Goal: Task Accomplishment & Management: Use online tool/utility

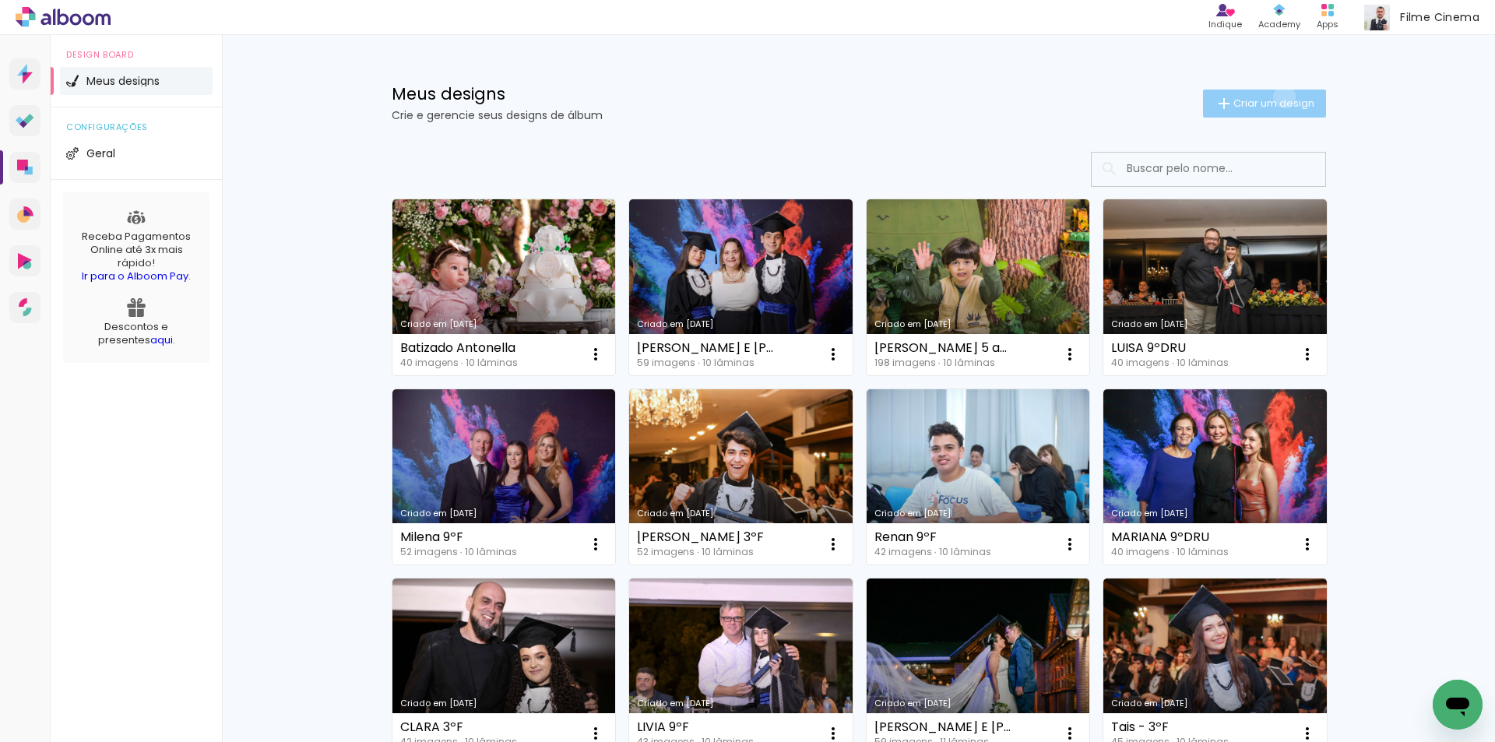
click at [1276, 98] on span "Criar um design" at bounding box center [1274, 103] width 81 height 10
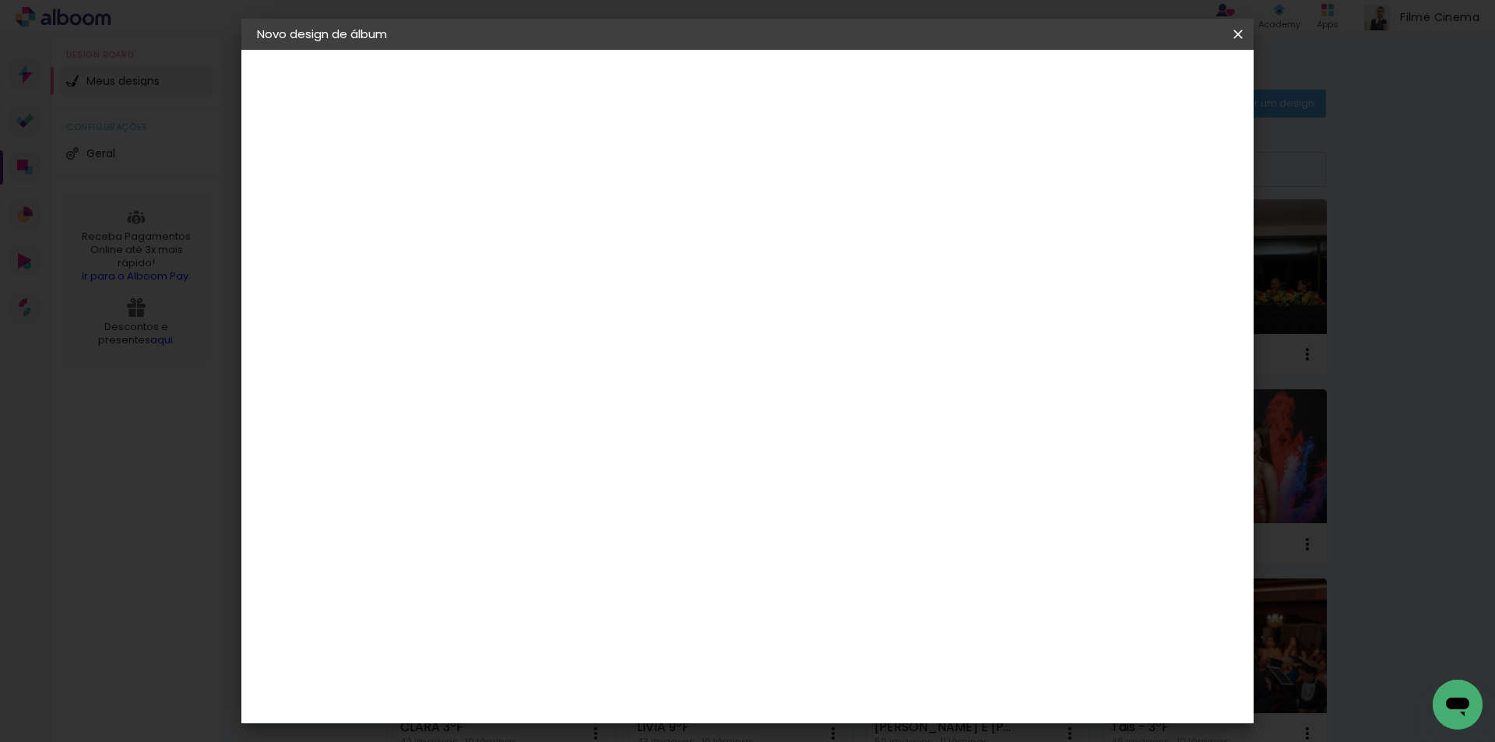
click at [512, 207] on input at bounding box center [512, 209] width 0 height 24
type input "BENICIO 7 ANOS"
type paper-input "BENICIO 7 ANOS"
click at [0, 0] on slot "Avançar" at bounding box center [0, 0] width 0 height 0
click at [576, 524] on div "AlfaFotoBook" at bounding box center [543, 522] width 83 height 12
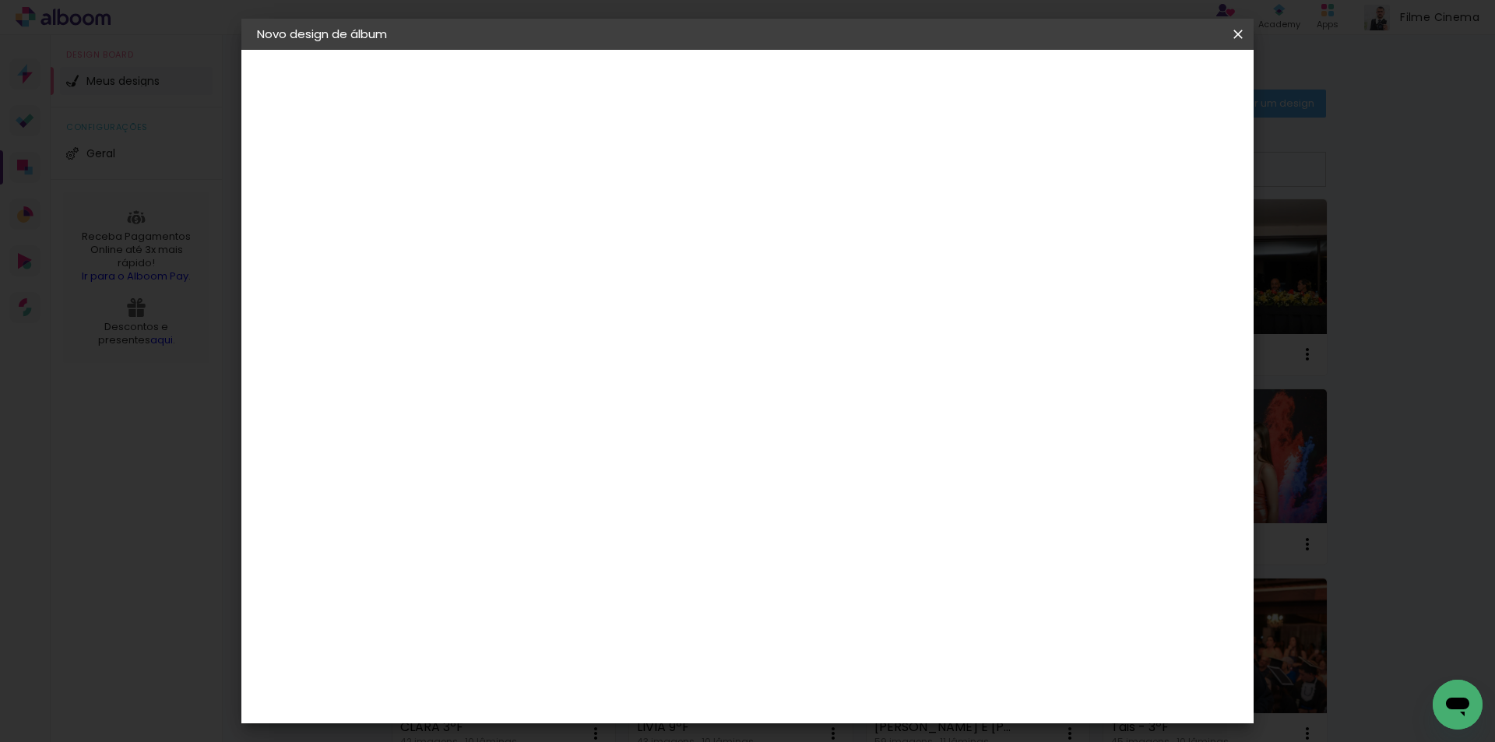
click at [803, 72] on paper-button "Avançar" at bounding box center [765, 82] width 76 height 26
click at [0, 0] on slot "Avançar" at bounding box center [0, 0] width 0 height 0
click at [1141, 85] on span "Iniciar design" at bounding box center [1105, 82] width 71 height 11
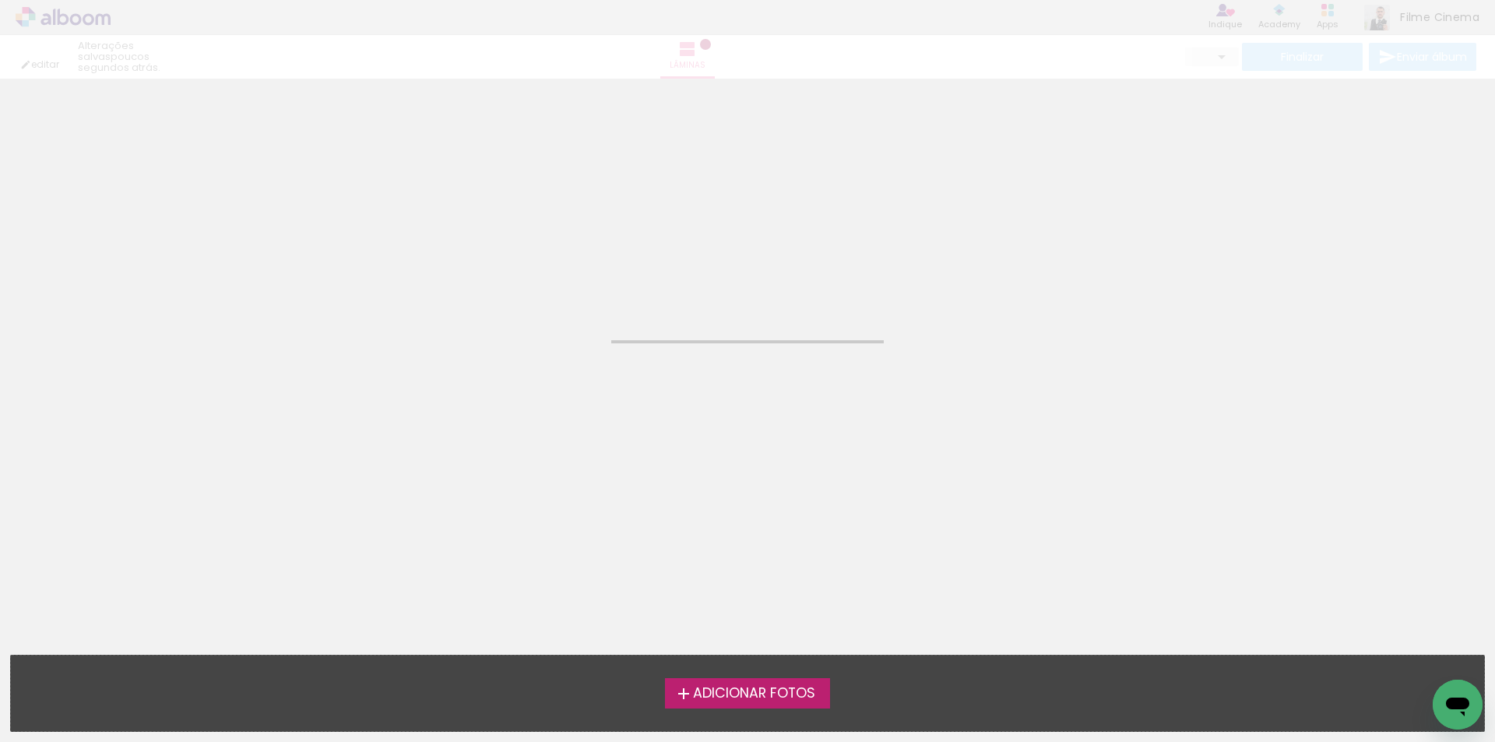
click at [712, 687] on span "Adicionar Fotos" at bounding box center [754, 694] width 122 height 14
click at [0, 0] on input "file" at bounding box center [0, 0] width 0 height 0
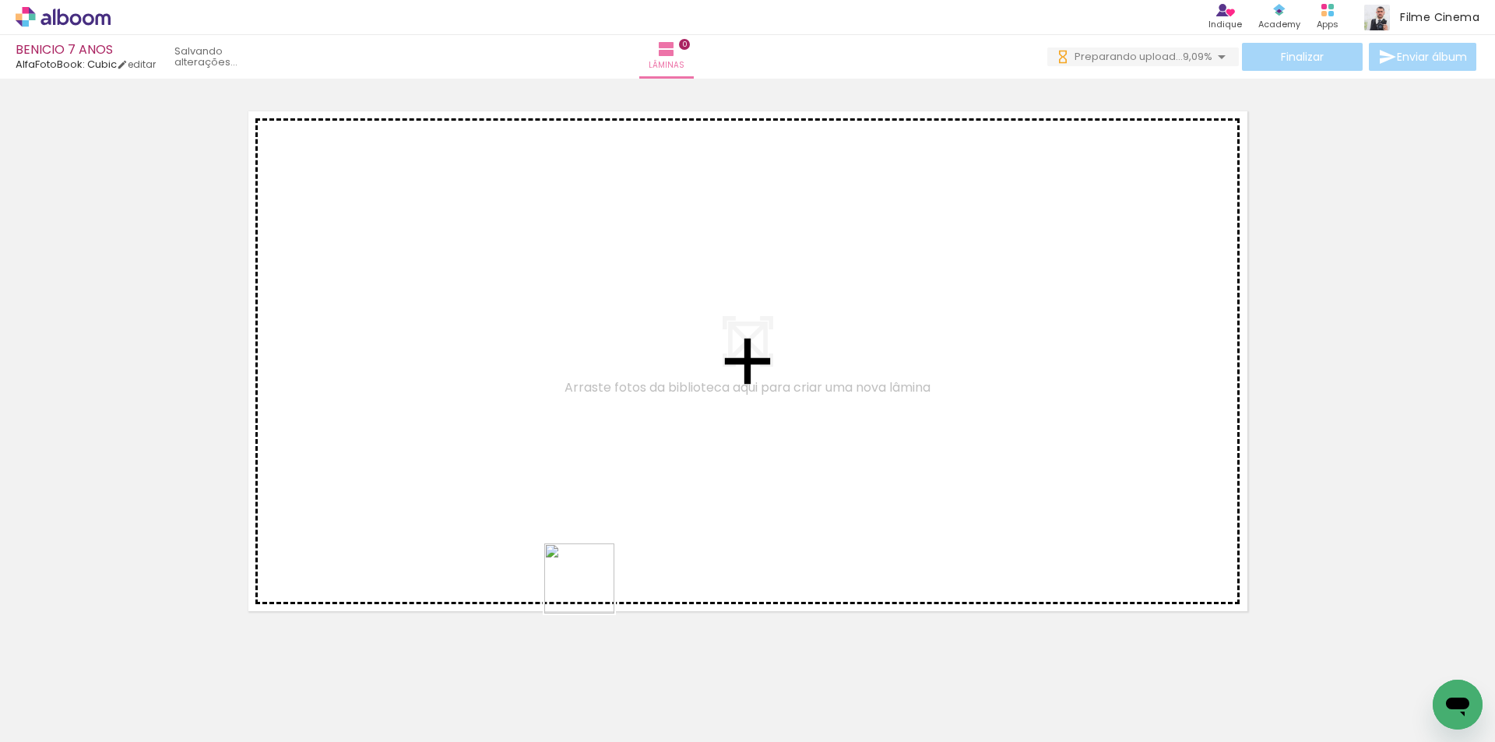
drag, startPoint x: 593, startPoint y: 695, endPoint x: 692, endPoint y: 706, distance: 99.5
click at [583, 505] on quentale-workspace at bounding box center [747, 371] width 1495 height 742
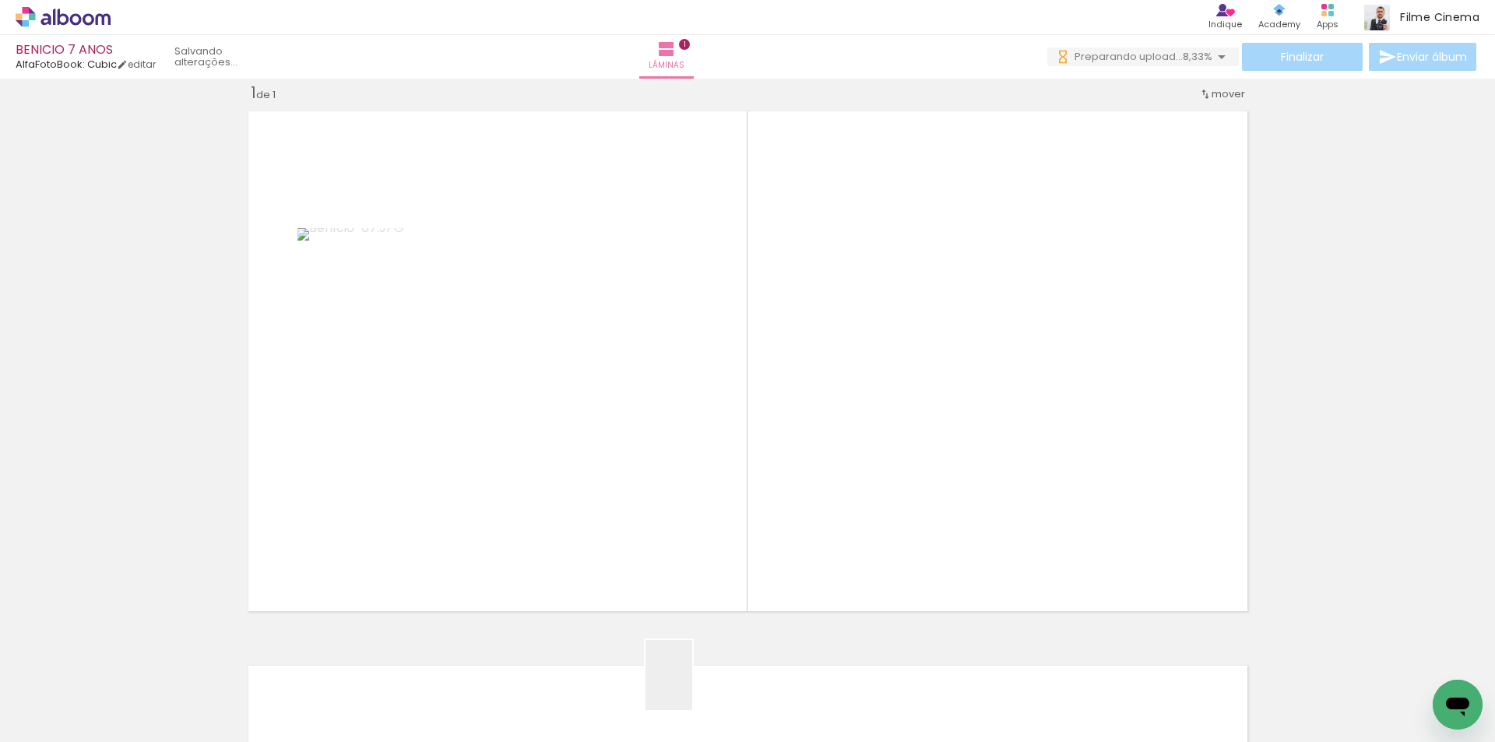
drag, startPoint x: 691, startPoint y: 703, endPoint x: 155, endPoint y: 672, distance: 536.7
click at [672, 512] on quentale-workspace at bounding box center [747, 371] width 1495 height 742
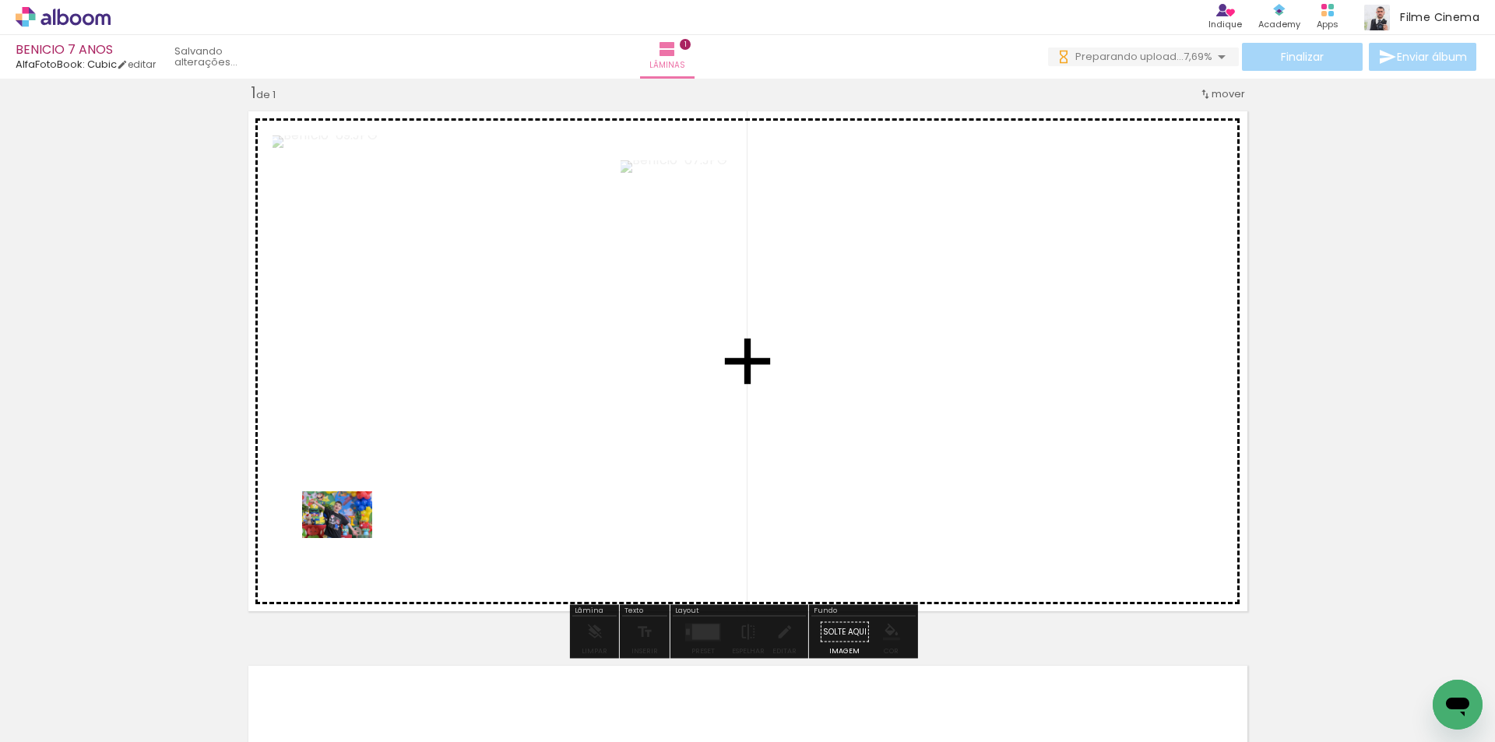
drag, startPoint x: 163, startPoint y: 691, endPoint x: 349, endPoint y: 538, distance: 240.7
click at [349, 538] on quentale-workspace at bounding box center [747, 371] width 1495 height 742
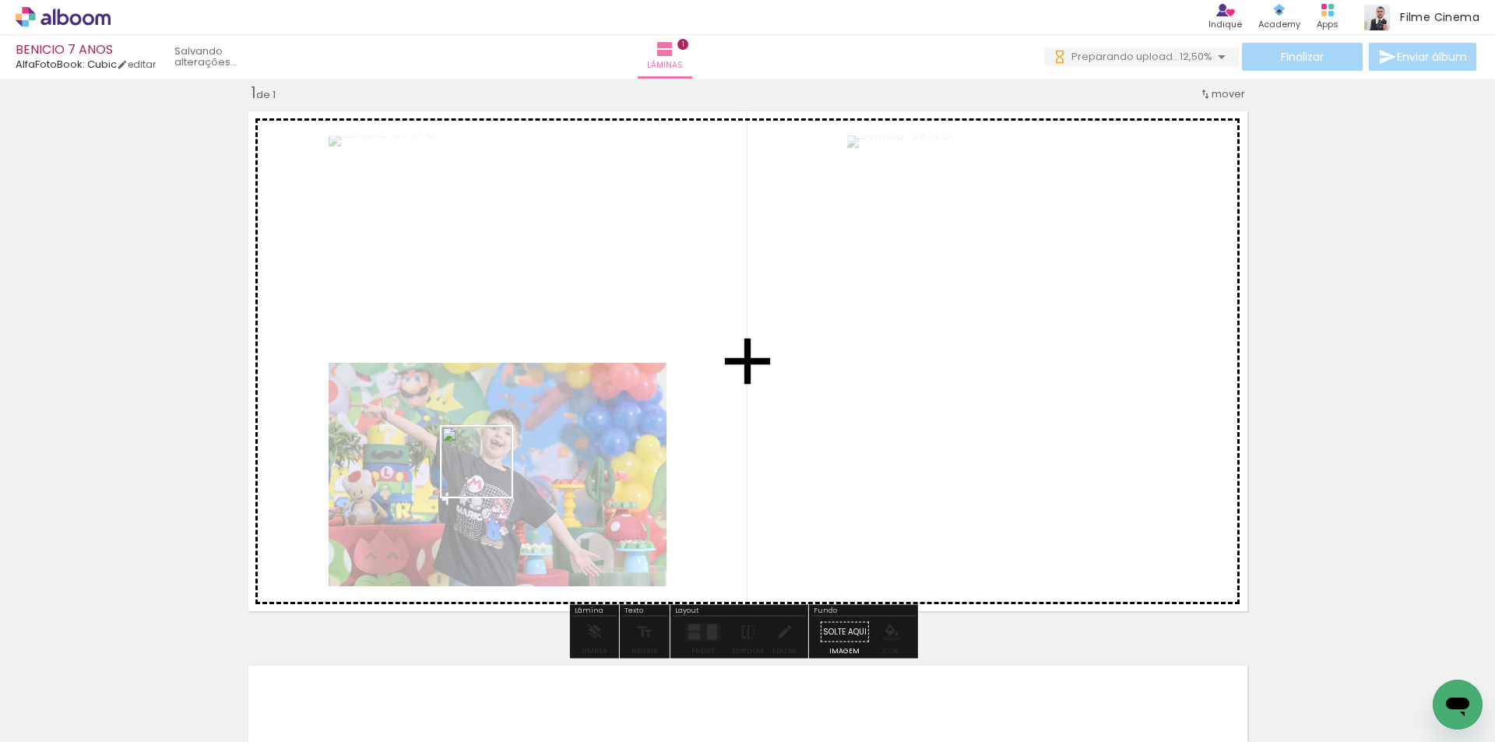
drag, startPoint x: 238, startPoint y: 702, endPoint x: 489, endPoint y: 473, distance: 340.7
click at [489, 473] on quentale-workspace at bounding box center [747, 371] width 1495 height 742
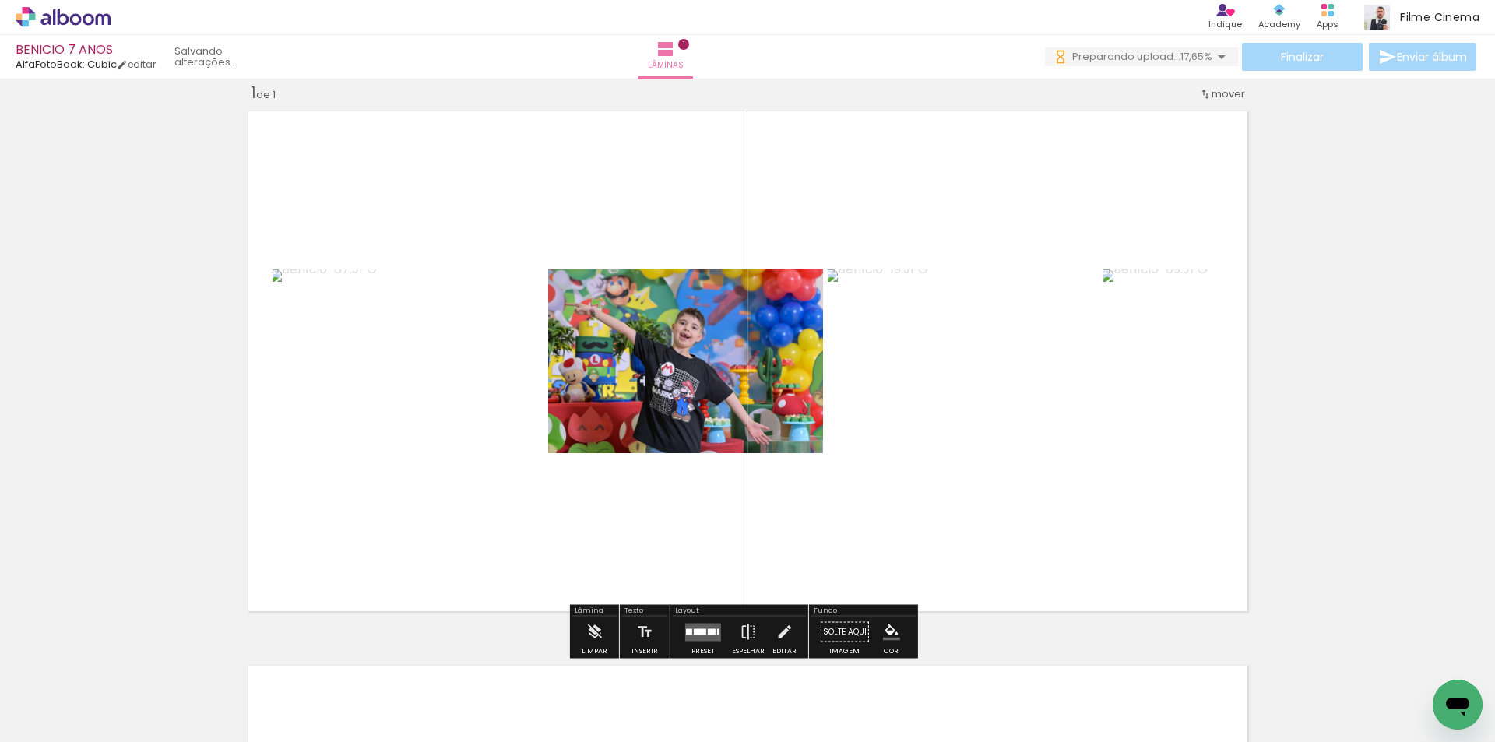
click at [696, 633] on div at bounding box center [700, 631] width 12 height 6
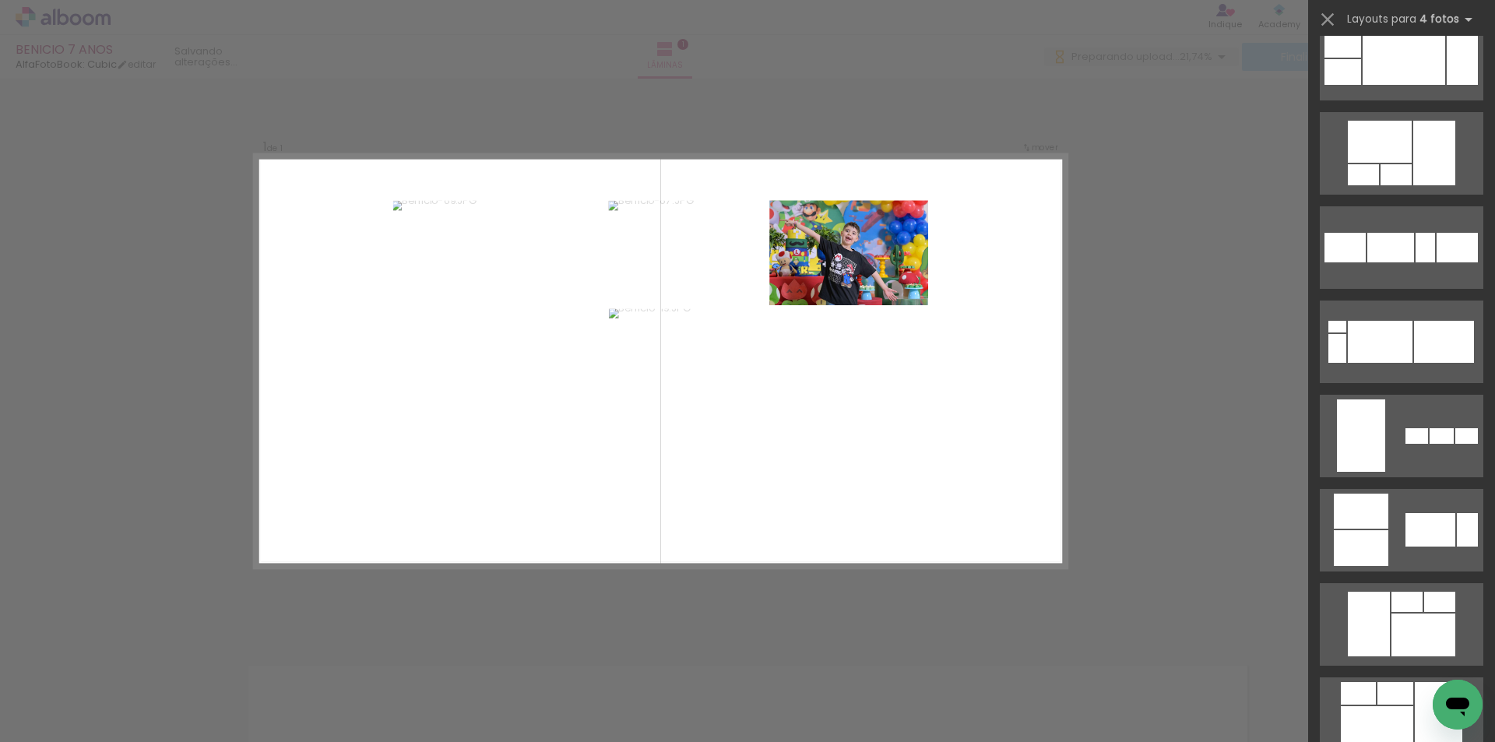
scroll to position [2492, 0]
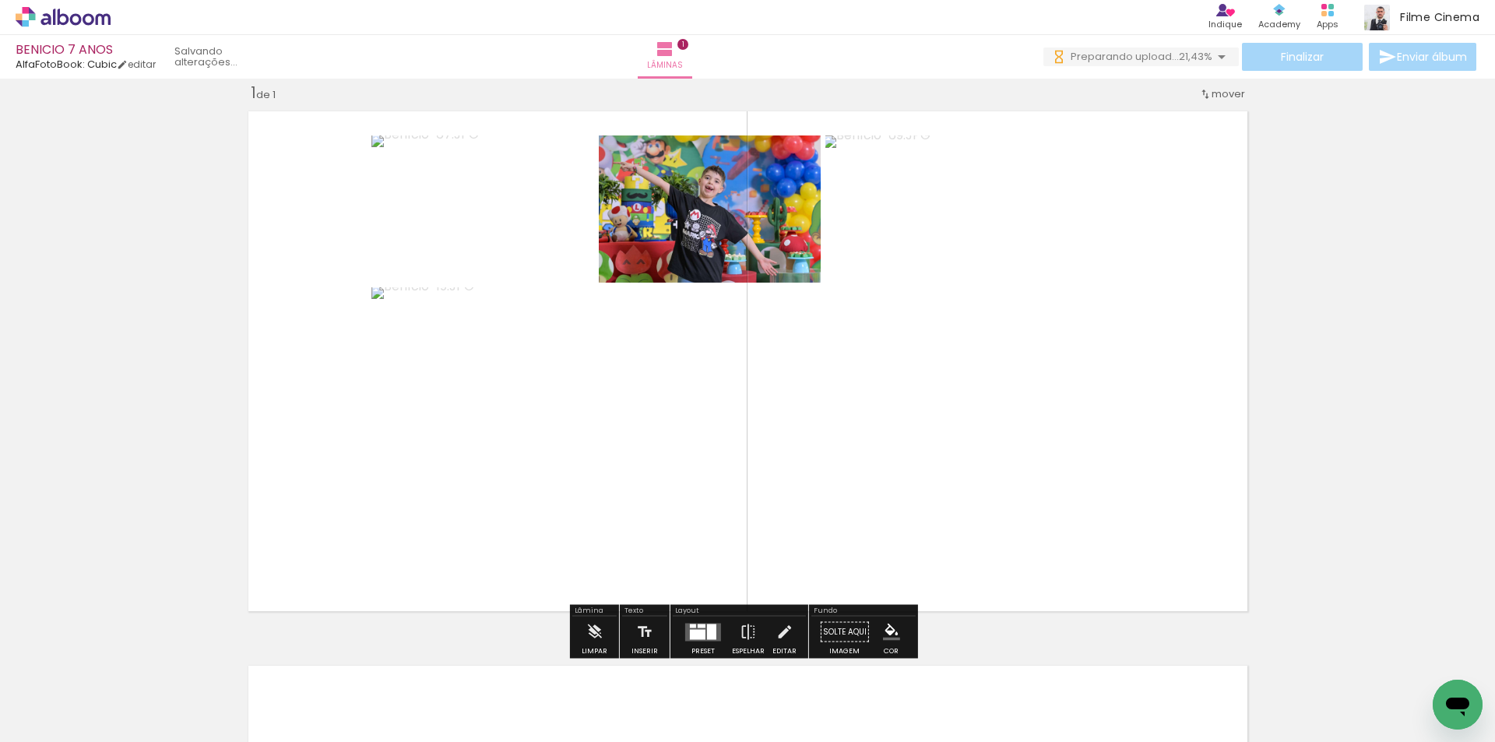
scroll to position [0, 0]
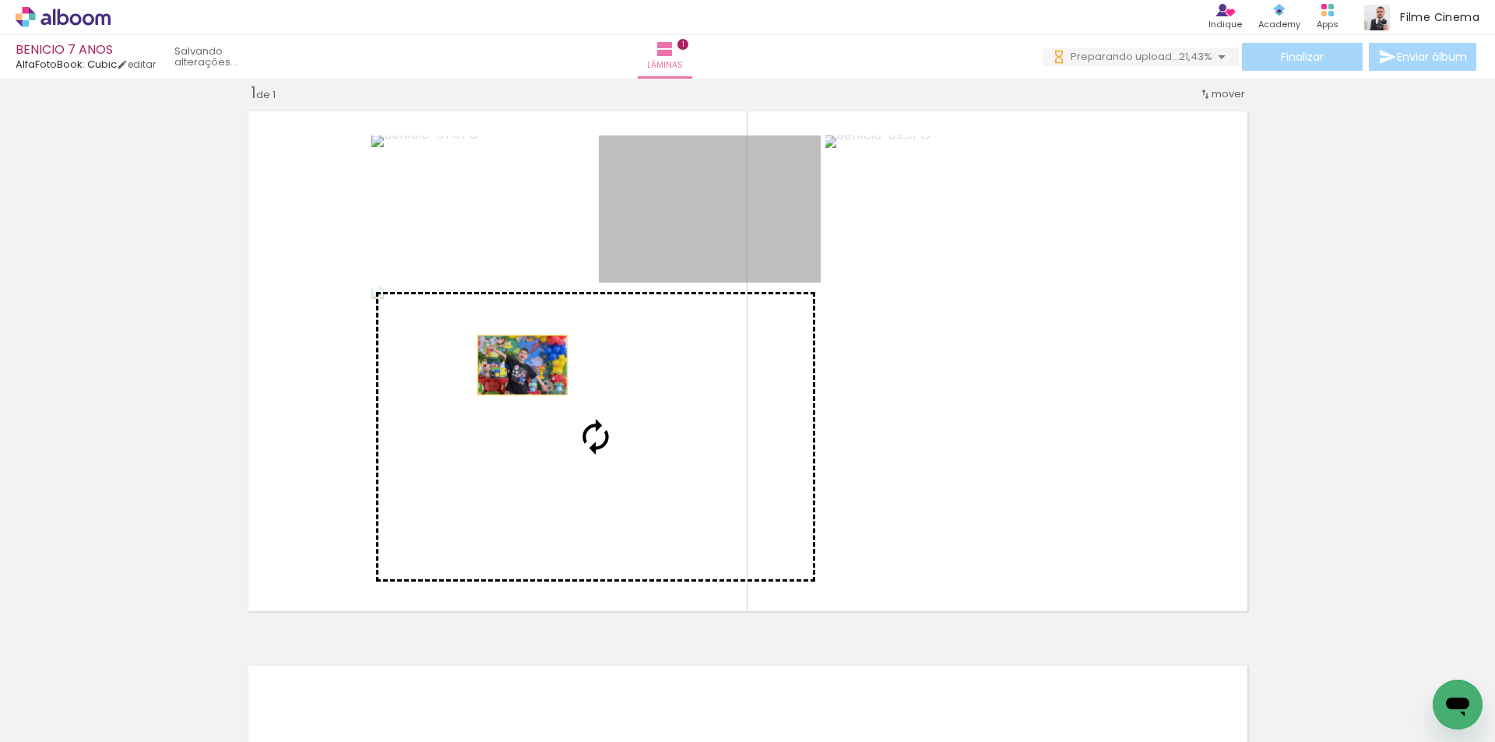
drag, startPoint x: 664, startPoint y: 227, endPoint x: 487, endPoint y: 430, distance: 269.4
click at [0, 0] on slot at bounding box center [0, 0] width 0 height 0
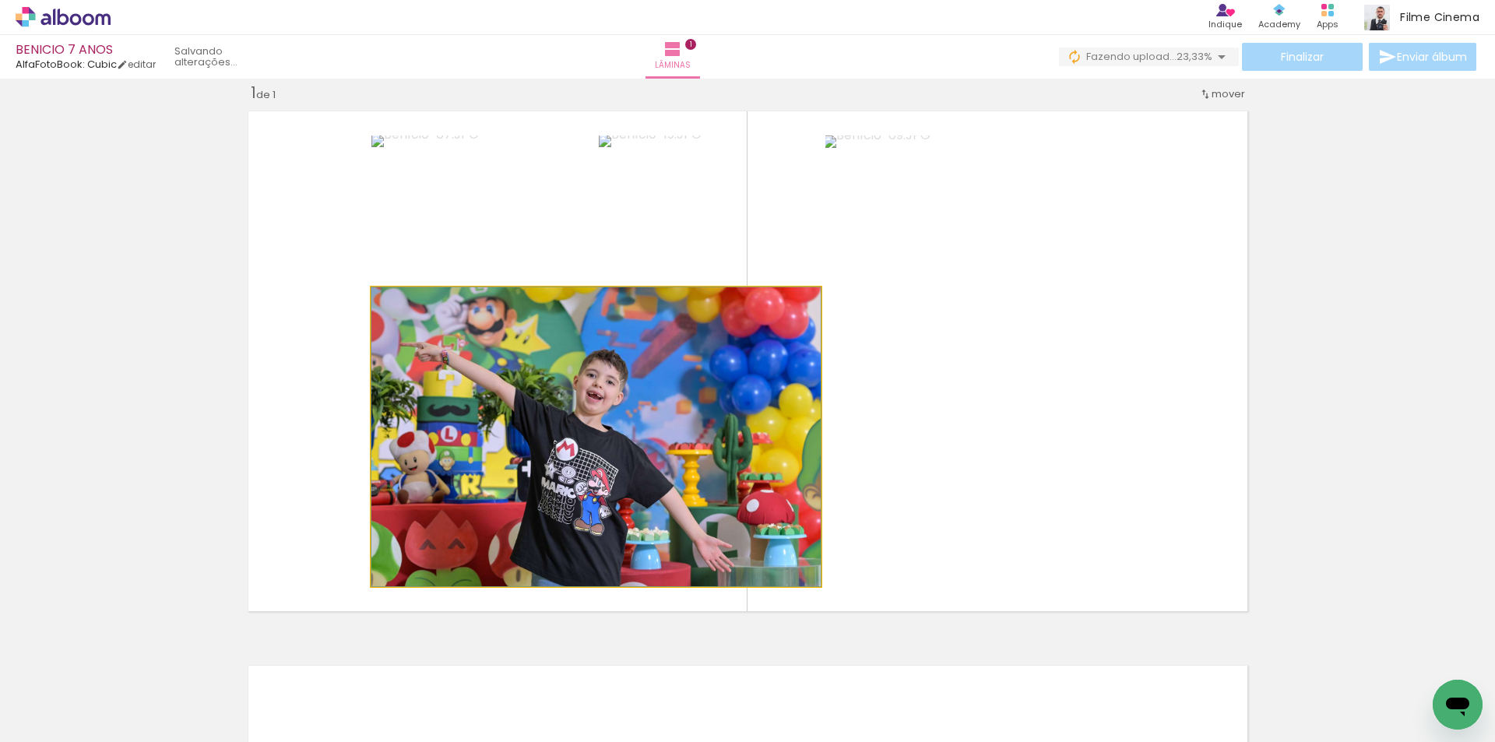
drag, startPoint x: 591, startPoint y: 449, endPoint x: 572, endPoint y: 430, distance: 27.0
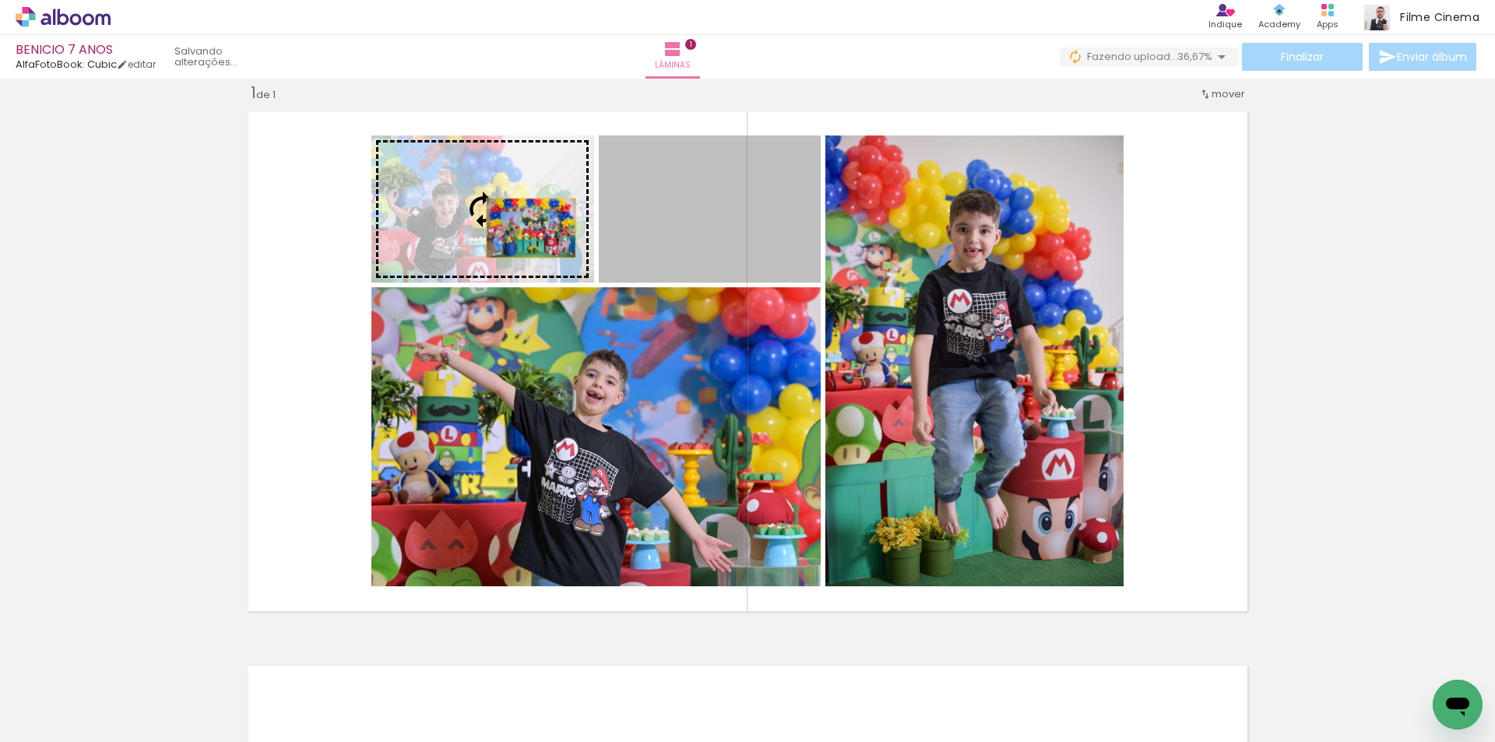
drag, startPoint x: 639, startPoint y: 234, endPoint x: 525, endPoint y: 228, distance: 114.6
click at [0, 0] on slot at bounding box center [0, 0] width 0 height 0
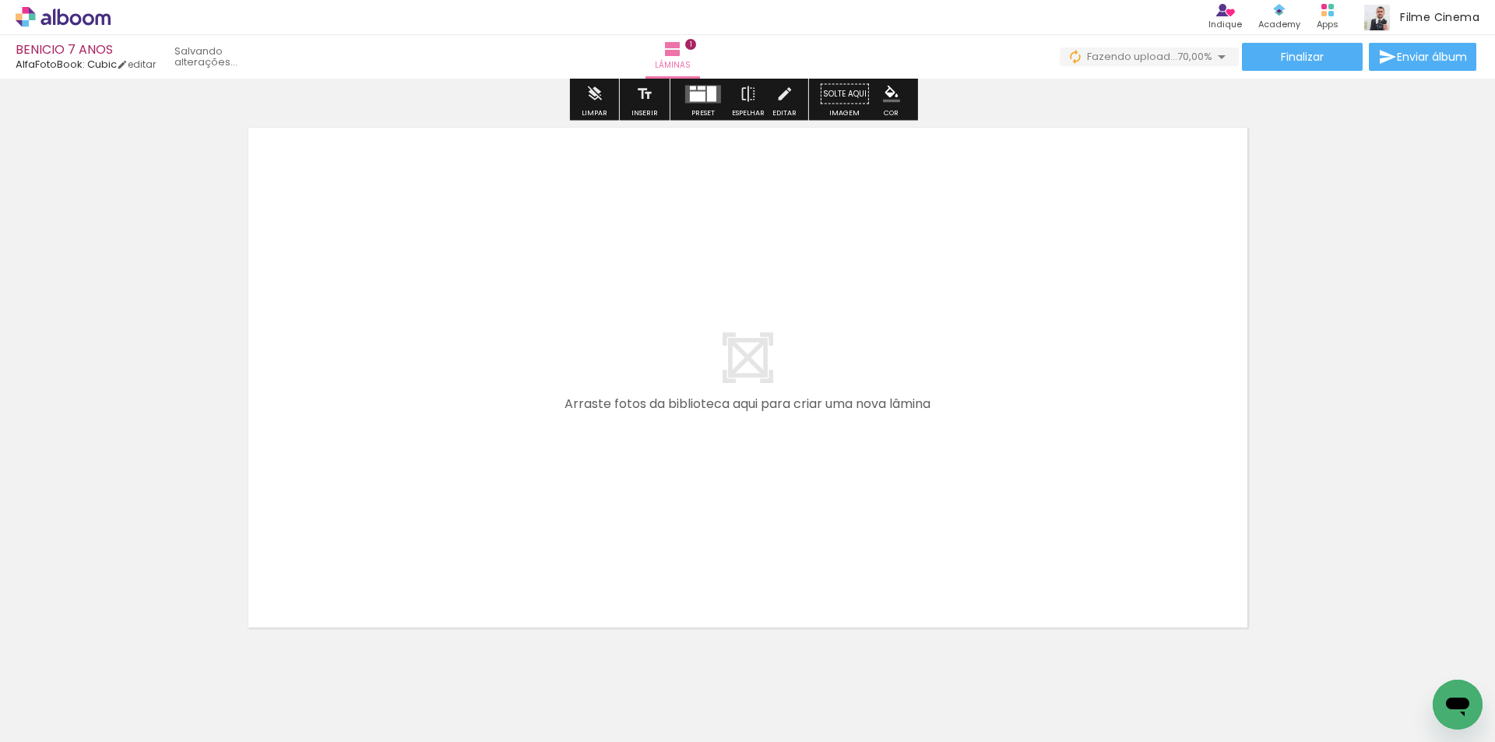
scroll to position [565, 0]
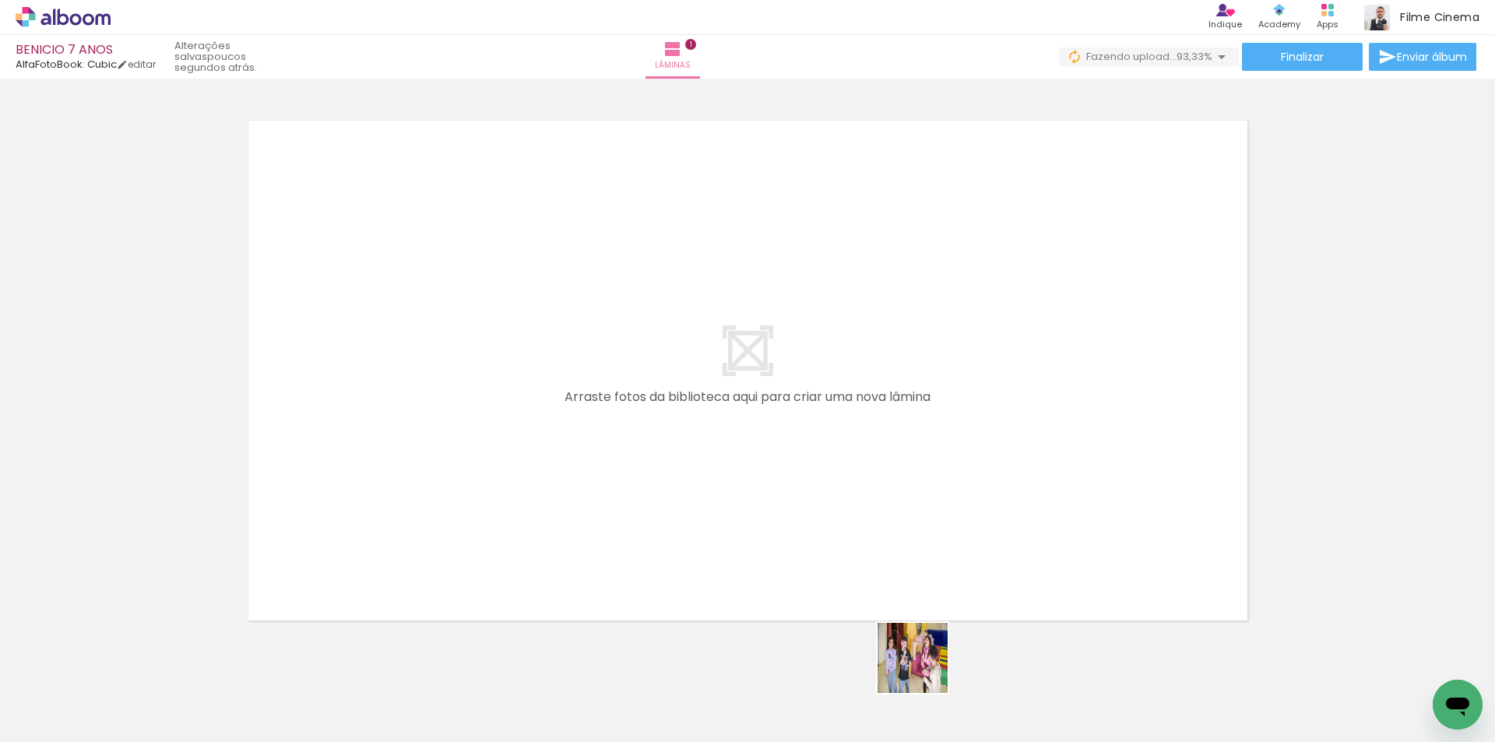
drag, startPoint x: 927, startPoint y: 691, endPoint x: 910, endPoint y: 547, distance: 144.3
click at [910, 547] on quentale-workspace at bounding box center [747, 371] width 1495 height 742
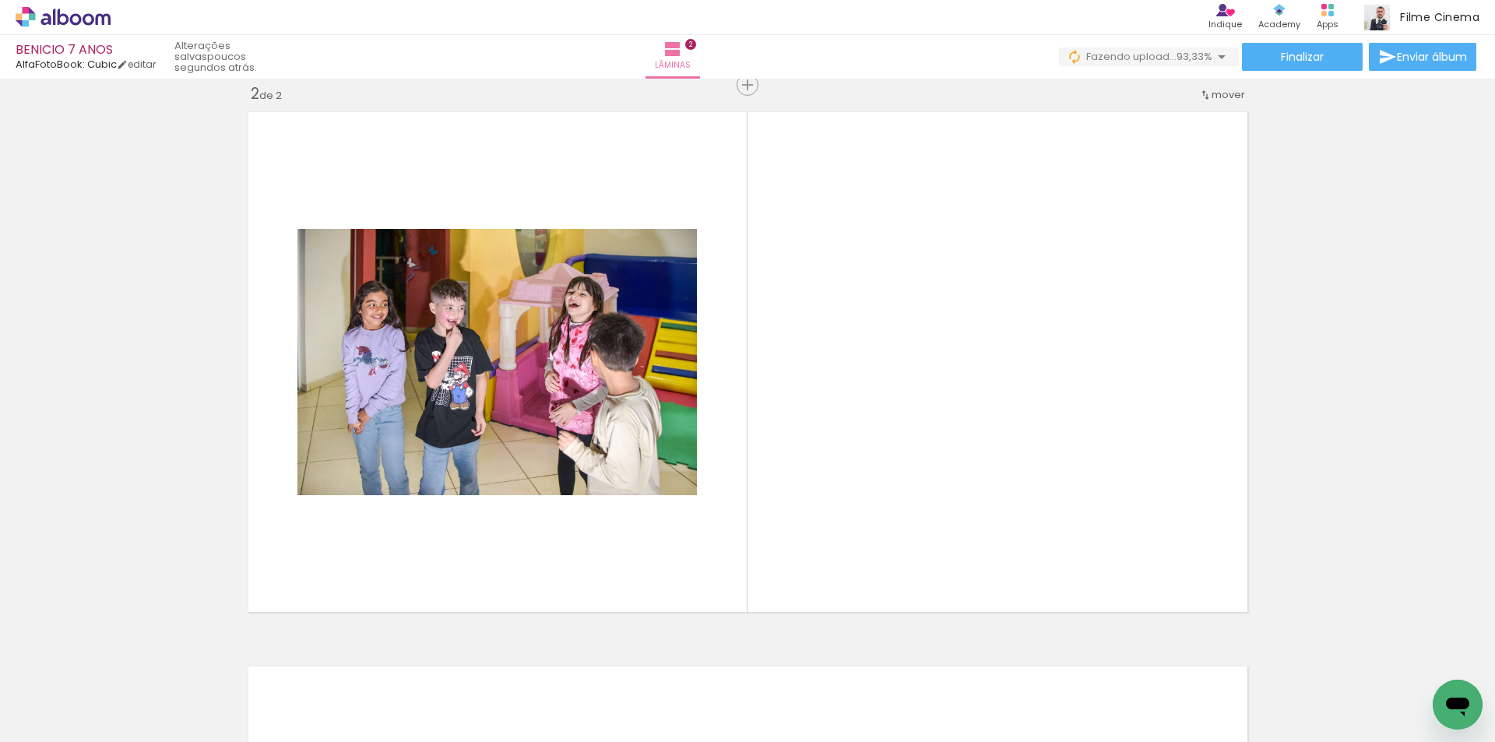
scroll to position [575, 0]
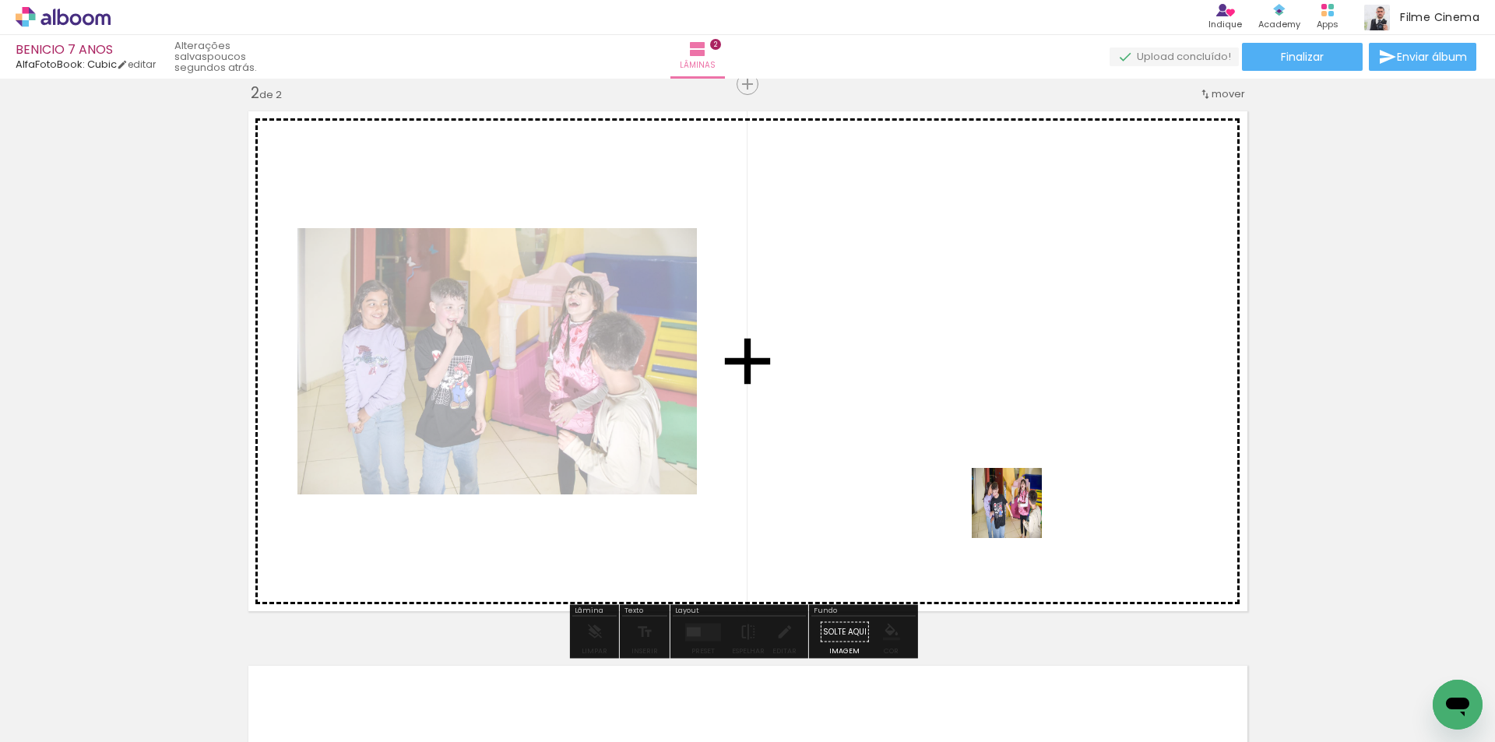
drag, startPoint x: 1051, startPoint y: 691, endPoint x: 1012, endPoint y: 494, distance: 201.0
click at [1012, 494] on quentale-workspace at bounding box center [747, 371] width 1495 height 742
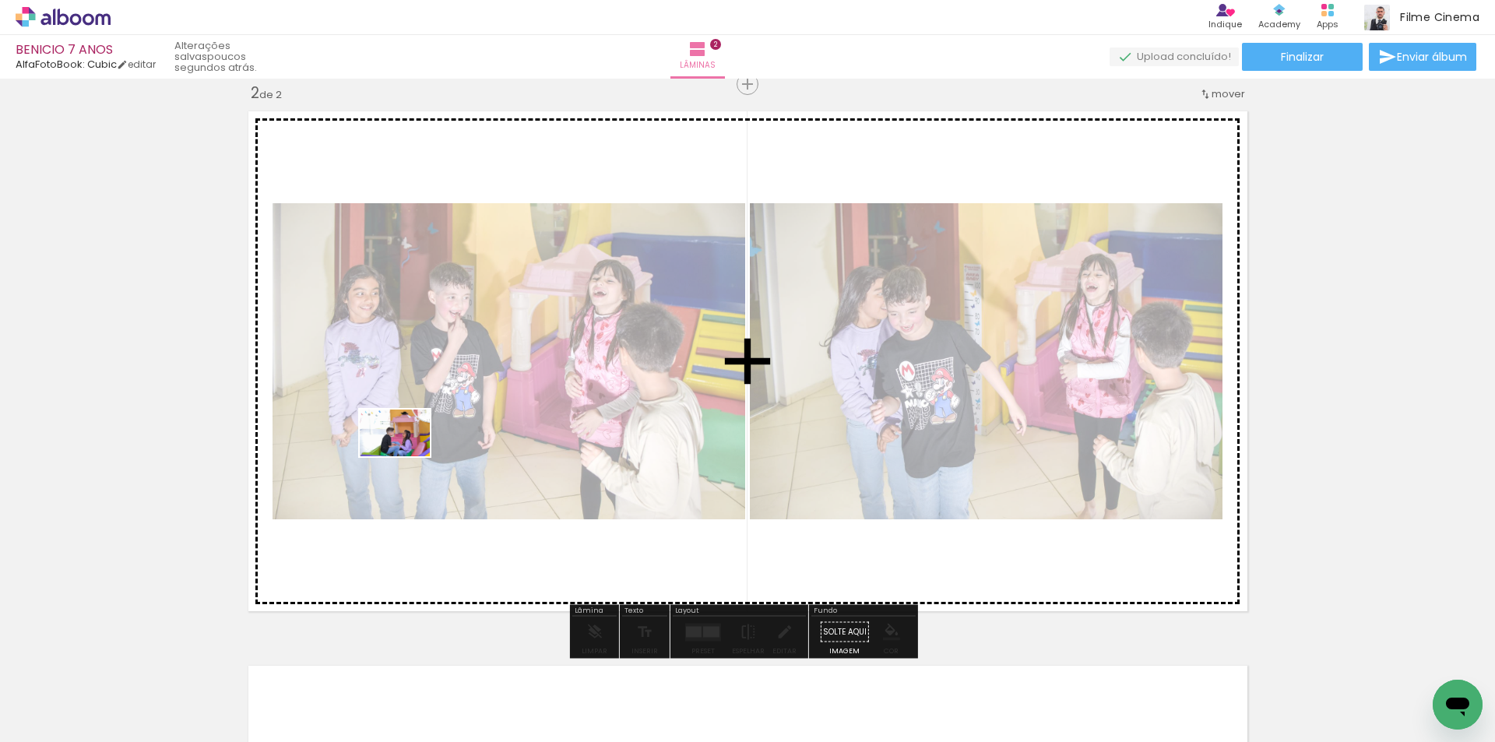
drag, startPoint x: 418, startPoint y: 704, endPoint x: 407, endPoint y: 456, distance: 247.9
click at [407, 456] on quentale-workspace at bounding box center [747, 371] width 1495 height 742
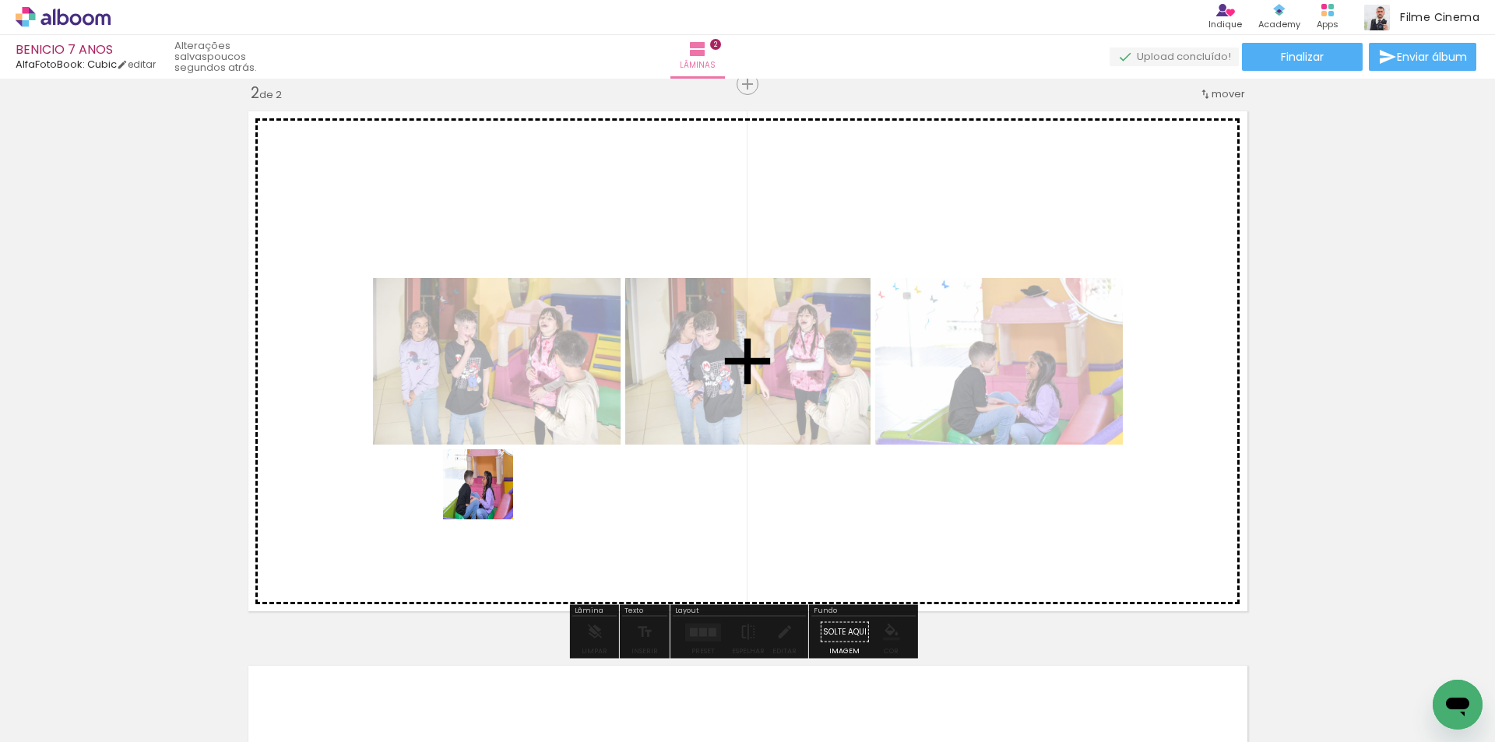
drag, startPoint x: 498, startPoint y: 687, endPoint x: 490, endPoint y: 491, distance: 196.4
click at [490, 491] on quentale-workspace at bounding box center [747, 371] width 1495 height 742
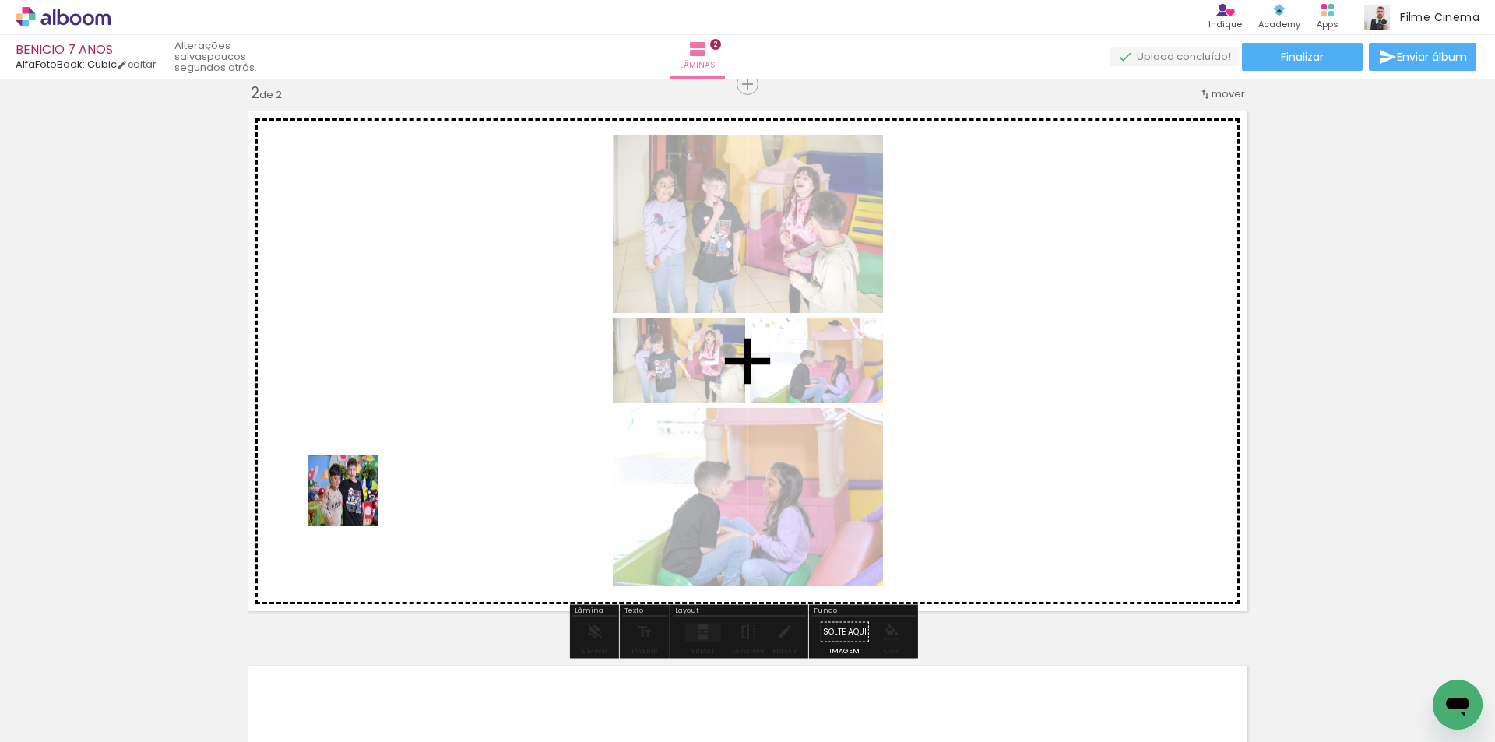
drag, startPoint x: 337, startPoint y: 695, endPoint x: 658, endPoint y: 651, distance: 323.9
click at [354, 502] on quentale-workspace at bounding box center [747, 371] width 1495 height 742
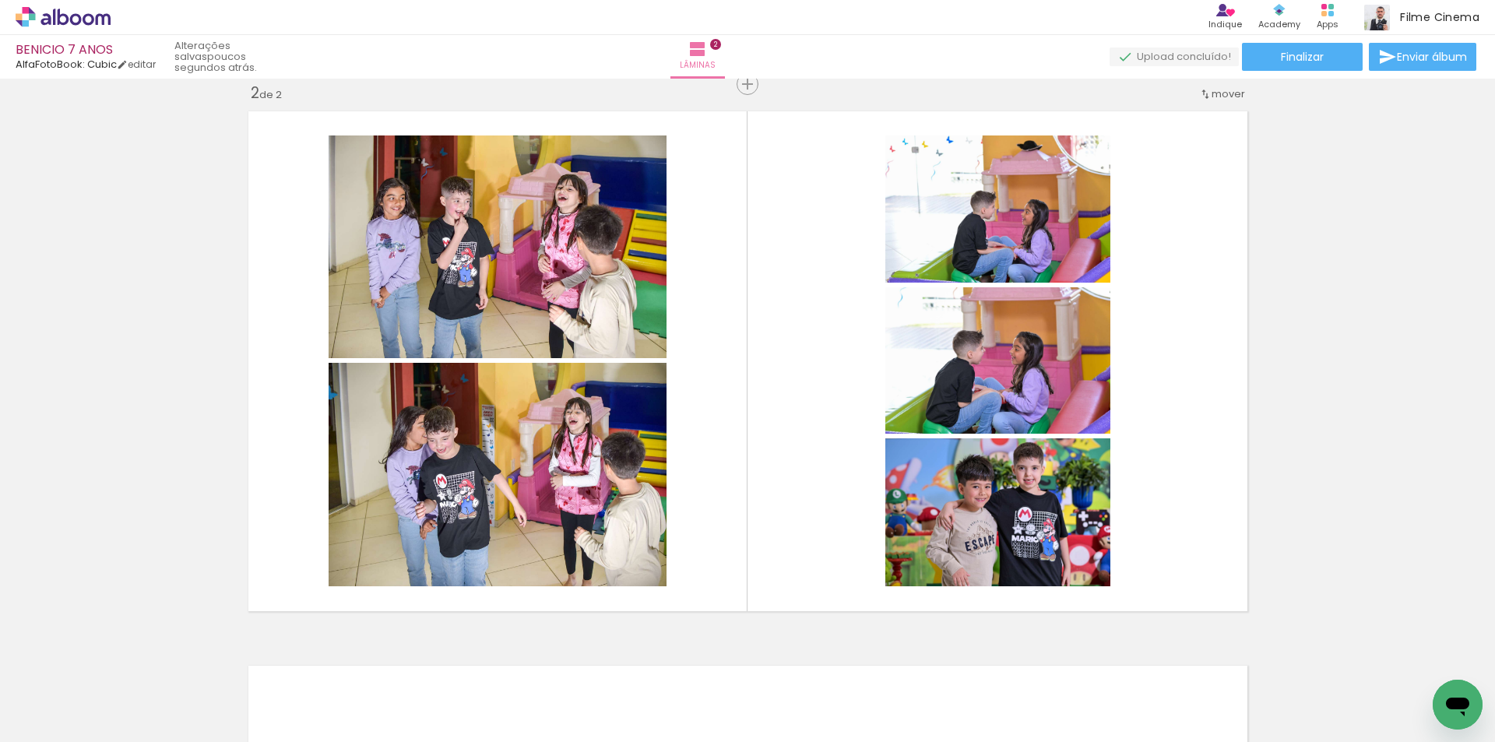
scroll to position [0, 594]
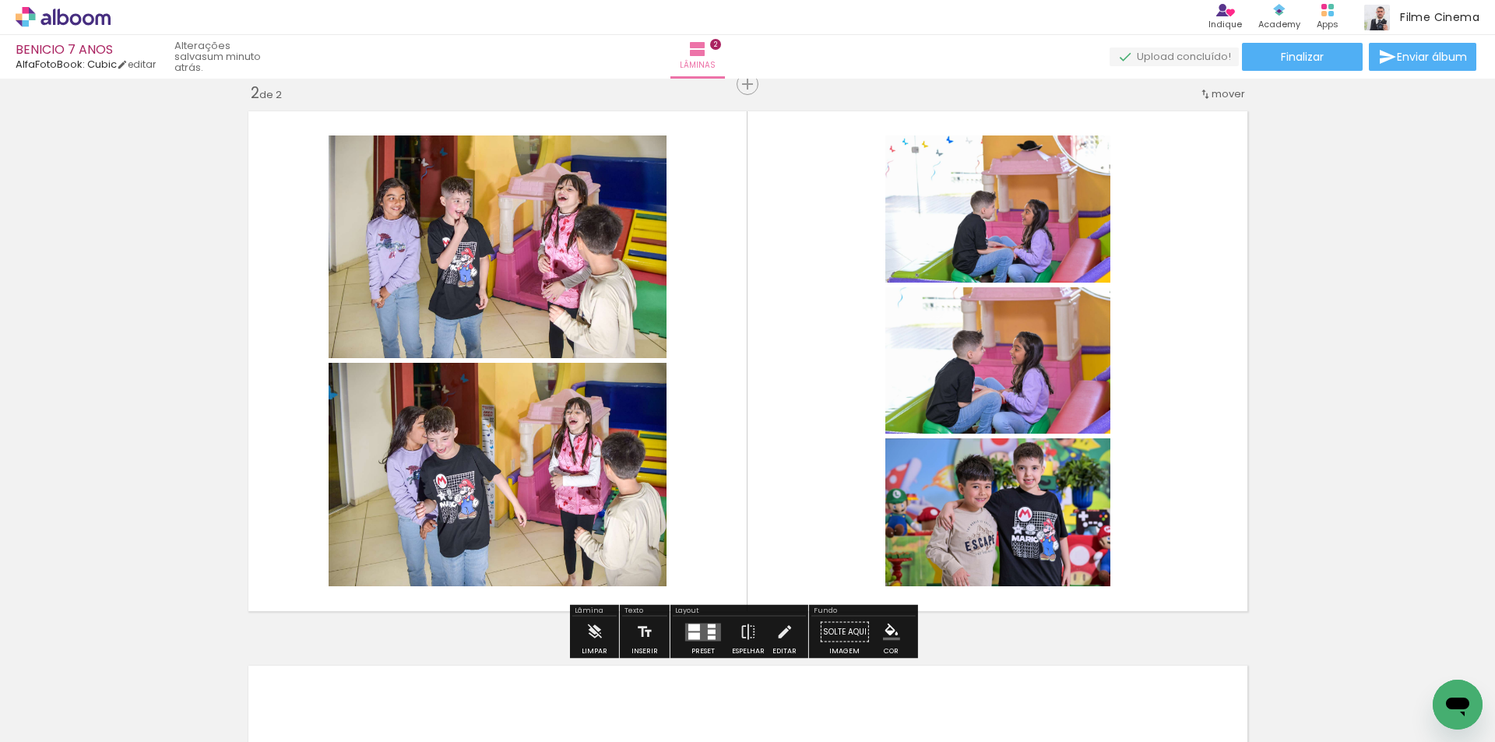
click at [709, 626] on div at bounding box center [712, 626] width 8 height 4
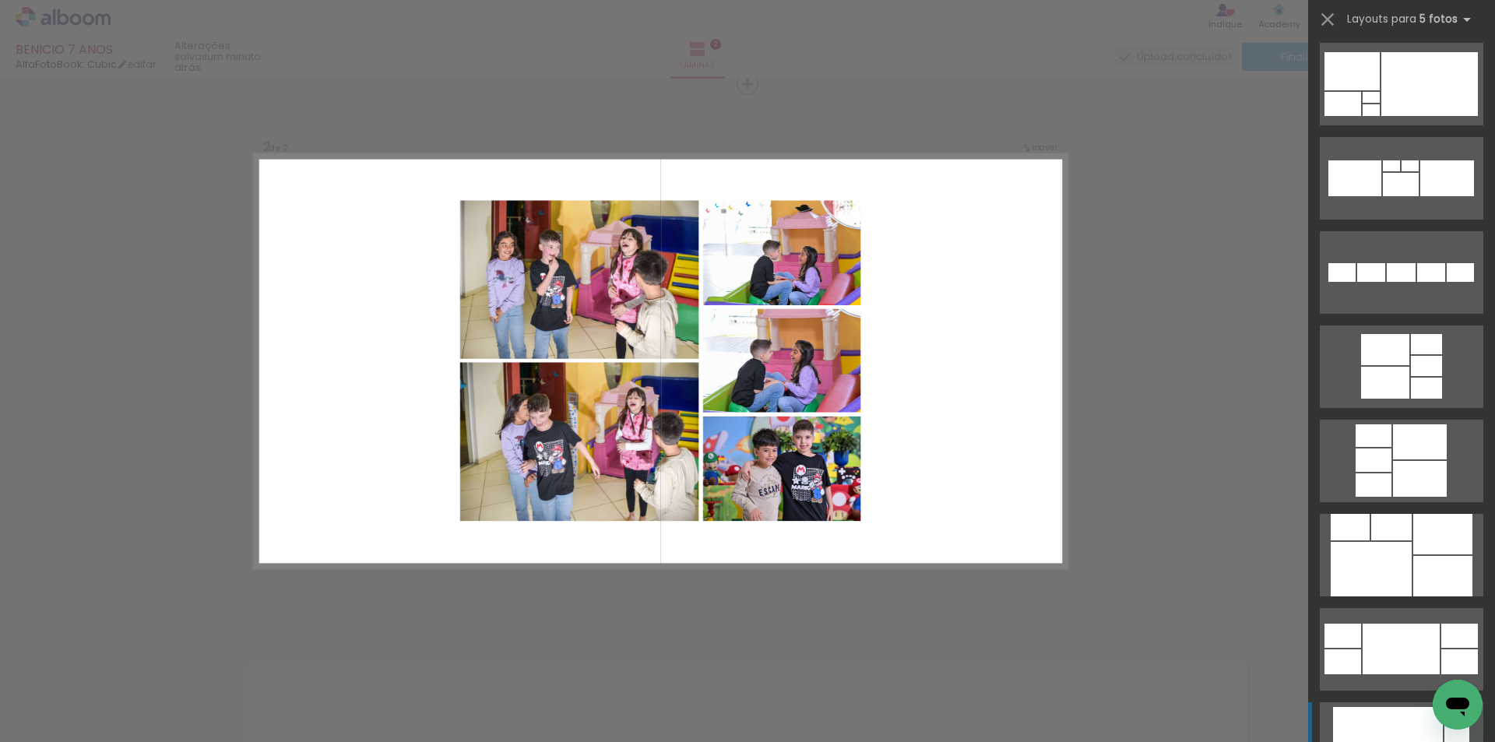
scroll to position [1480, 0]
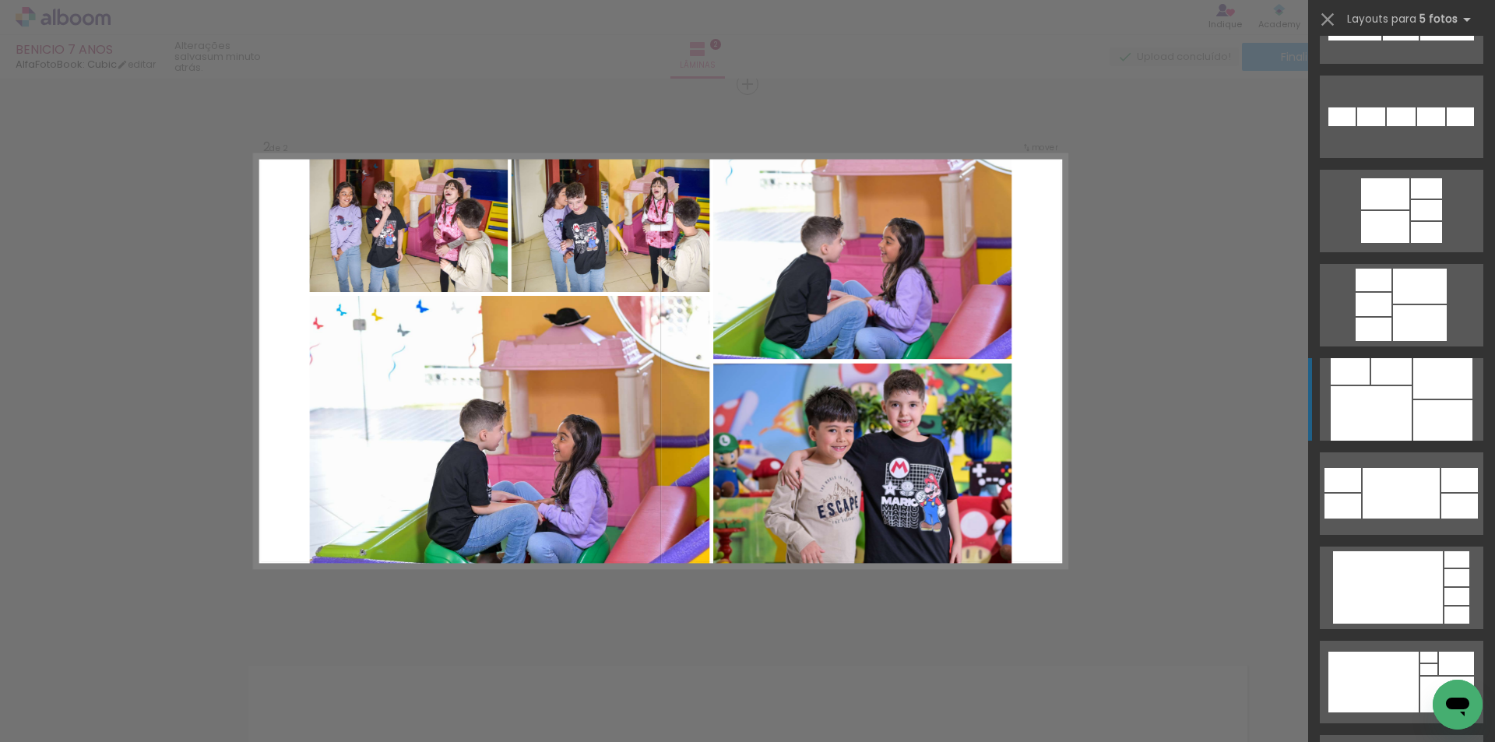
click at [1376, 388] on div at bounding box center [1371, 413] width 81 height 55
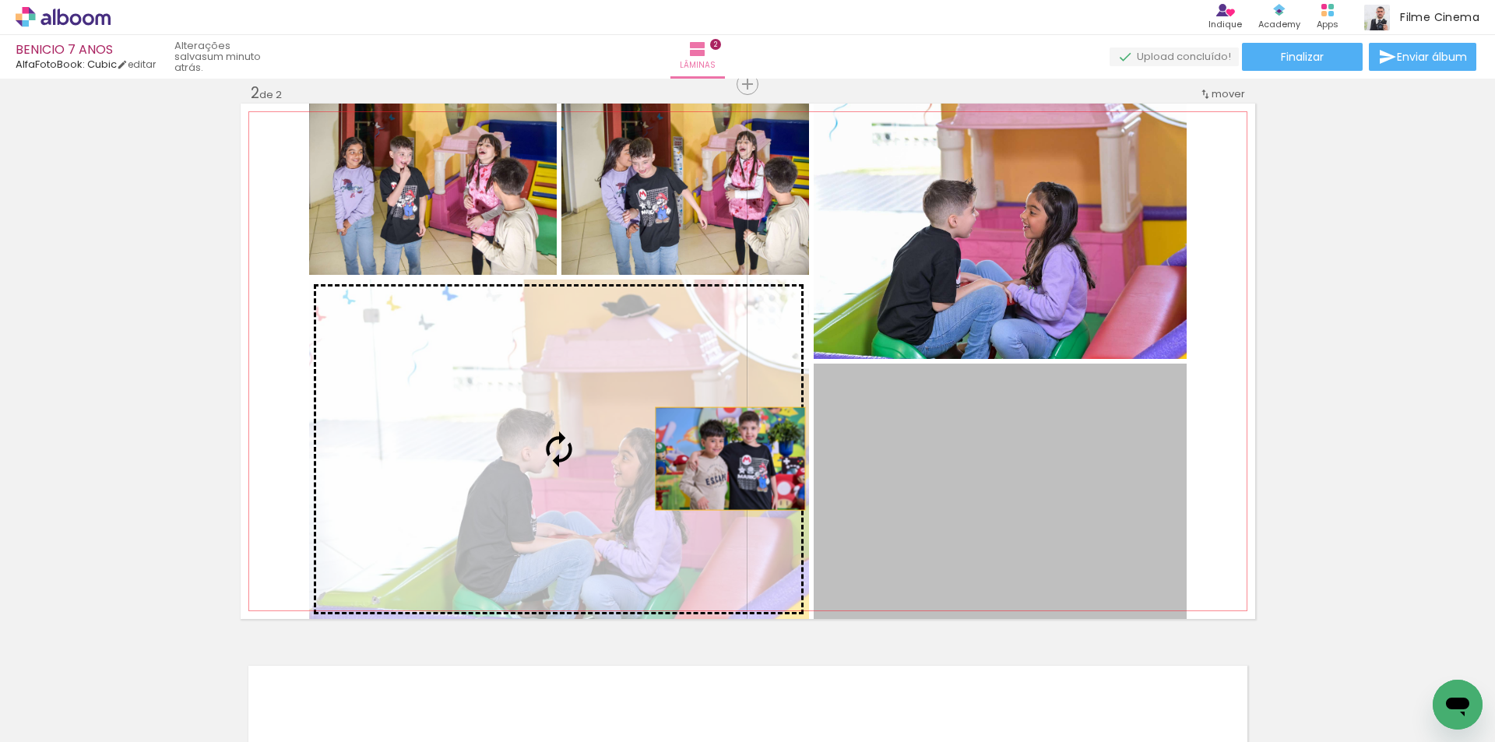
drag, startPoint x: 909, startPoint y: 478, endPoint x: 715, endPoint y: 459, distance: 194.9
click at [0, 0] on slot at bounding box center [0, 0] width 0 height 0
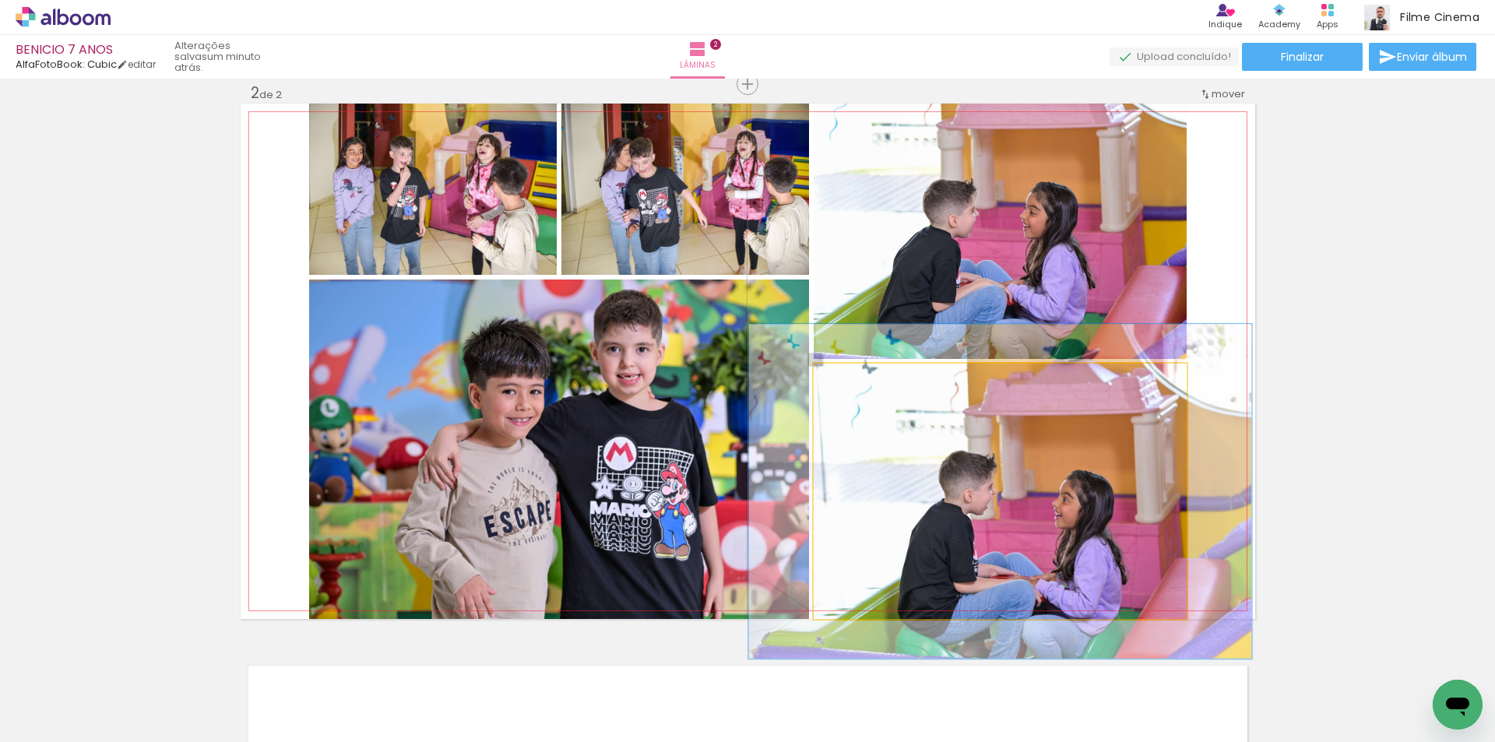
drag, startPoint x: 847, startPoint y: 381, endPoint x: 861, endPoint y: 381, distance: 13.2
type paper-slider "131"
click at [861, 381] on div at bounding box center [868, 380] width 14 height 14
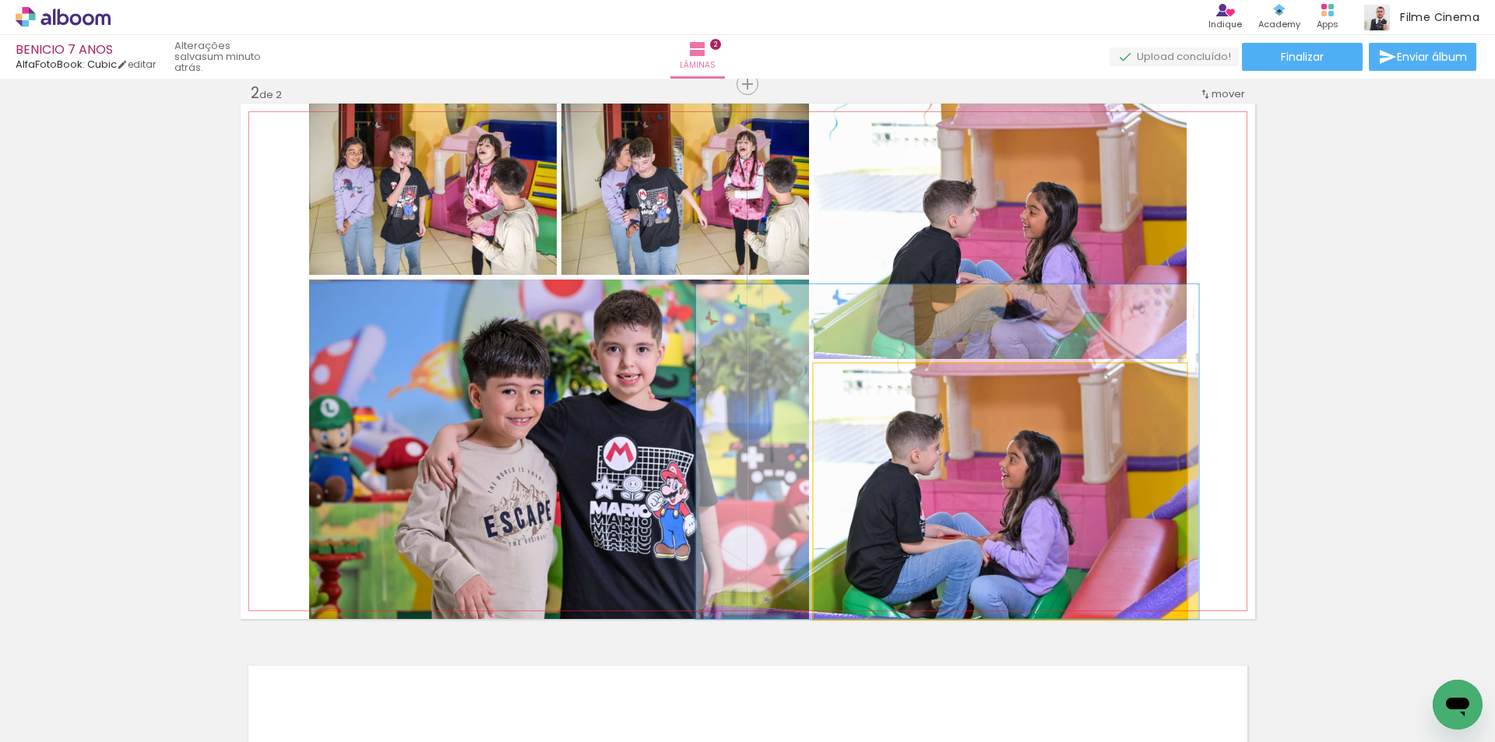
drag, startPoint x: 970, startPoint y: 465, endPoint x: 917, endPoint y: 374, distance: 105.4
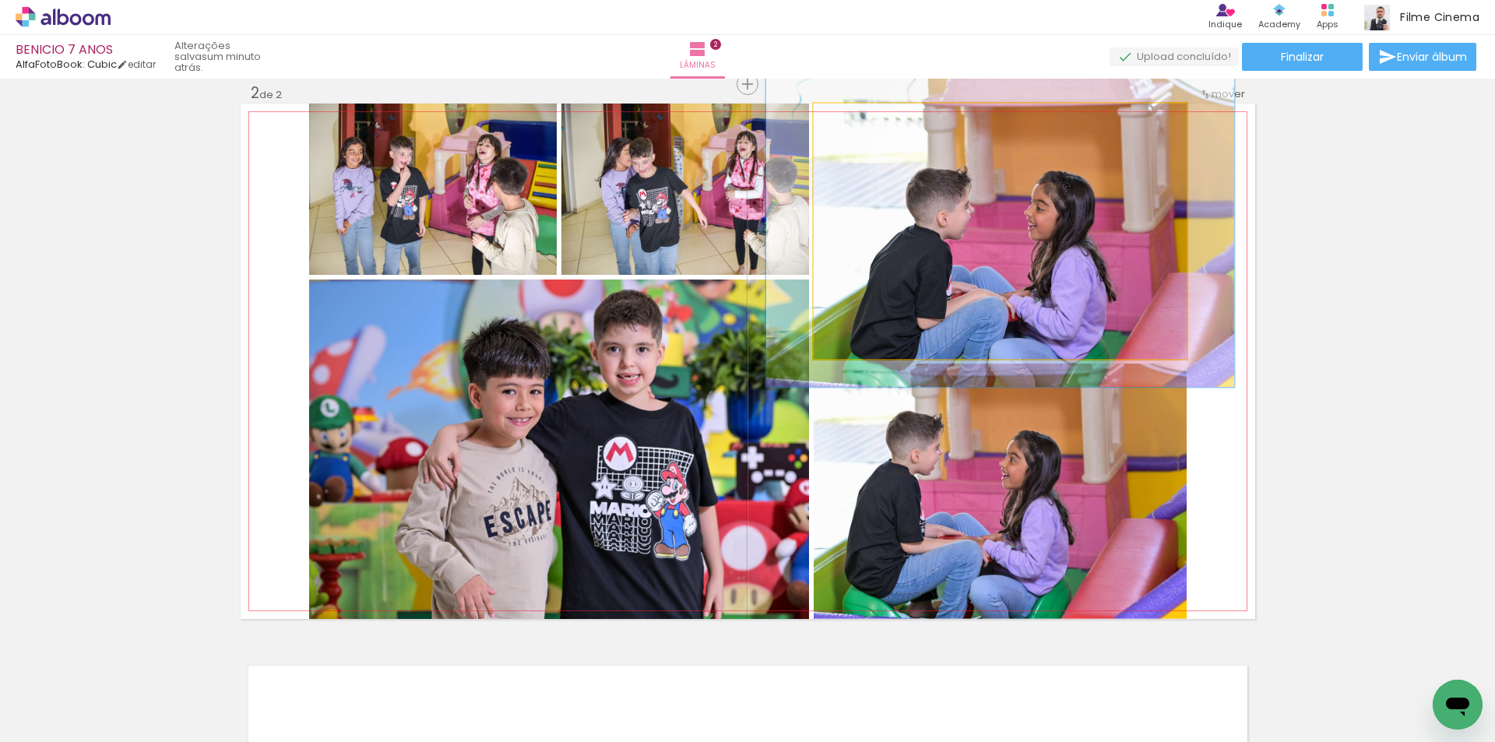
drag, startPoint x: 846, startPoint y: 121, endPoint x: 858, endPoint y: 121, distance: 12.5
click at [858, 121] on div at bounding box center [862, 120] width 14 height 14
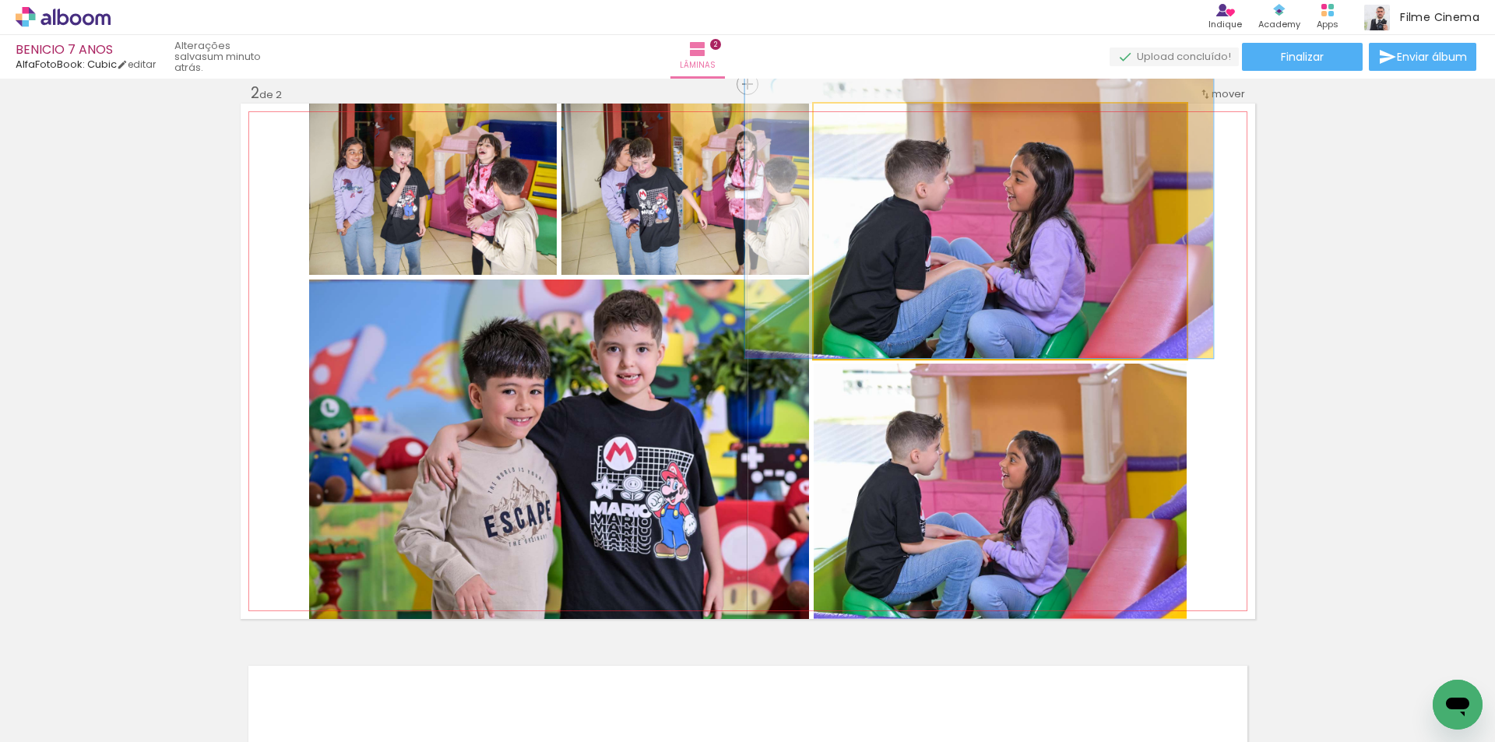
drag, startPoint x: 1034, startPoint y: 326, endPoint x: 1016, endPoint y: 256, distance: 72.3
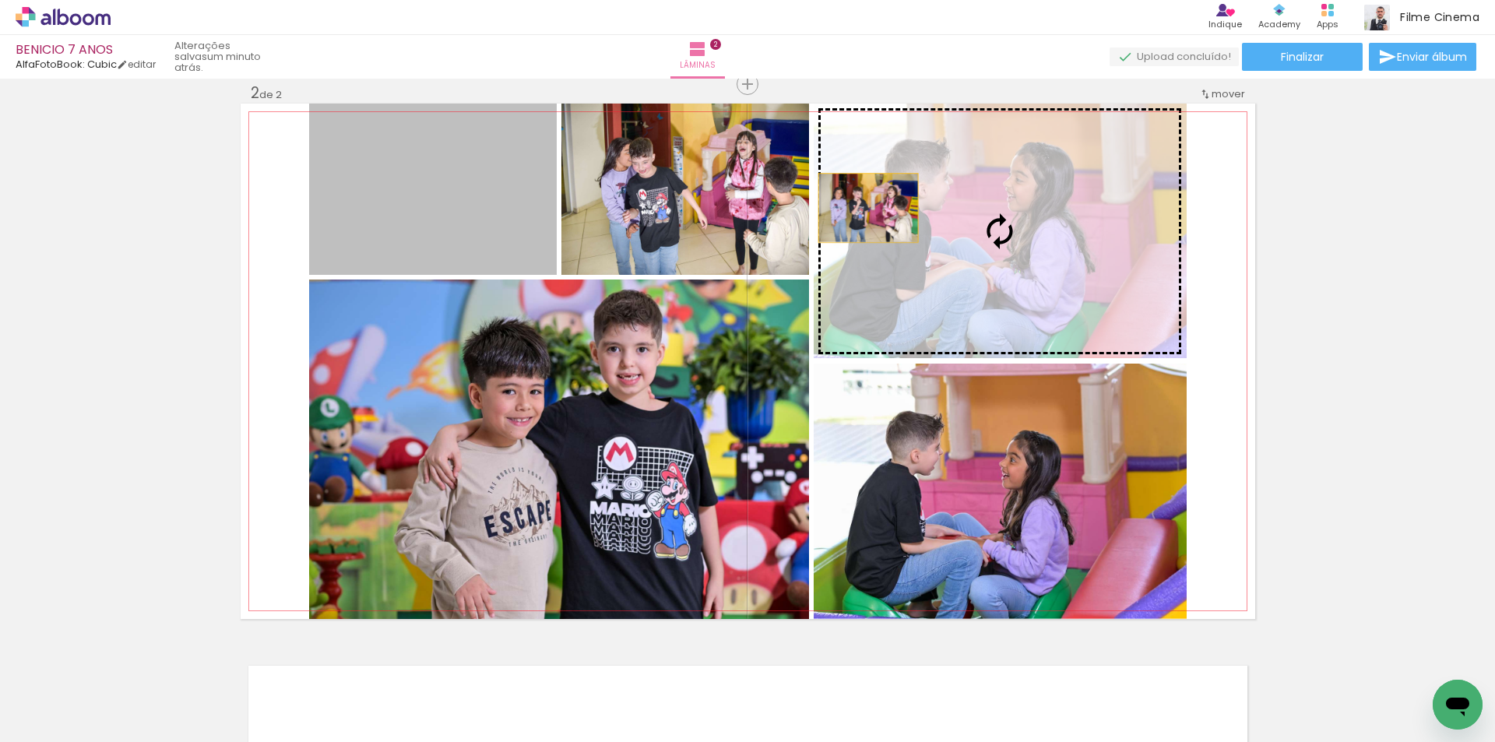
drag, startPoint x: 440, startPoint y: 220, endPoint x: 892, endPoint y: 211, distance: 451.8
click at [0, 0] on slot at bounding box center [0, 0] width 0 height 0
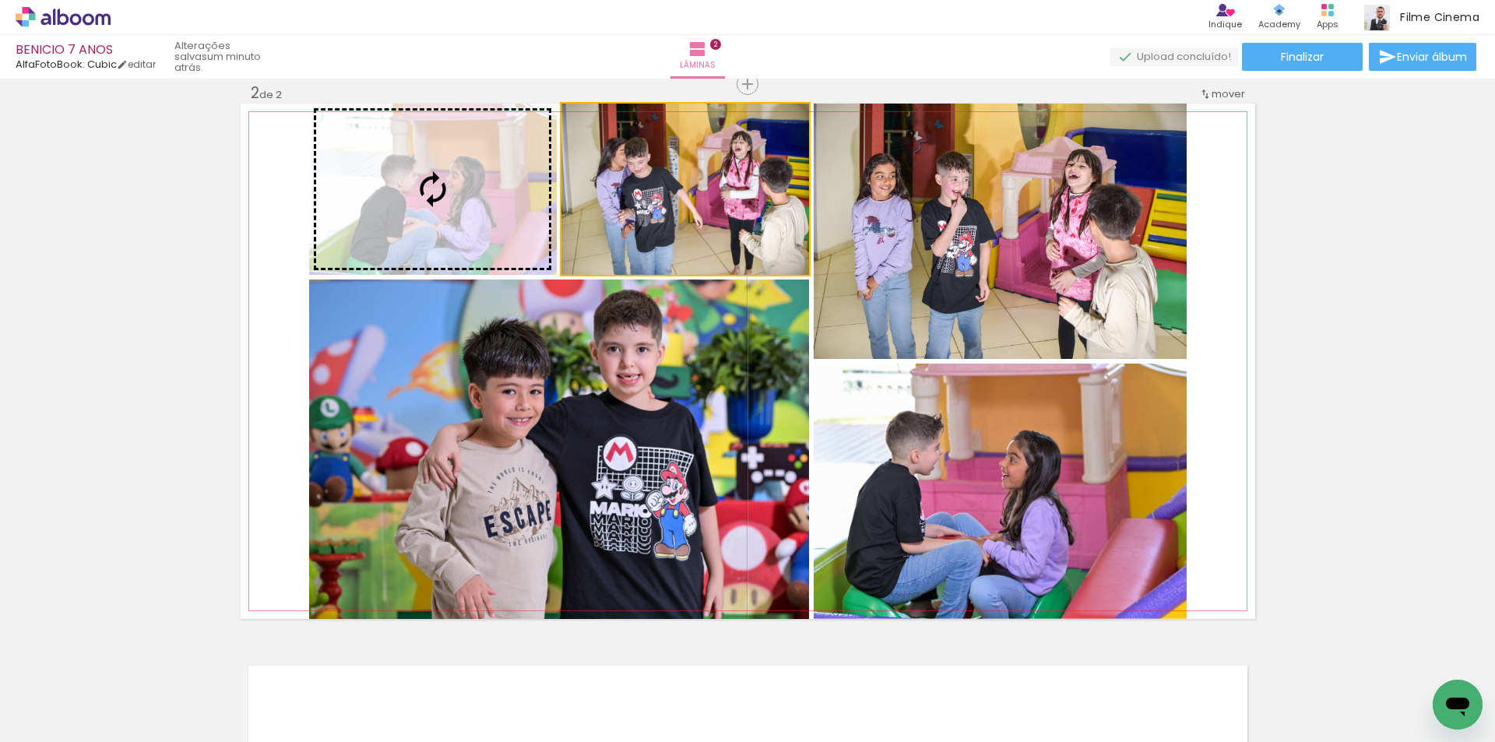
drag, startPoint x: 600, startPoint y: 199, endPoint x: 513, endPoint y: 192, distance: 86.7
click at [0, 0] on slot at bounding box center [0, 0] width 0 height 0
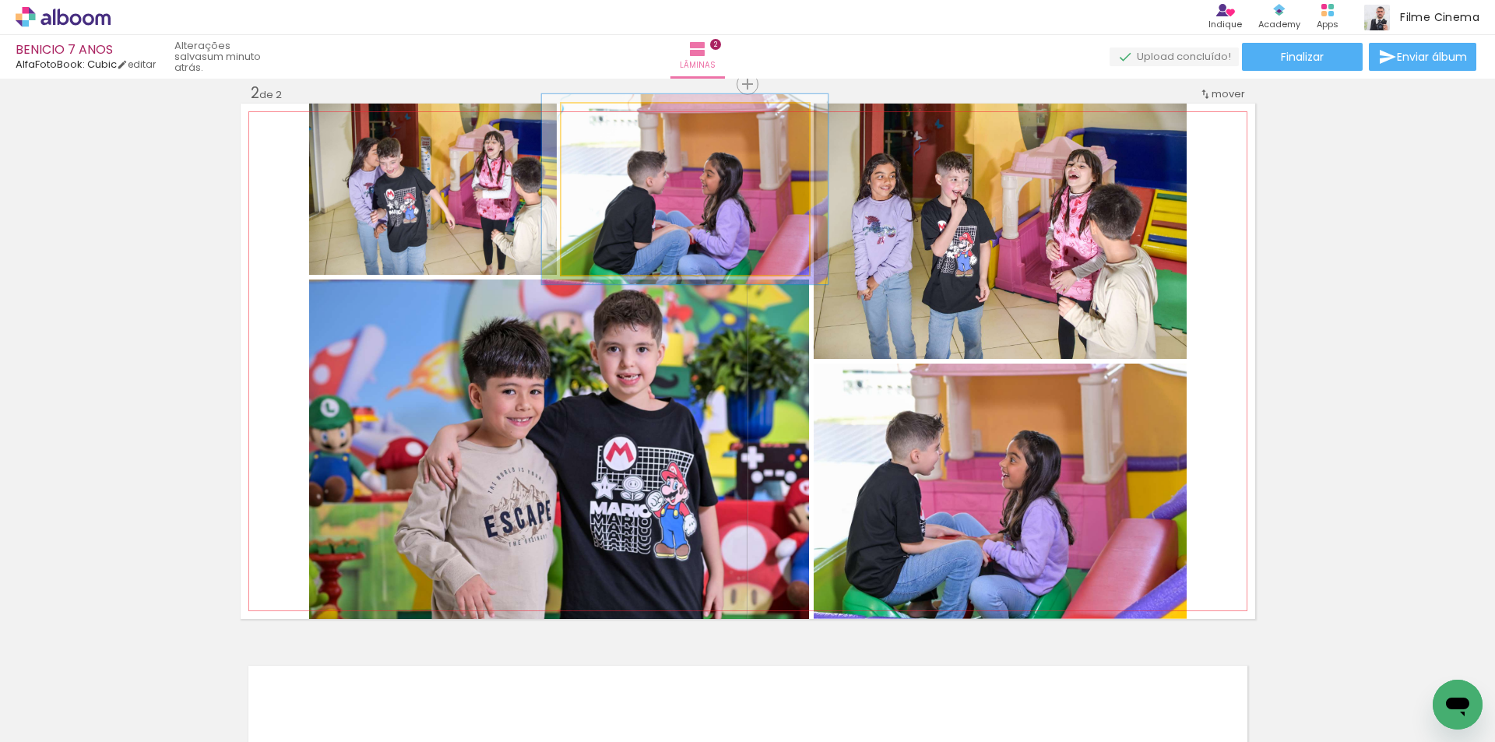
type paper-slider "111"
click at [598, 117] on div at bounding box center [604, 120] width 14 height 14
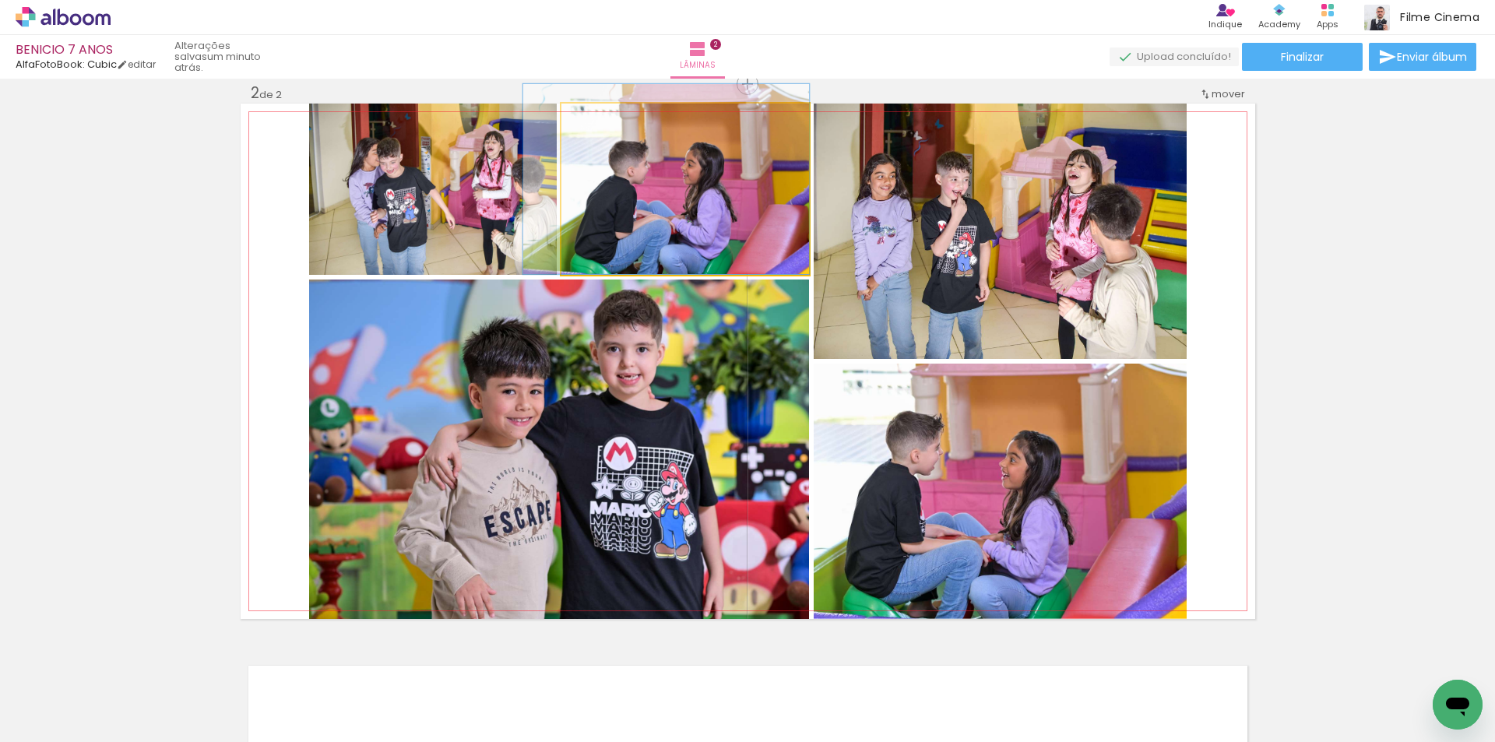
drag, startPoint x: 671, startPoint y: 192, endPoint x: 653, endPoint y: 150, distance: 46.0
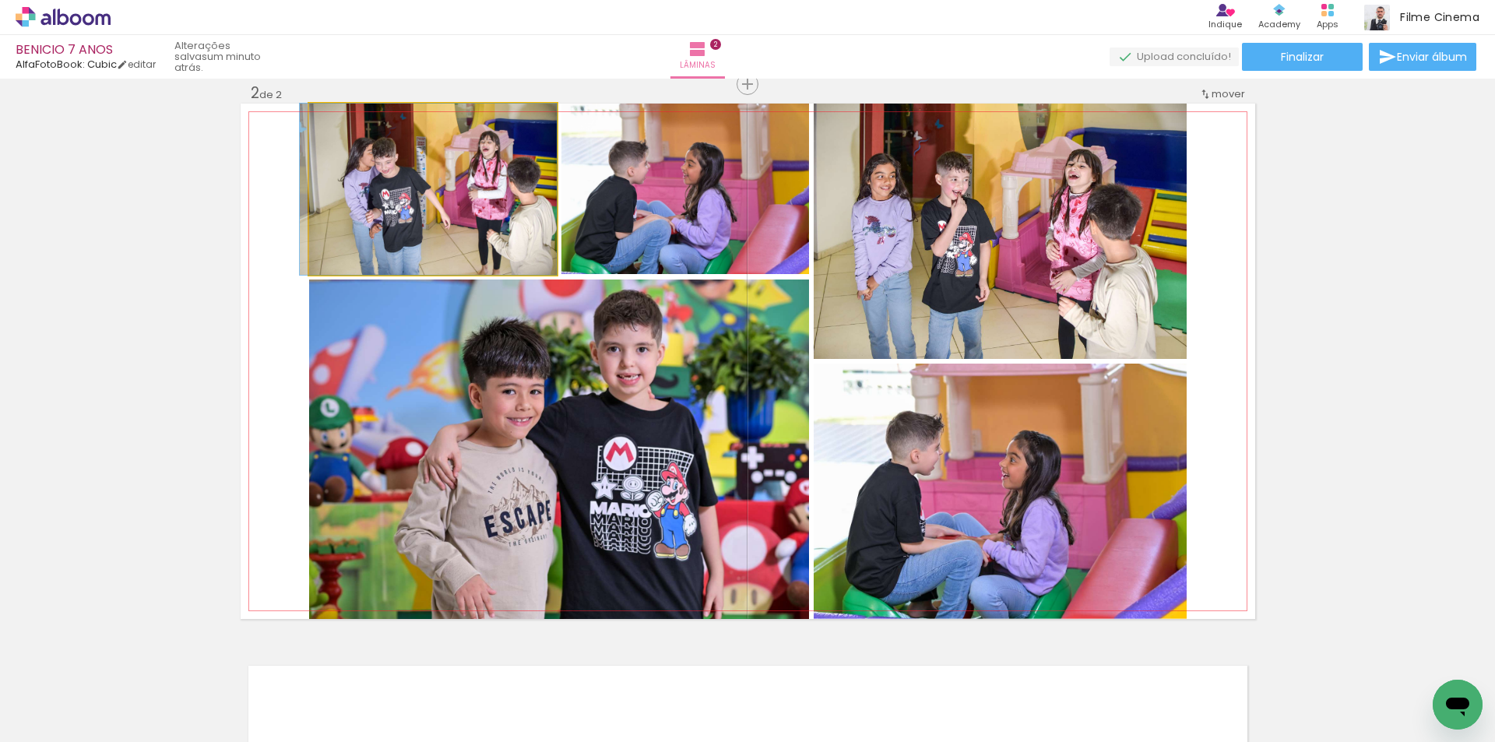
drag, startPoint x: 392, startPoint y: 196, endPoint x: 373, endPoint y: 195, distance: 18.8
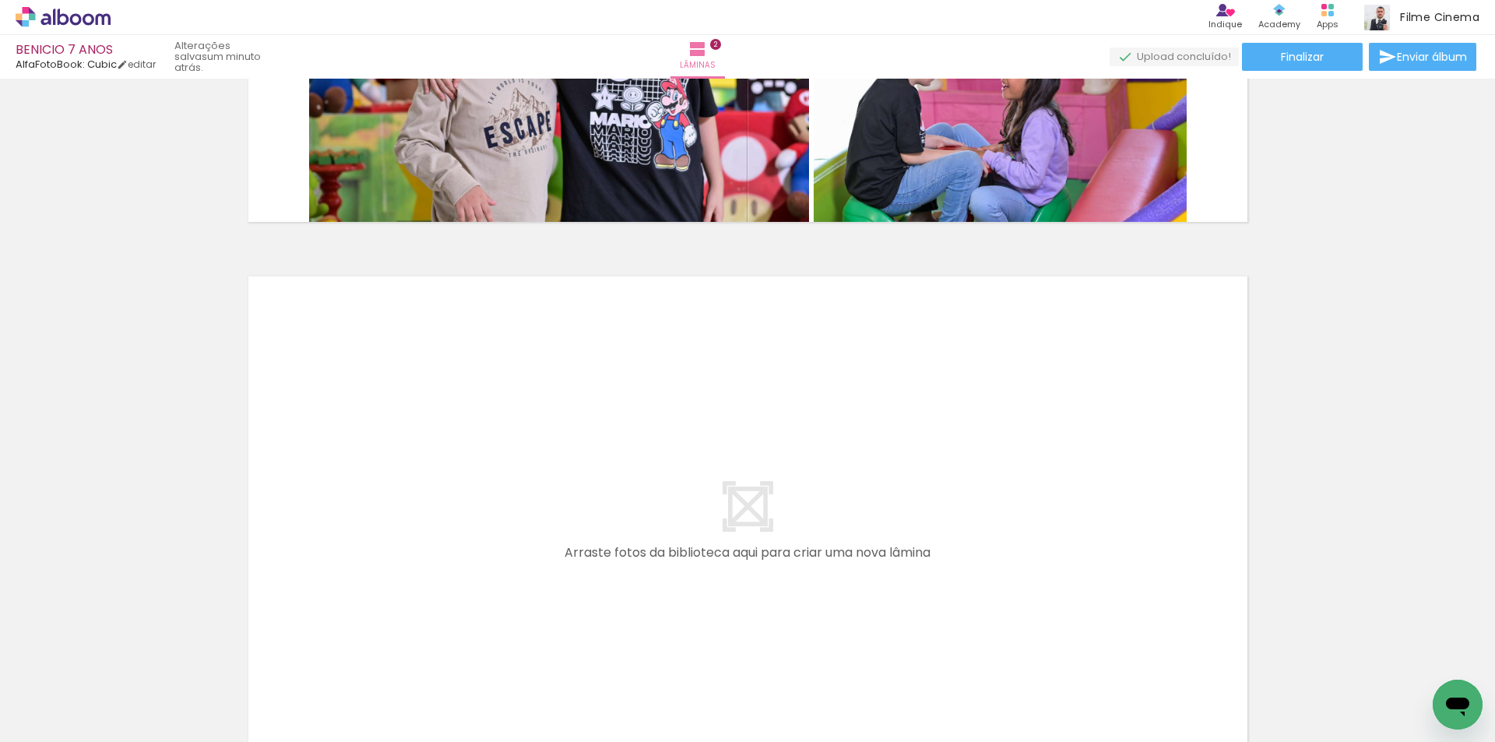
scroll to position [0, 1254]
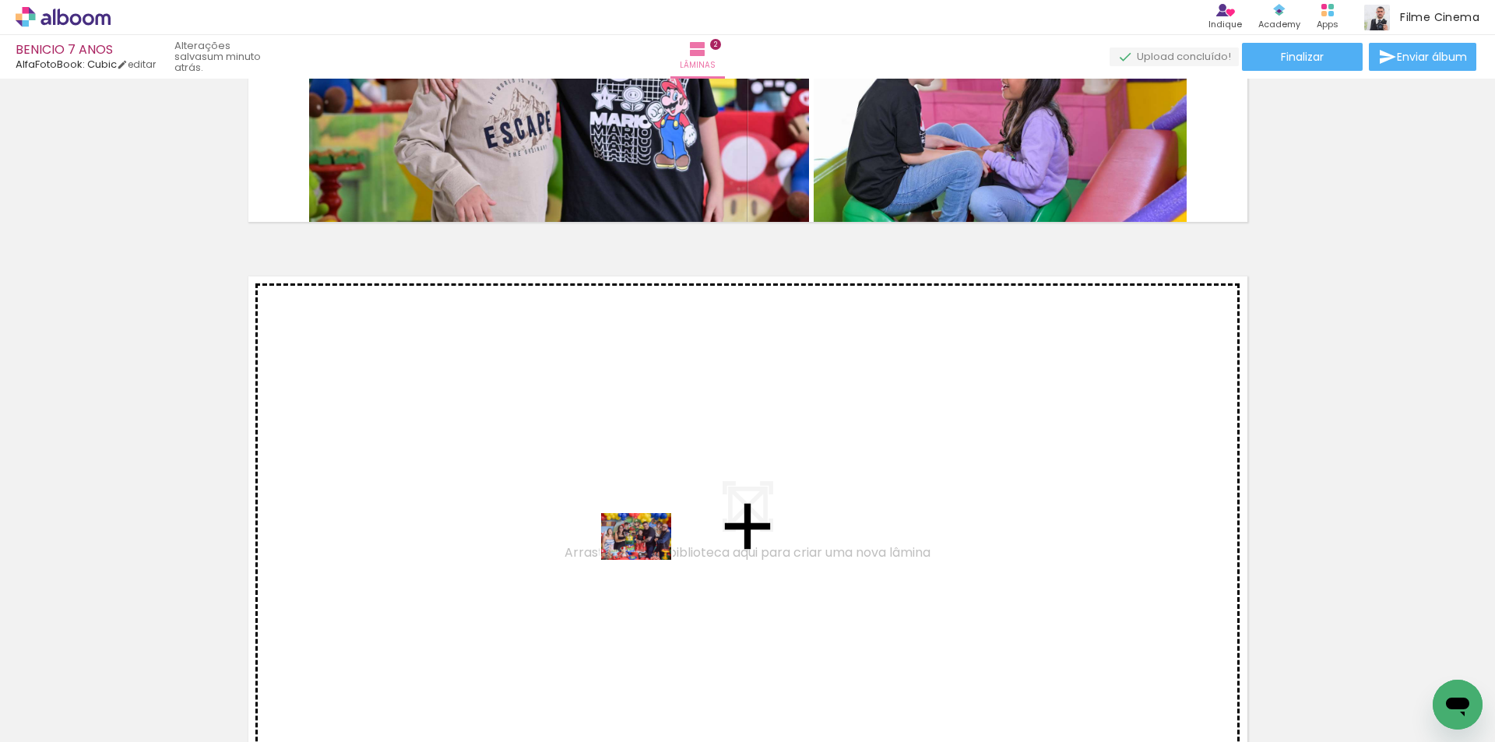
drag, startPoint x: 661, startPoint y: 699, endPoint x: 648, endPoint y: 560, distance: 140.0
click at [648, 560] on quentale-workspace at bounding box center [747, 371] width 1495 height 742
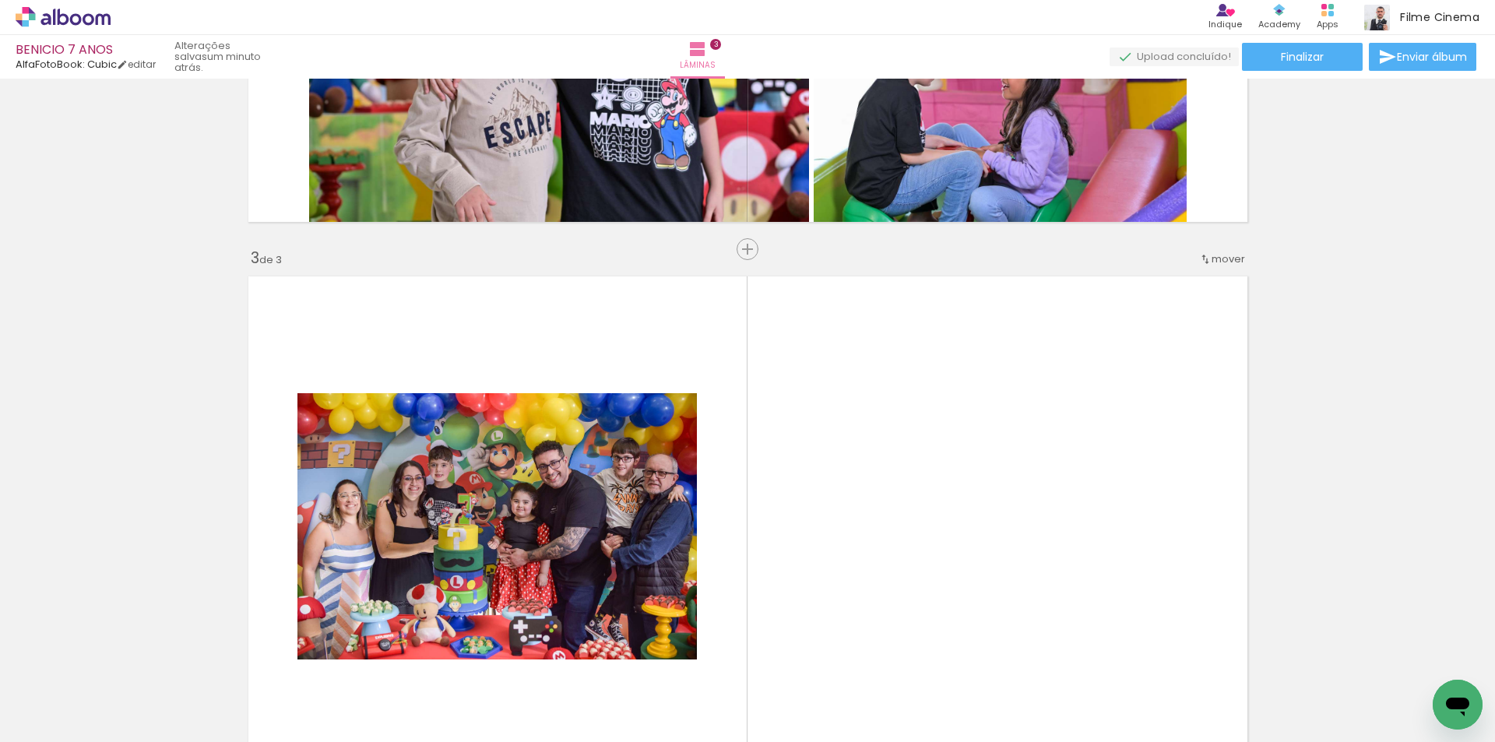
scroll to position [1129, 0]
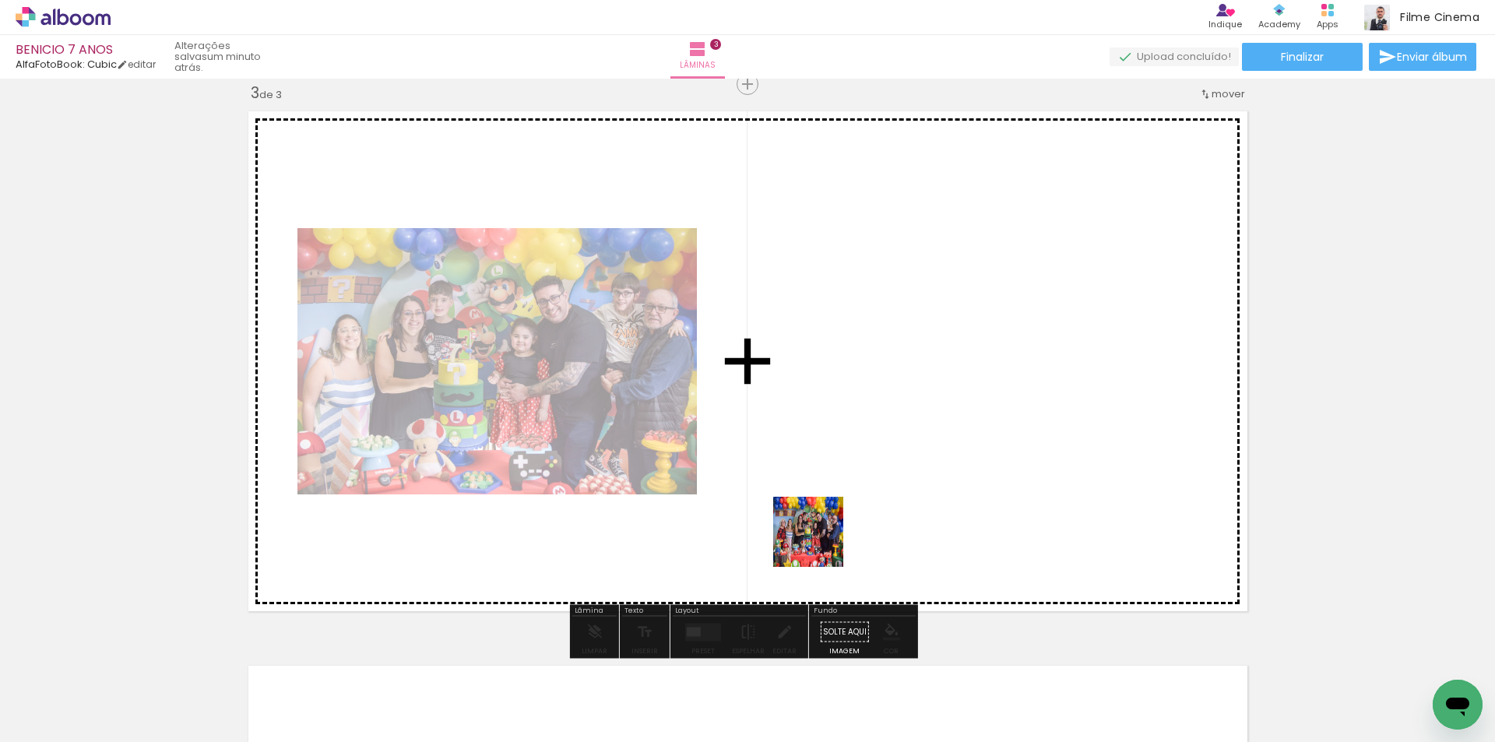
drag, startPoint x: 741, startPoint y: 701, endPoint x: 857, endPoint y: 370, distance: 350.7
click at [857, 370] on quentale-workspace at bounding box center [747, 371] width 1495 height 742
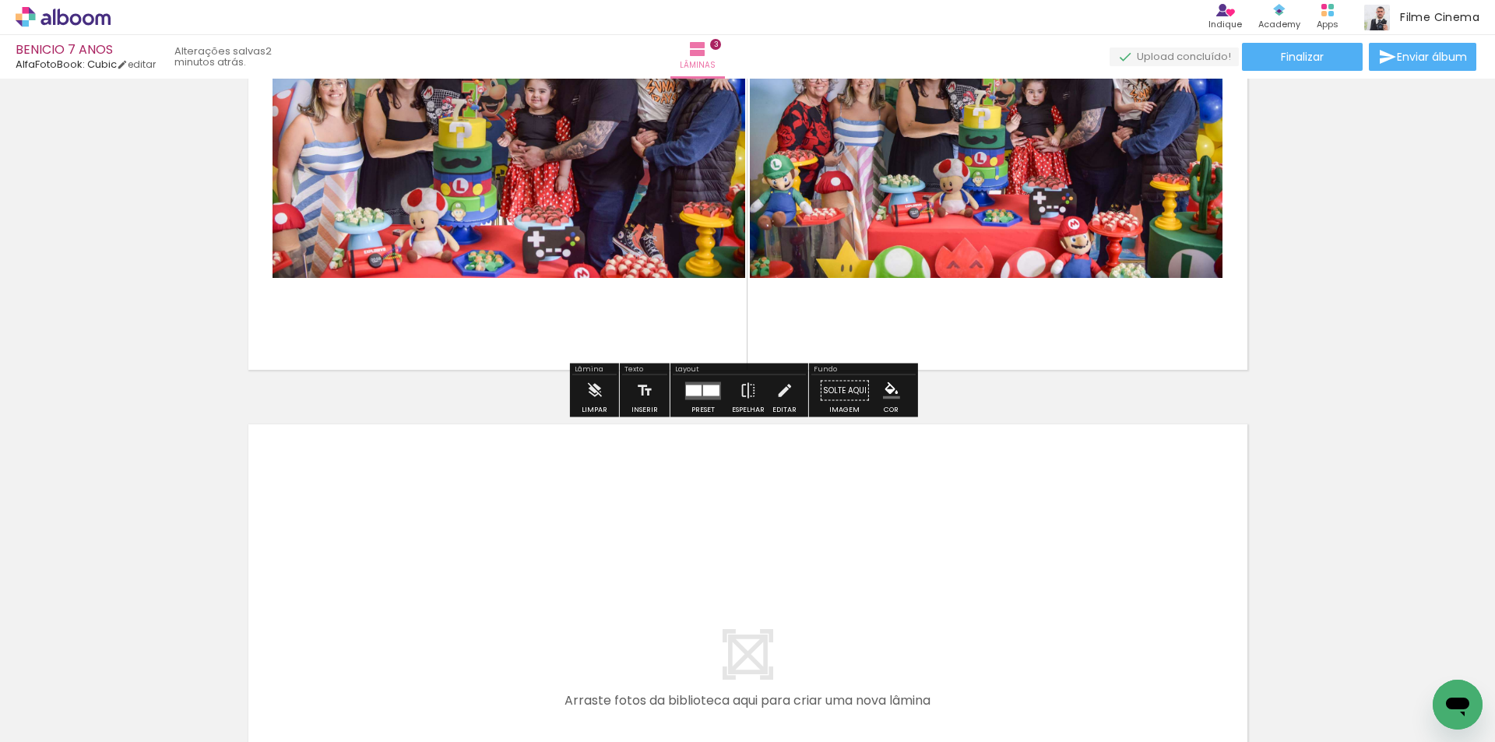
scroll to position [1441, 0]
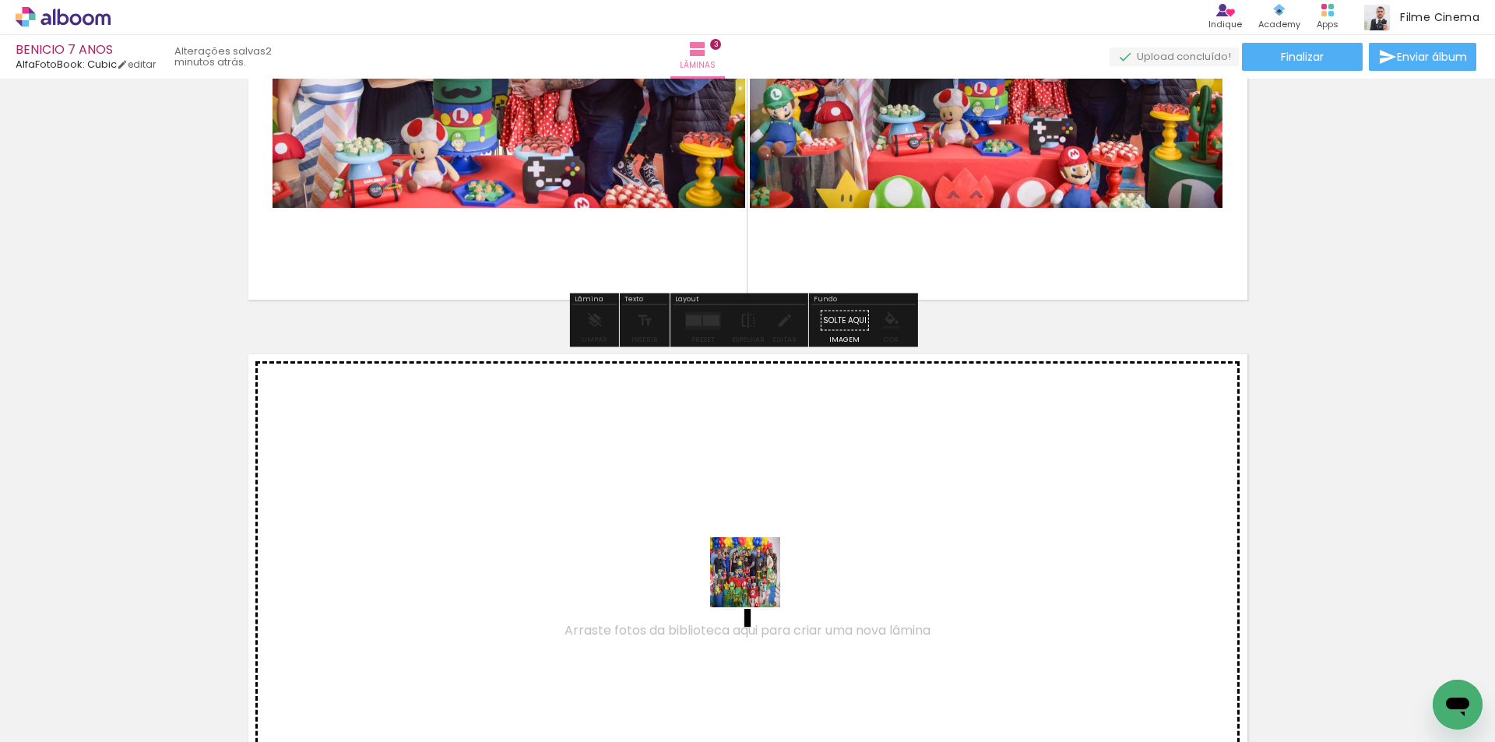
drag, startPoint x: 805, startPoint y: 686, endPoint x: 885, endPoint y: 659, distance: 84.0
click at [756, 584] on quentale-workspace at bounding box center [747, 371] width 1495 height 742
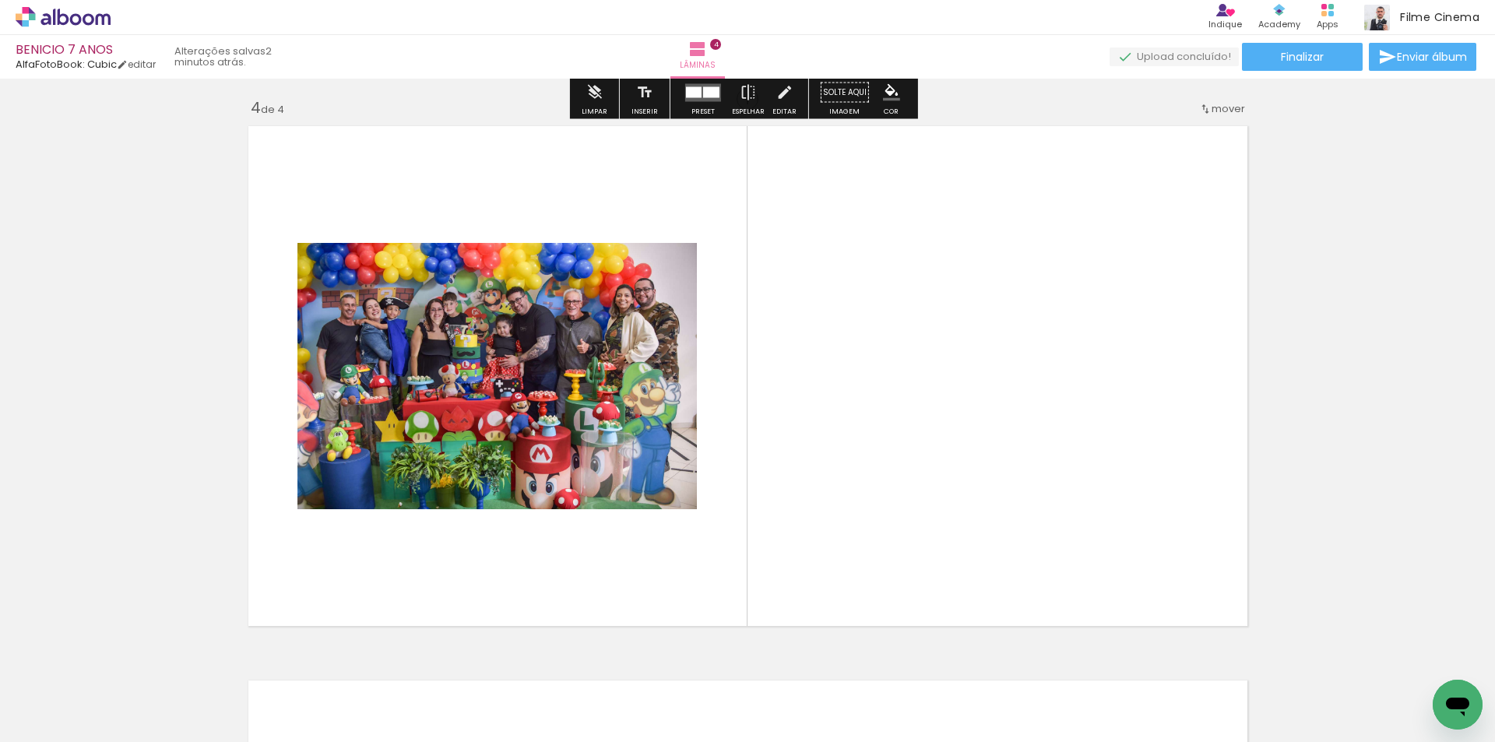
scroll to position [1684, 0]
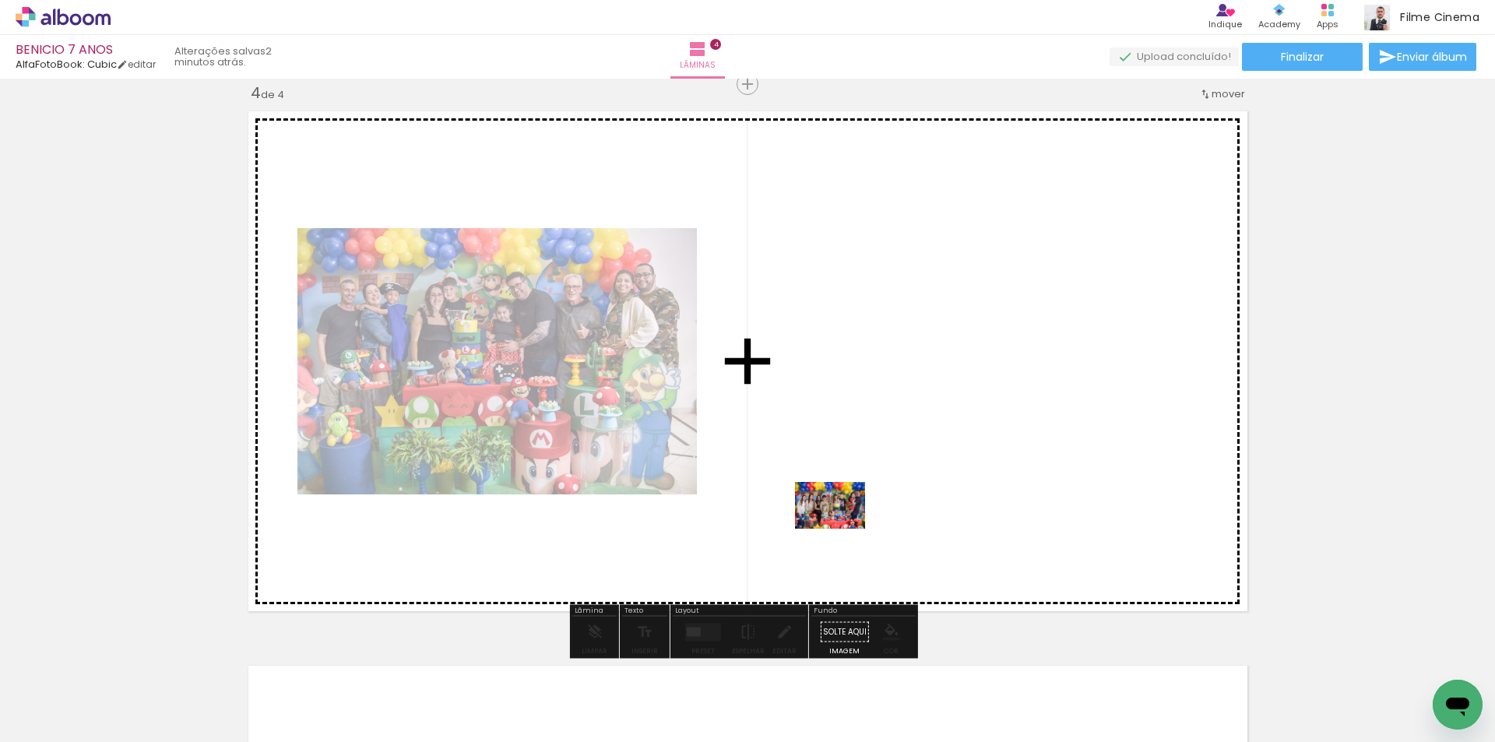
drag, startPoint x: 896, startPoint y: 695, endPoint x: 842, endPoint y: 525, distance: 179.0
click at [842, 525] on quentale-workspace at bounding box center [747, 371] width 1495 height 742
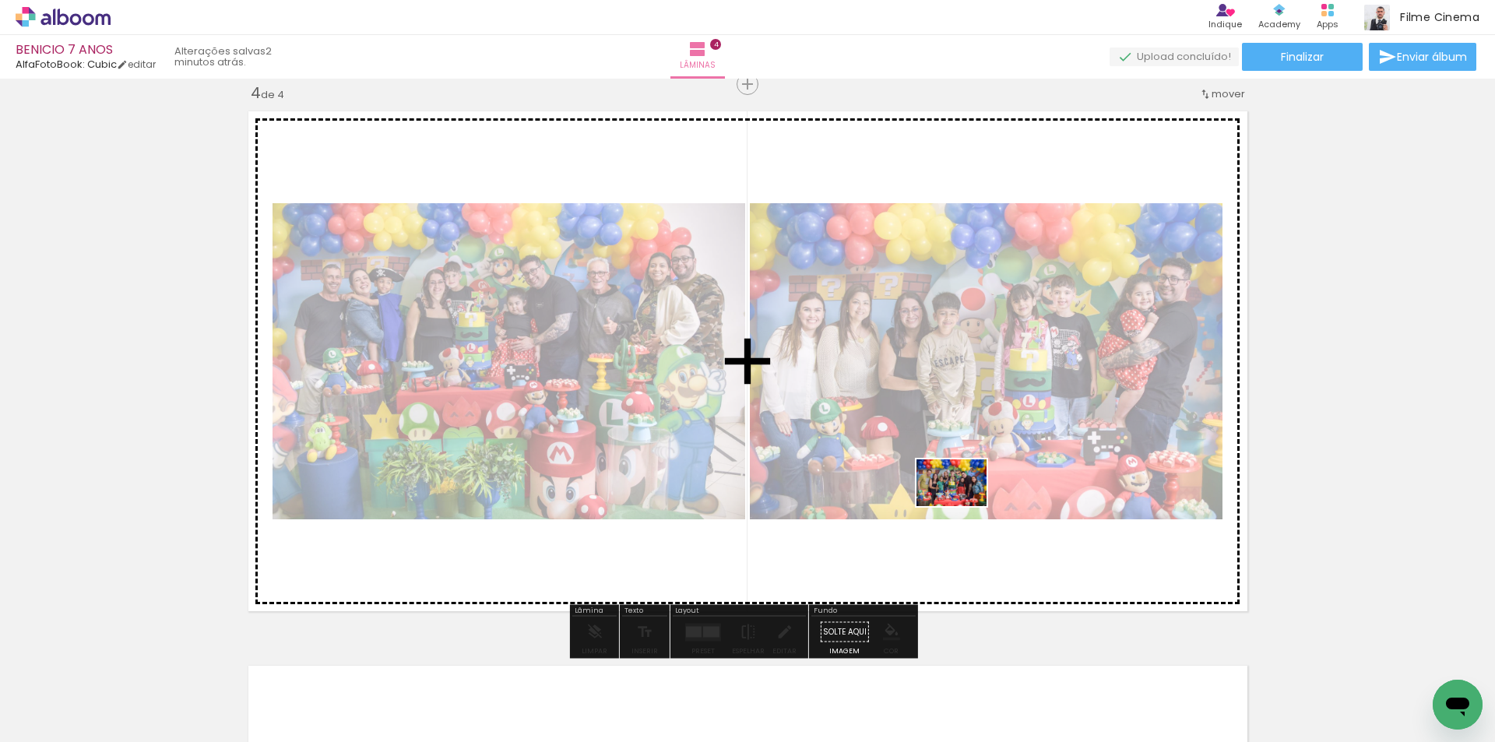
drag, startPoint x: 1007, startPoint y: 696, endPoint x: 963, endPoint y: 506, distance: 195.0
click at [963, 506] on quentale-workspace at bounding box center [747, 371] width 1495 height 742
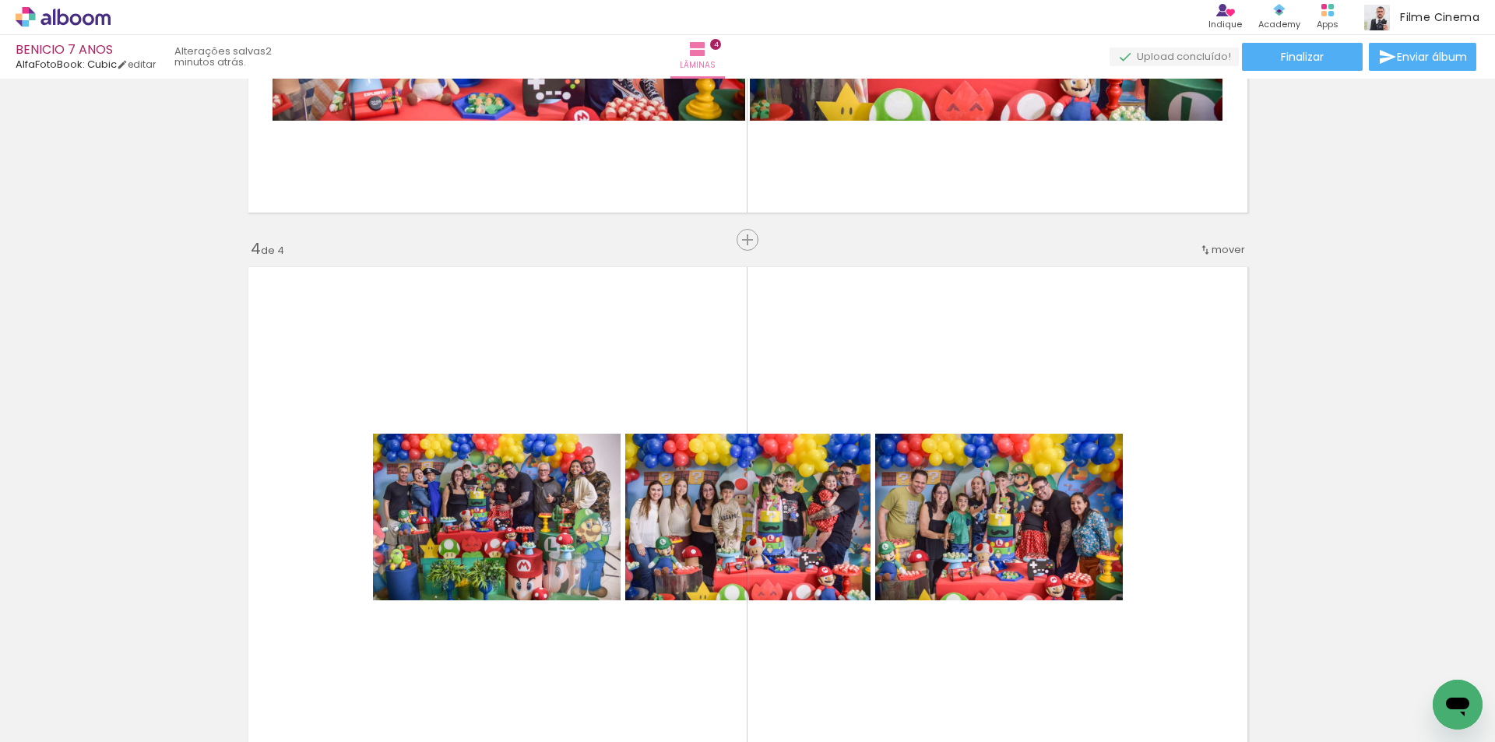
scroll to position [1450, 0]
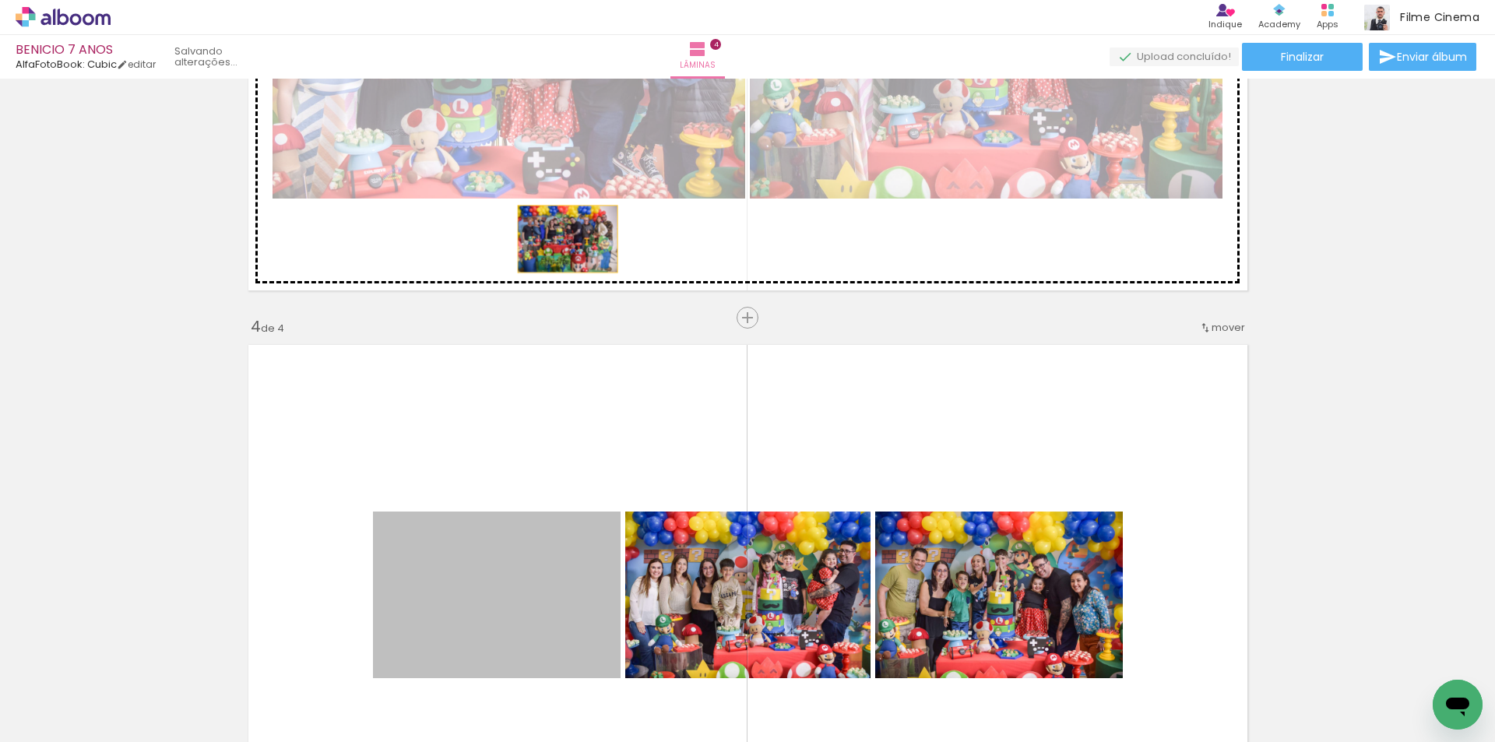
drag, startPoint x: 575, startPoint y: 586, endPoint x: 561, endPoint y: 239, distance: 347.6
click at [561, 239] on div "Inserir lâmina 1 de 4 Inserir lâmina 2 de 4 Inserir lâmina 3 de 4 Inserir lâmin…" at bounding box center [747, 20] width 1495 height 2773
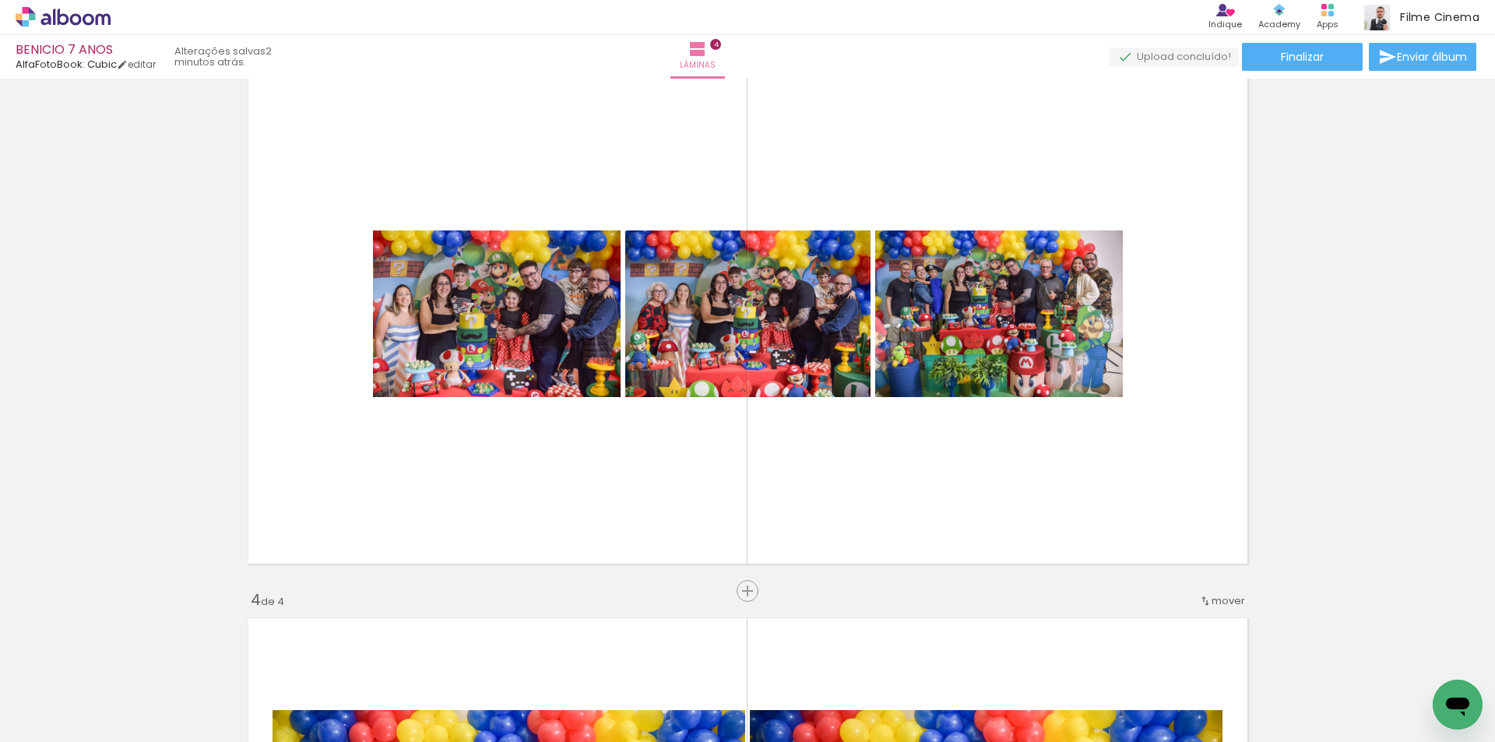
scroll to position [1139, 0]
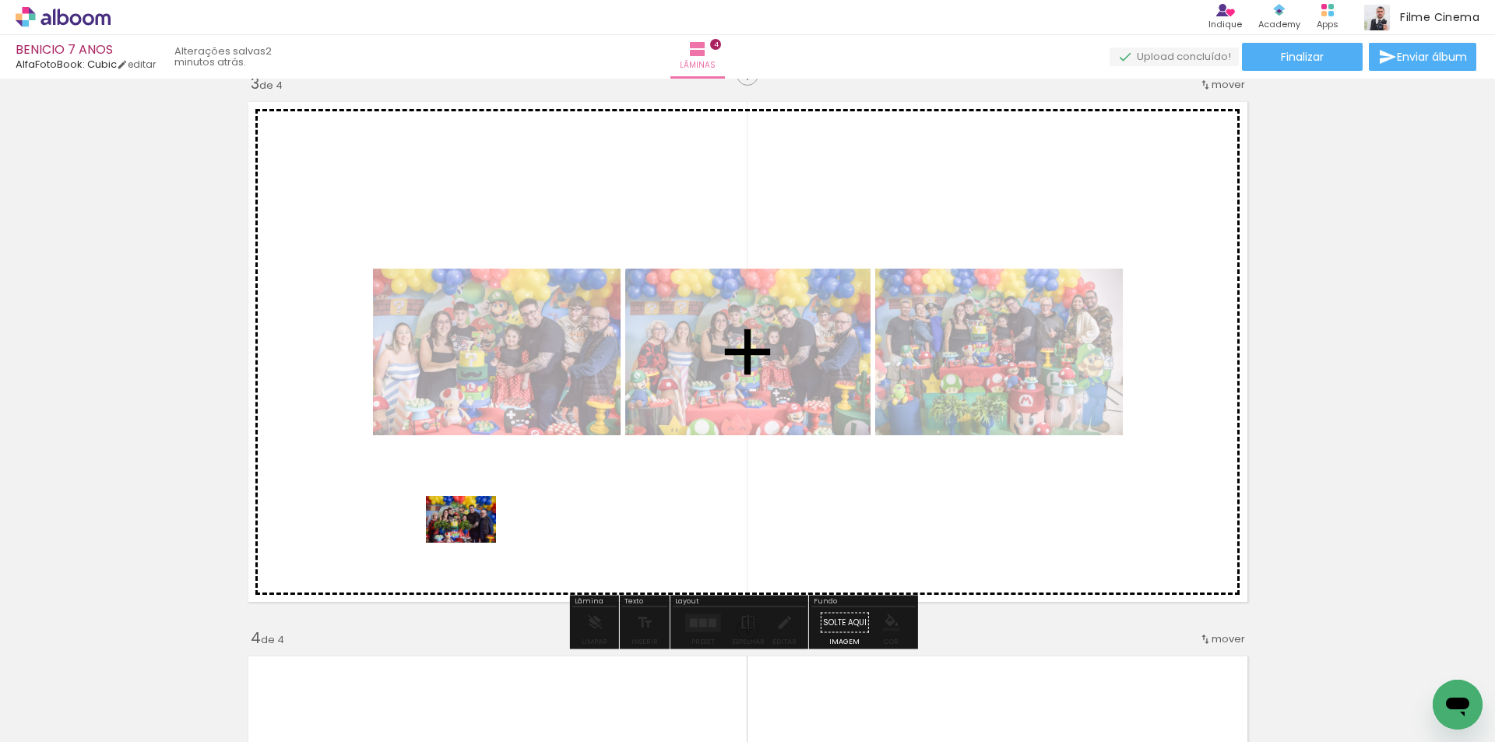
drag, startPoint x: 463, startPoint y: 699, endPoint x: 473, endPoint y: 543, distance: 156.9
click at [473, 543] on quentale-workspace at bounding box center [747, 371] width 1495 height 742
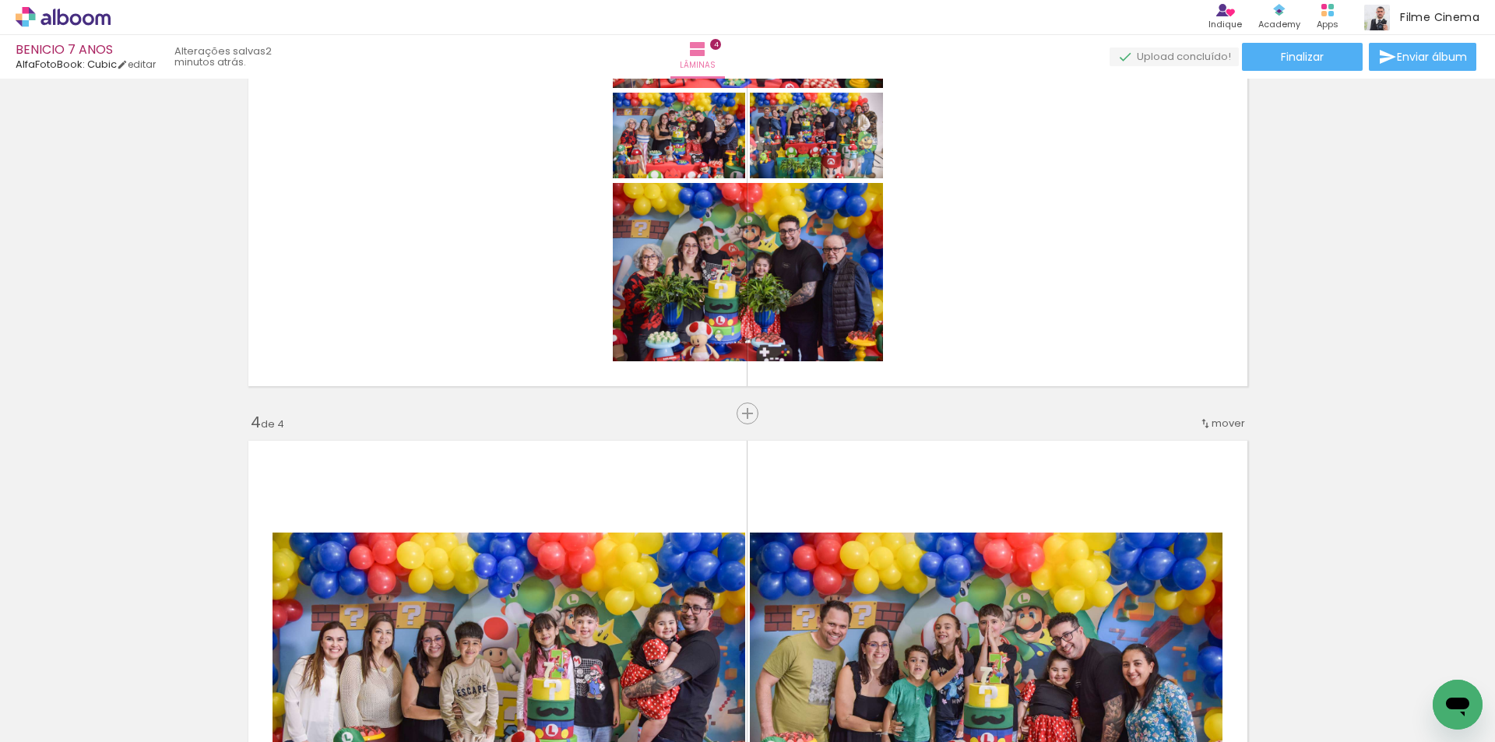
scroll to position [1372, 0]
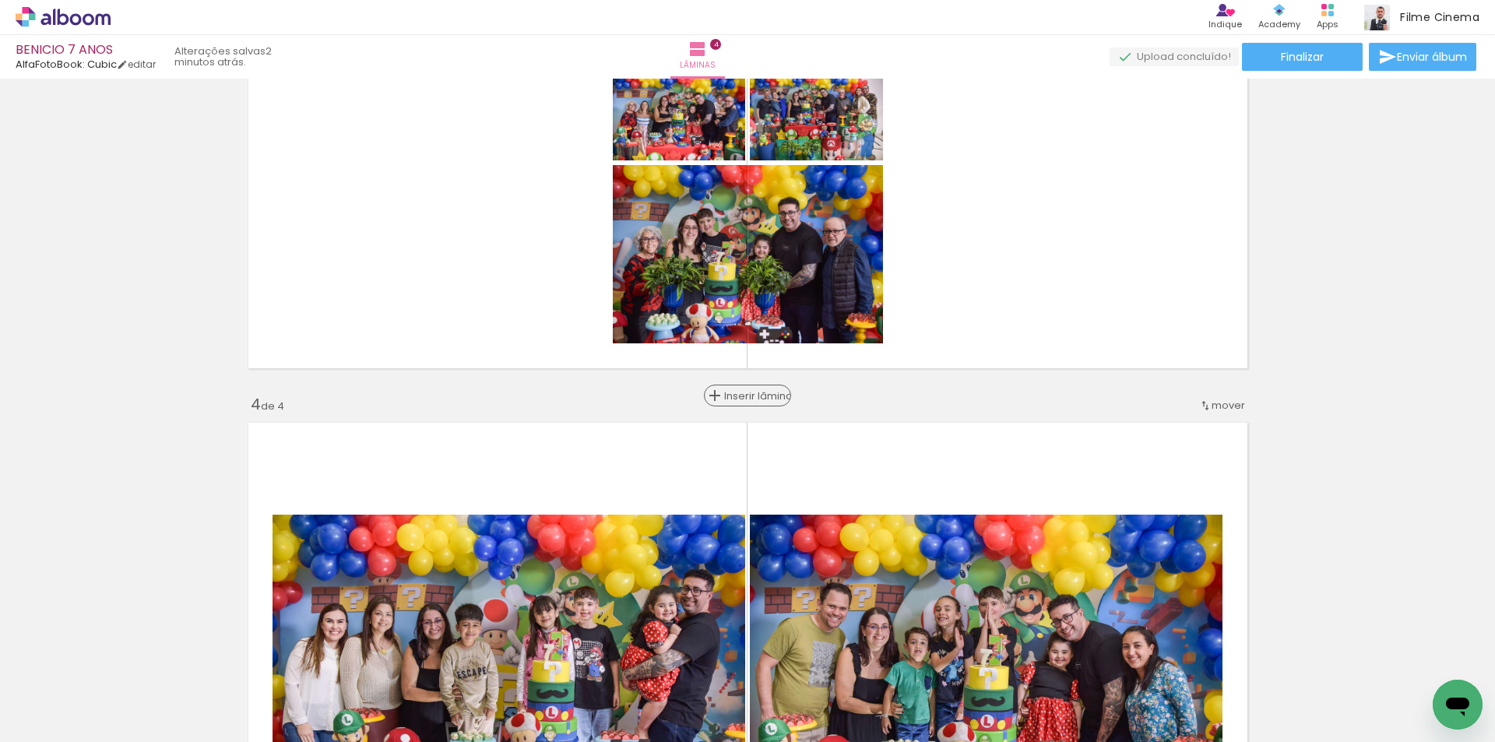
click at [733, 394] on span "Inserir lâmina" at bounding box center [754, 396] width 61 height 10
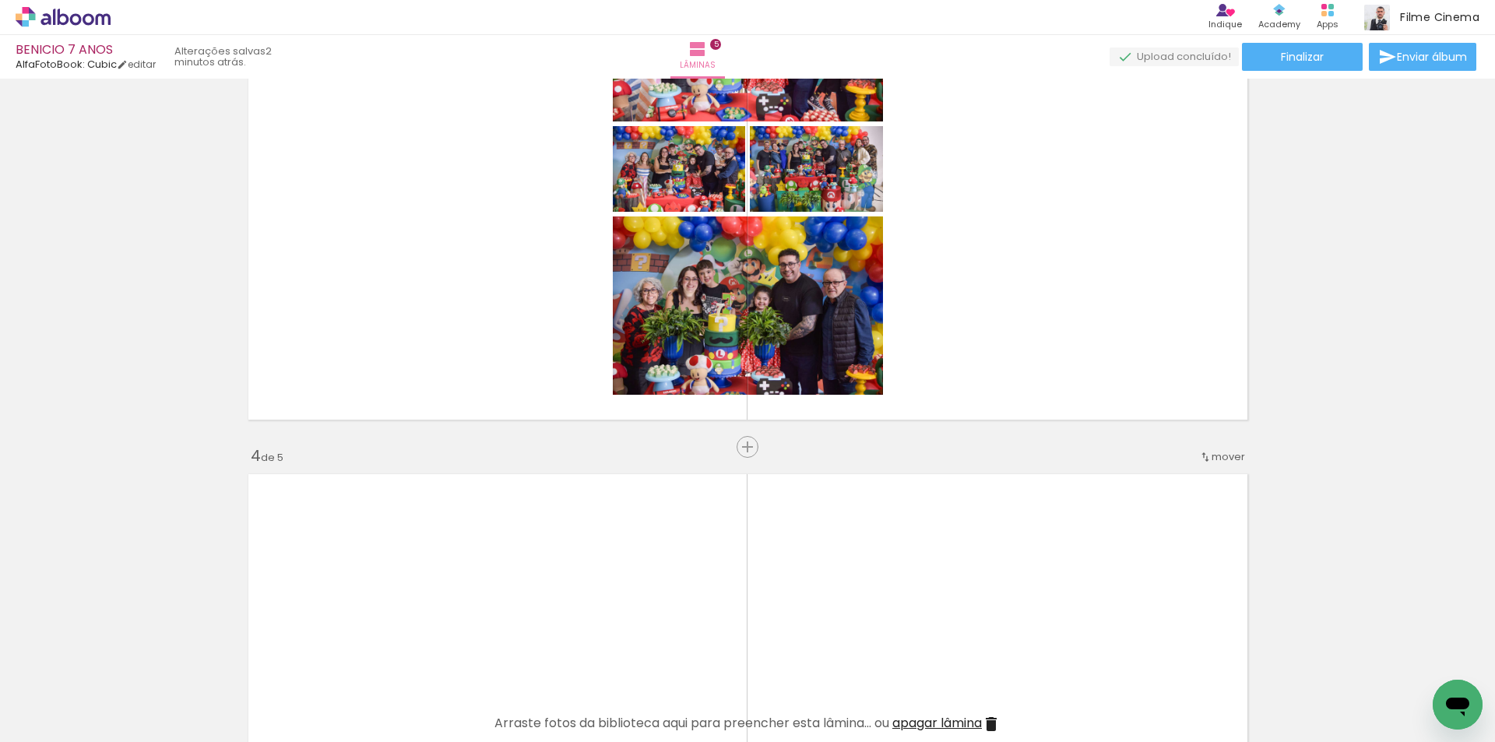
scroll to position [1294, 0]
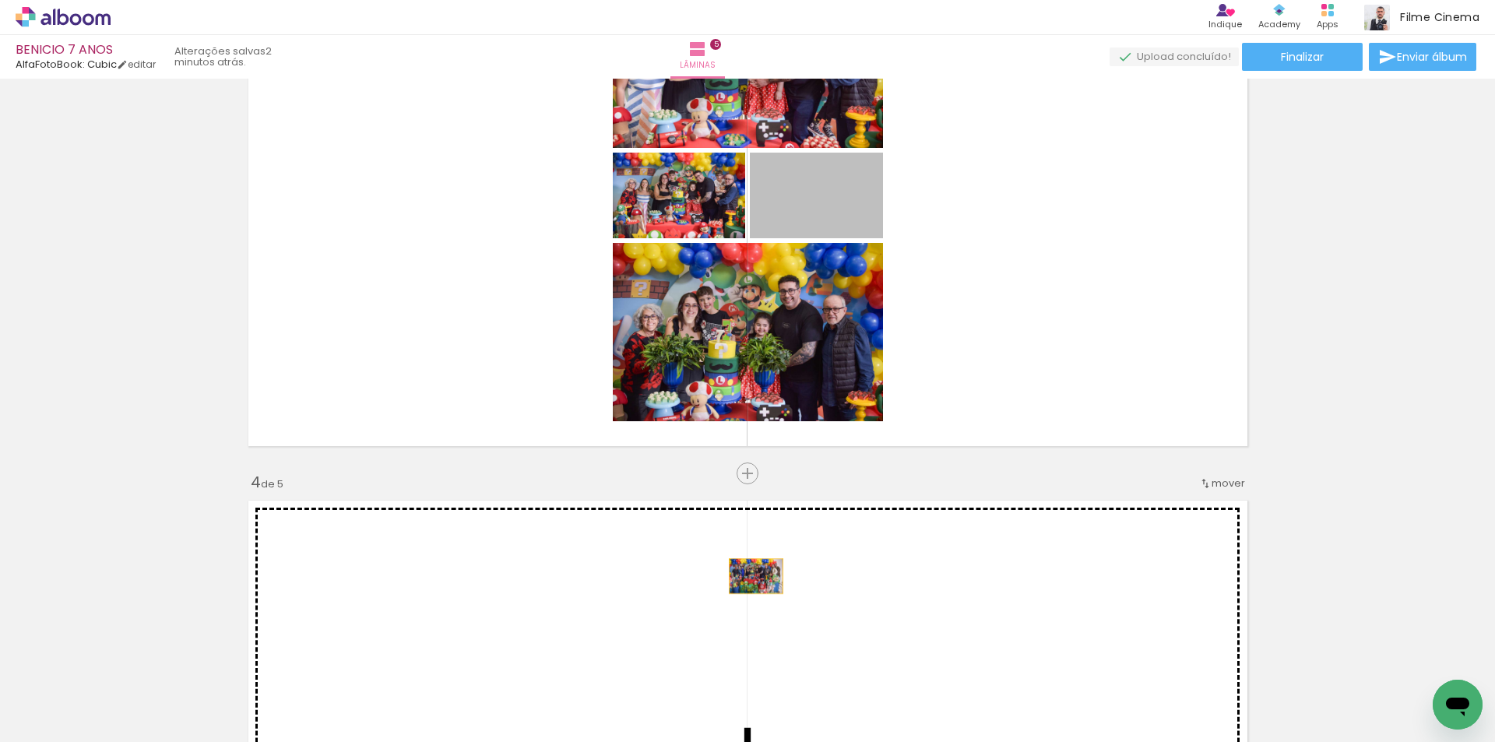
drag, startPoint x: 855, startPoint y: 216, endPoint x: 750, endPoint y: 576, distance: 374.8
click at [750, 576] on div "Inserir lâmina 1 de 5 Inserir lâmina 2 de 5 Inserir lâmina 3 de 5 Inserir lâmin…" at bounding box center [747, 454] width 1495 height 3328
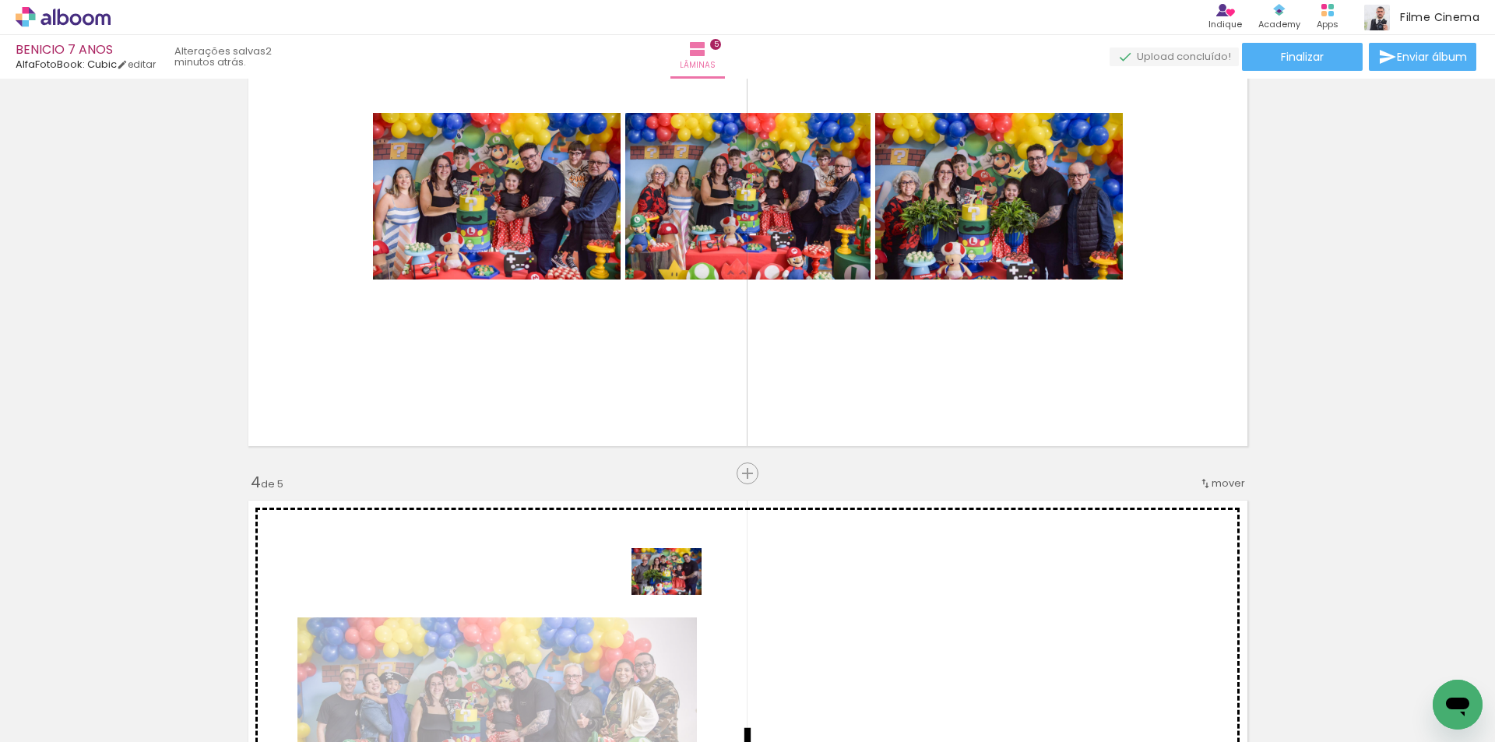
drag, startPoint x: 565, startPoint y: 697, endPoint x: 678, endPoint y: 595, distance: 152.8
click at [678, 595] on quentale-workspace at bounding box center [747, 371] width 1495 height 742
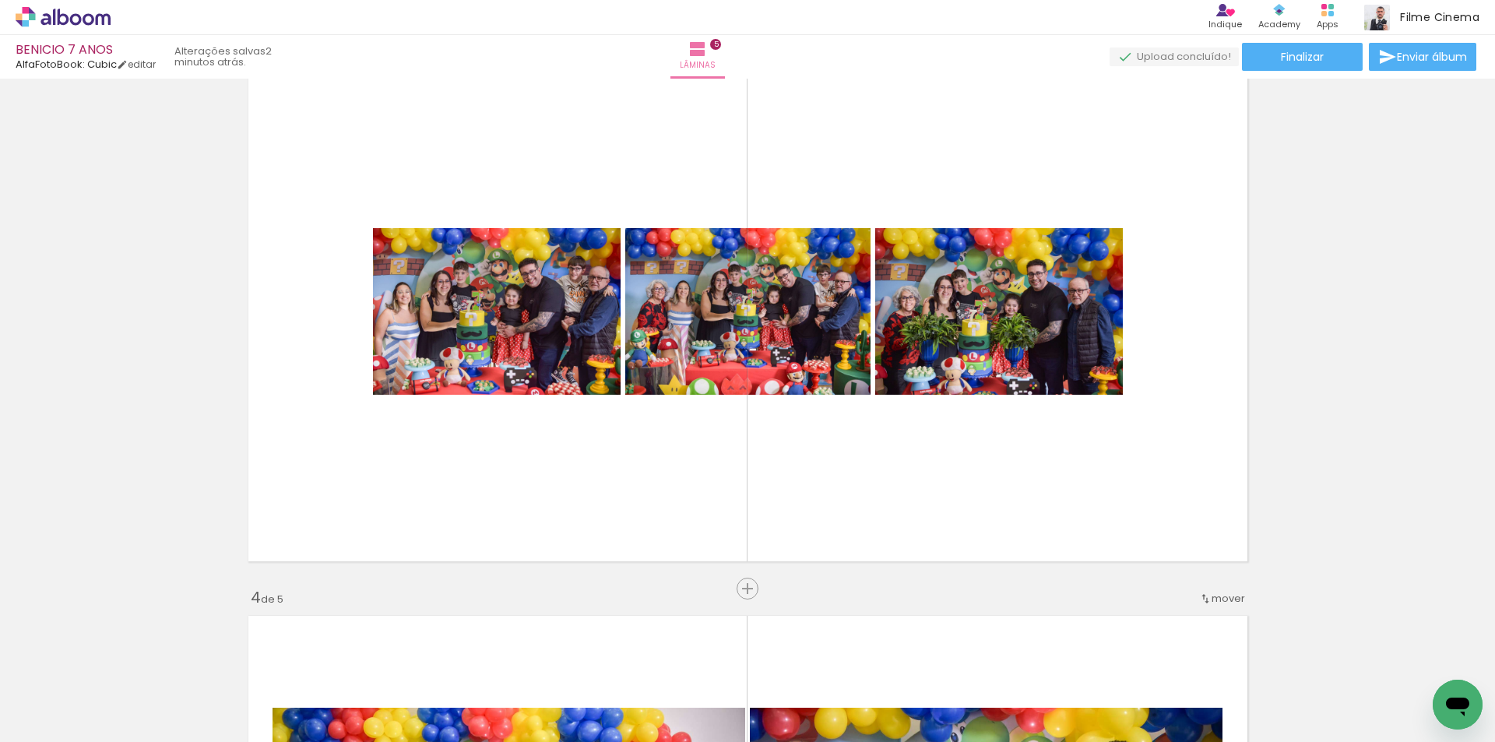
scroll to position [1139, 0]
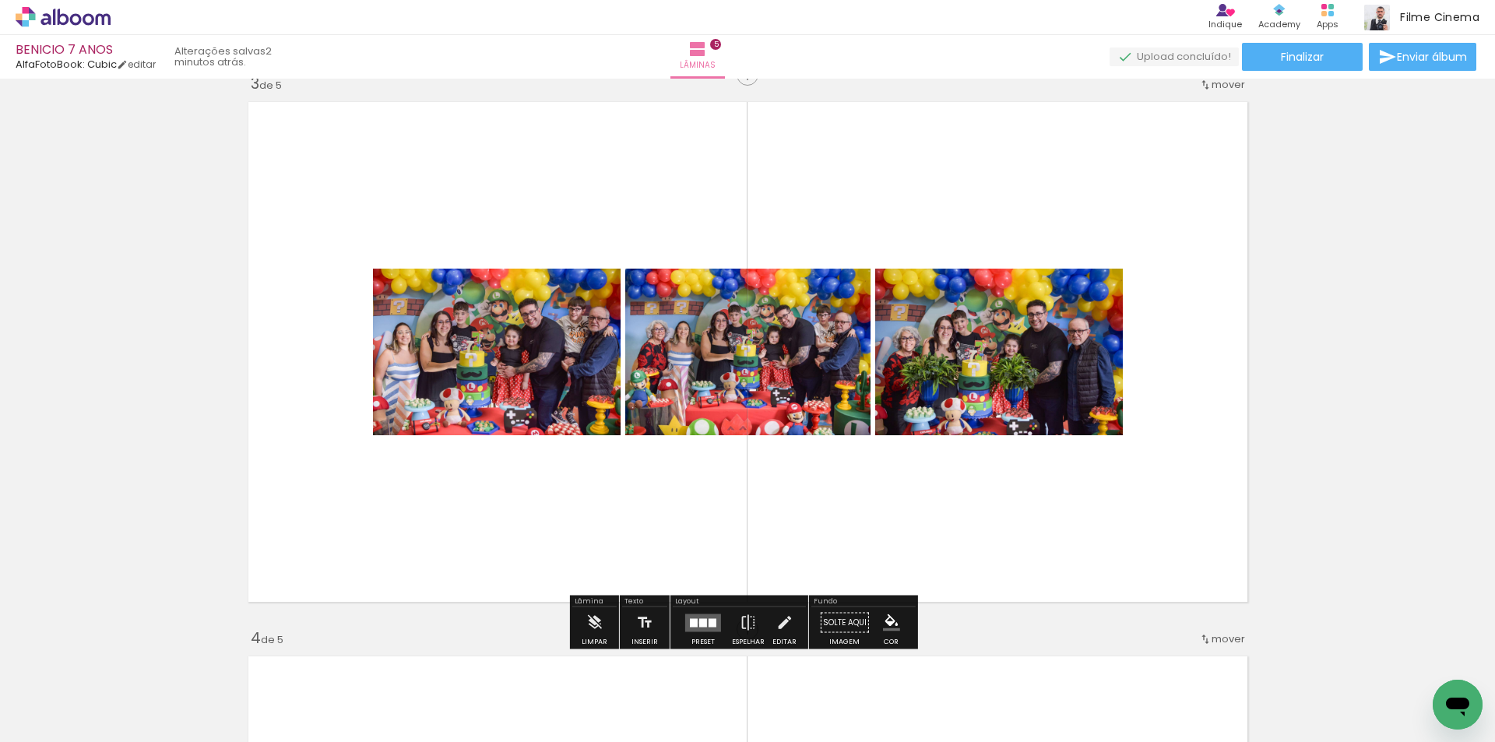
click at [699, 622] on div at bounding box center [703, 622] width 8 height 9
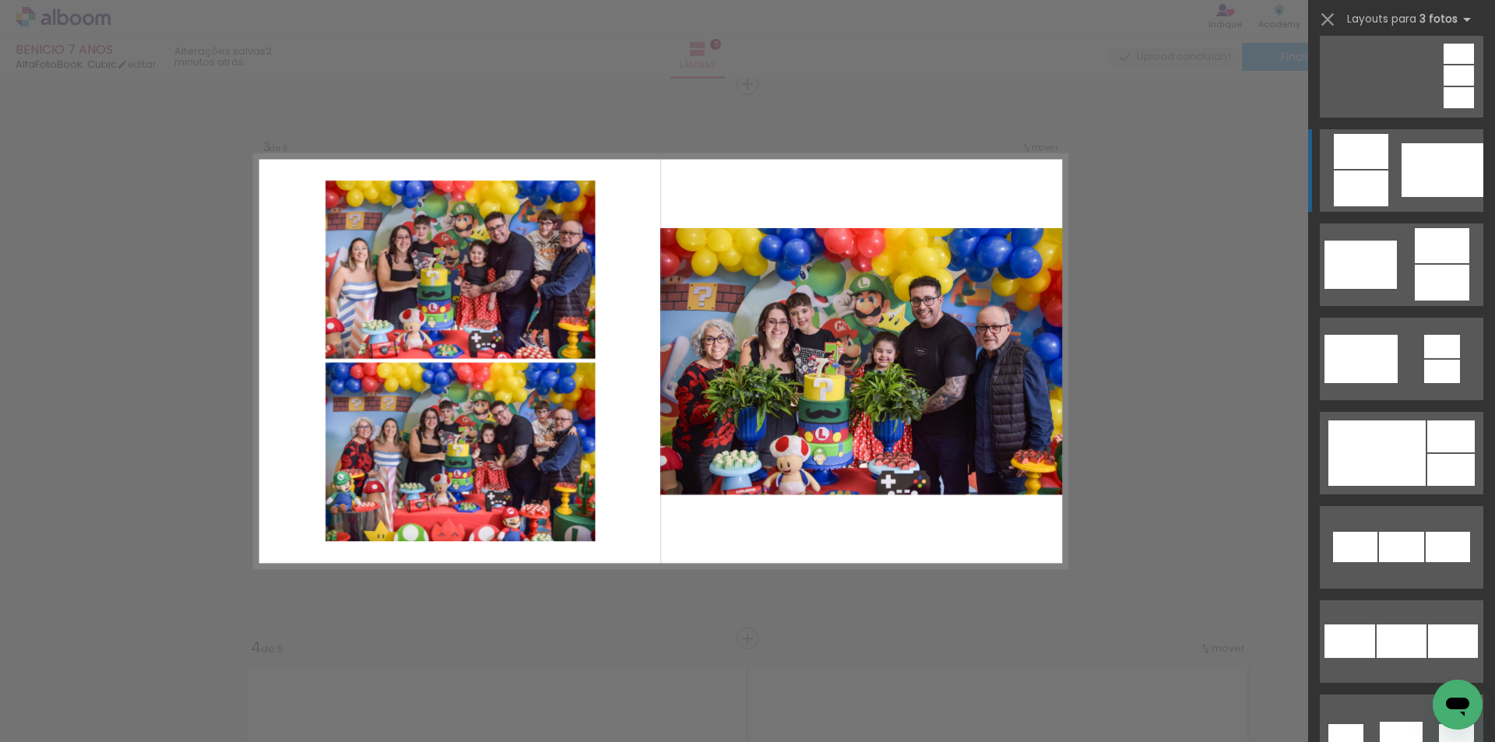
scroll to position [545, 0]
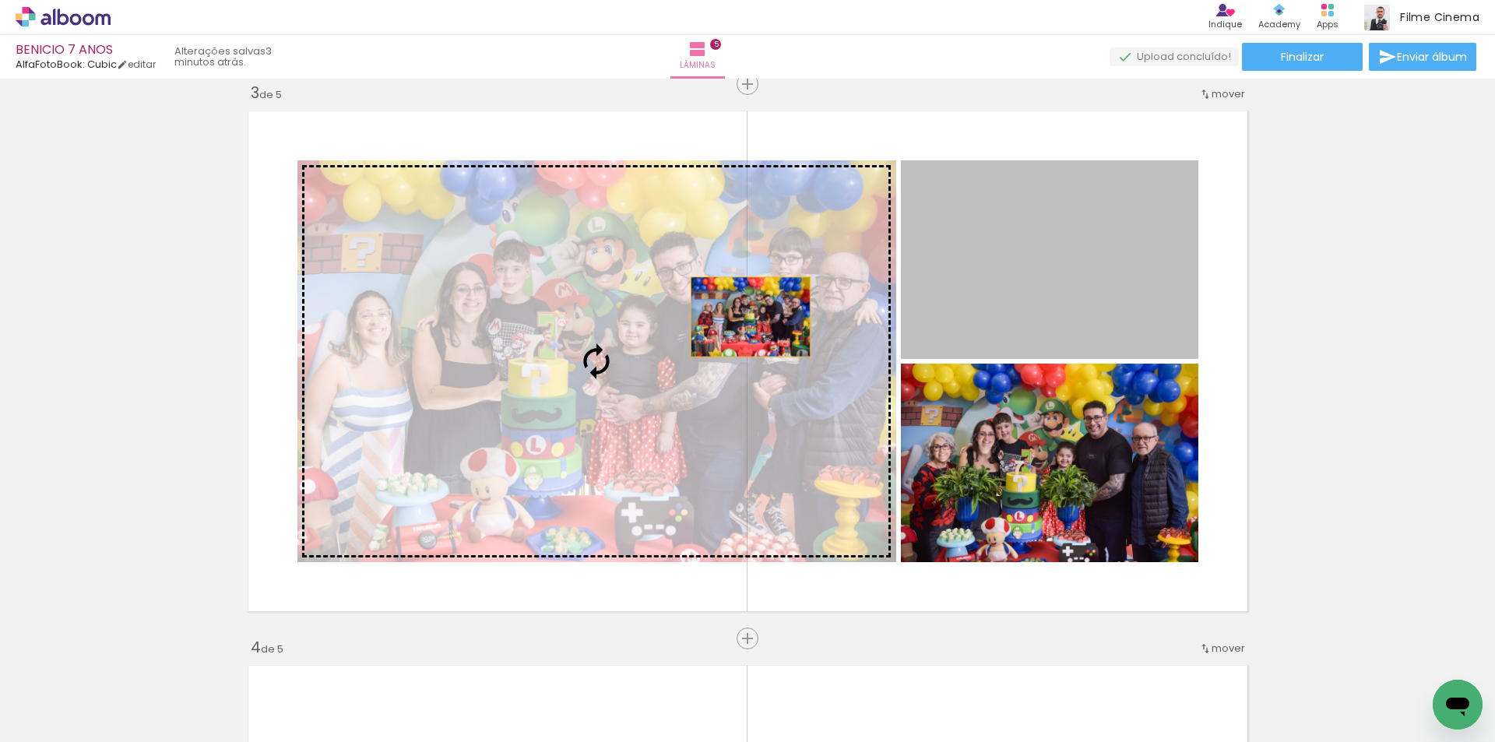
drag, startPoint x: 971, startPoint y: 274, endPoint x: 744, endPoint y: 317, distance: 230.6
click at [0, 0] on slot at bounding box center [0, 0] width 0 height 0
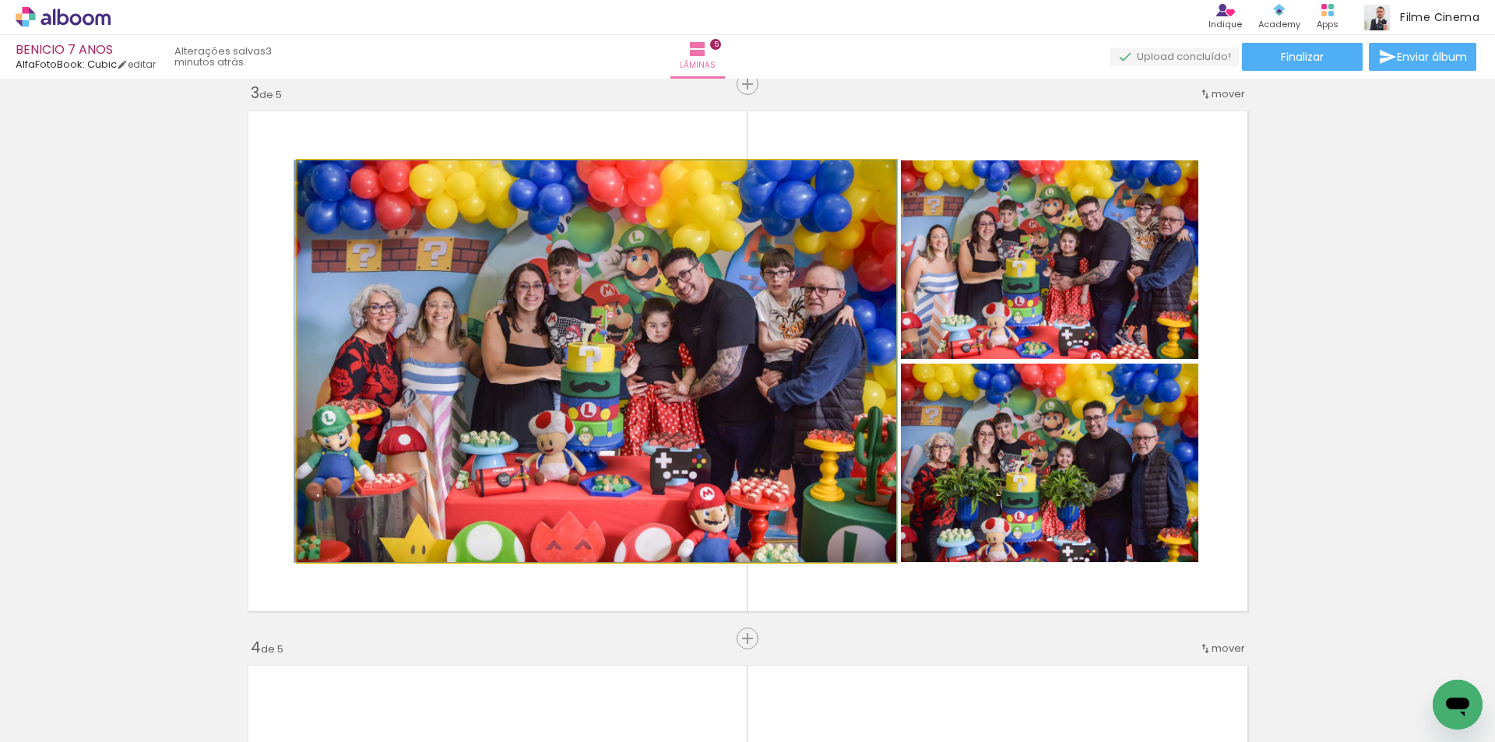
drag, startPoint x: 625, startPoint y: 359, endPoint x: 604, endPoint y: 370, distance: 24.4
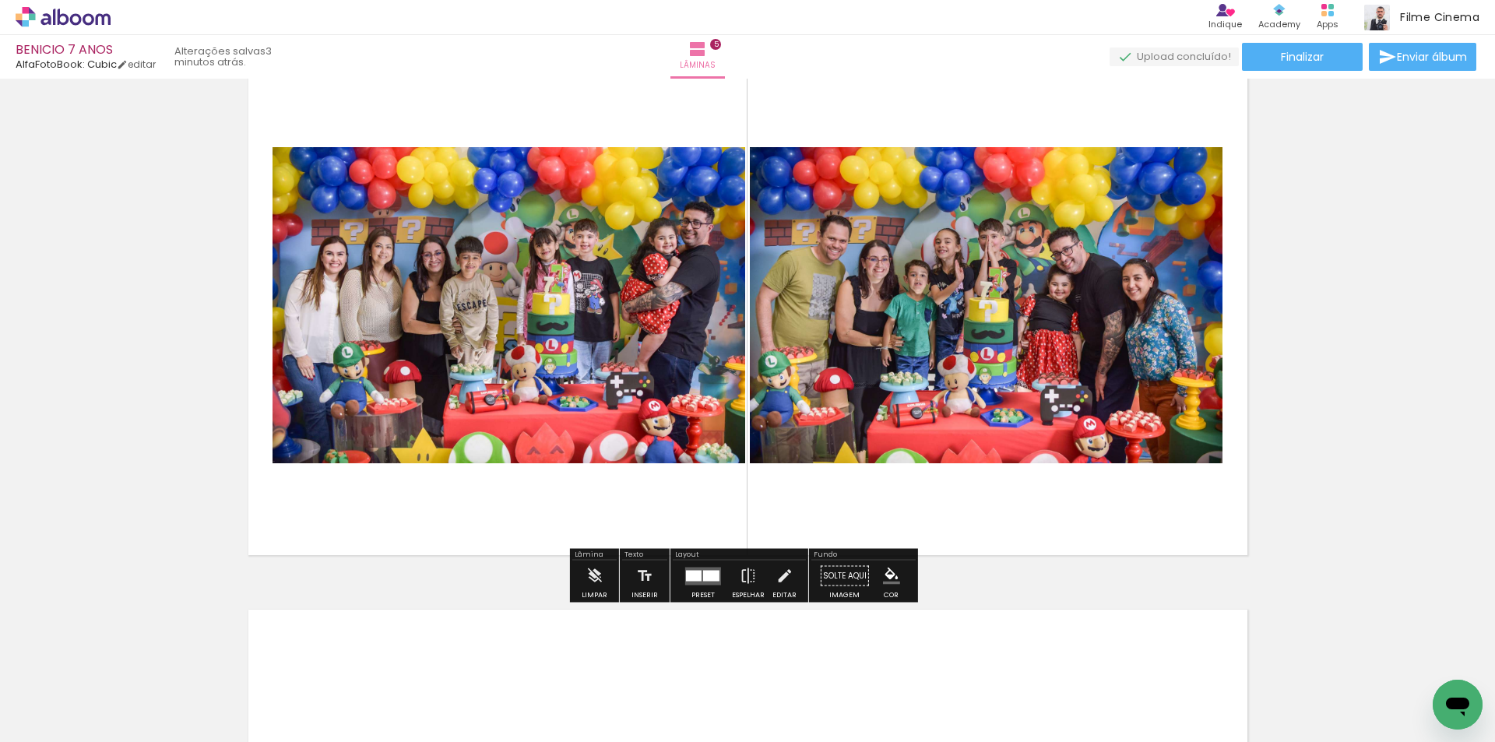
scroll to position [2297, 0]
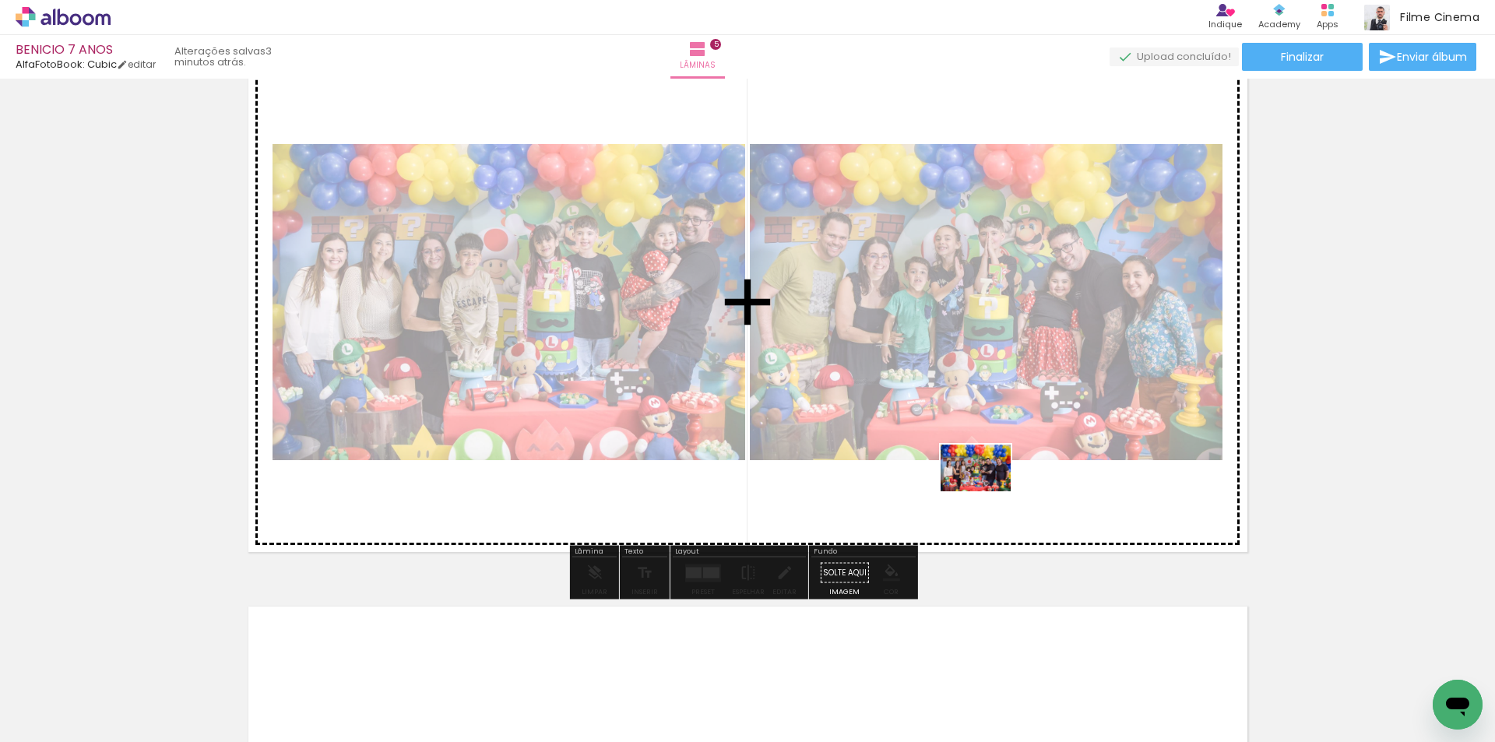
drag, startPoint x: 1093, startPoint y: 692, endPoint x: 1114, endPoint y: 665, distance: 34.9
click at [984, 488] on quentale-workspace at bounding box center [747, 371] width 1495 height 742
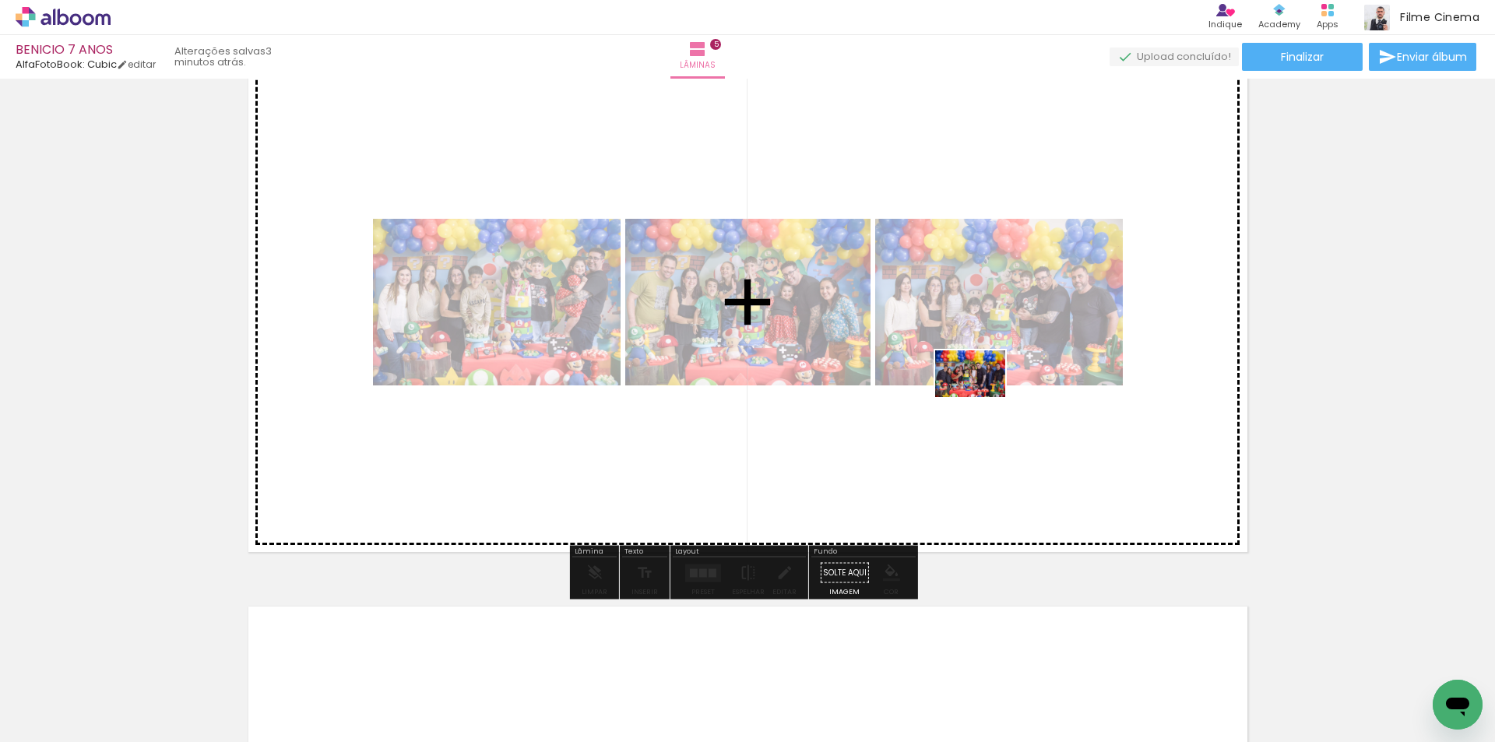
drag, startPoint x: 1180, startPoint y: 708, endPoint x: 982, endPoint y: 397, distance: 368.3
click at [982, 397] on quentale-workspace at bounding box center [747, 371] width 1495 height 742
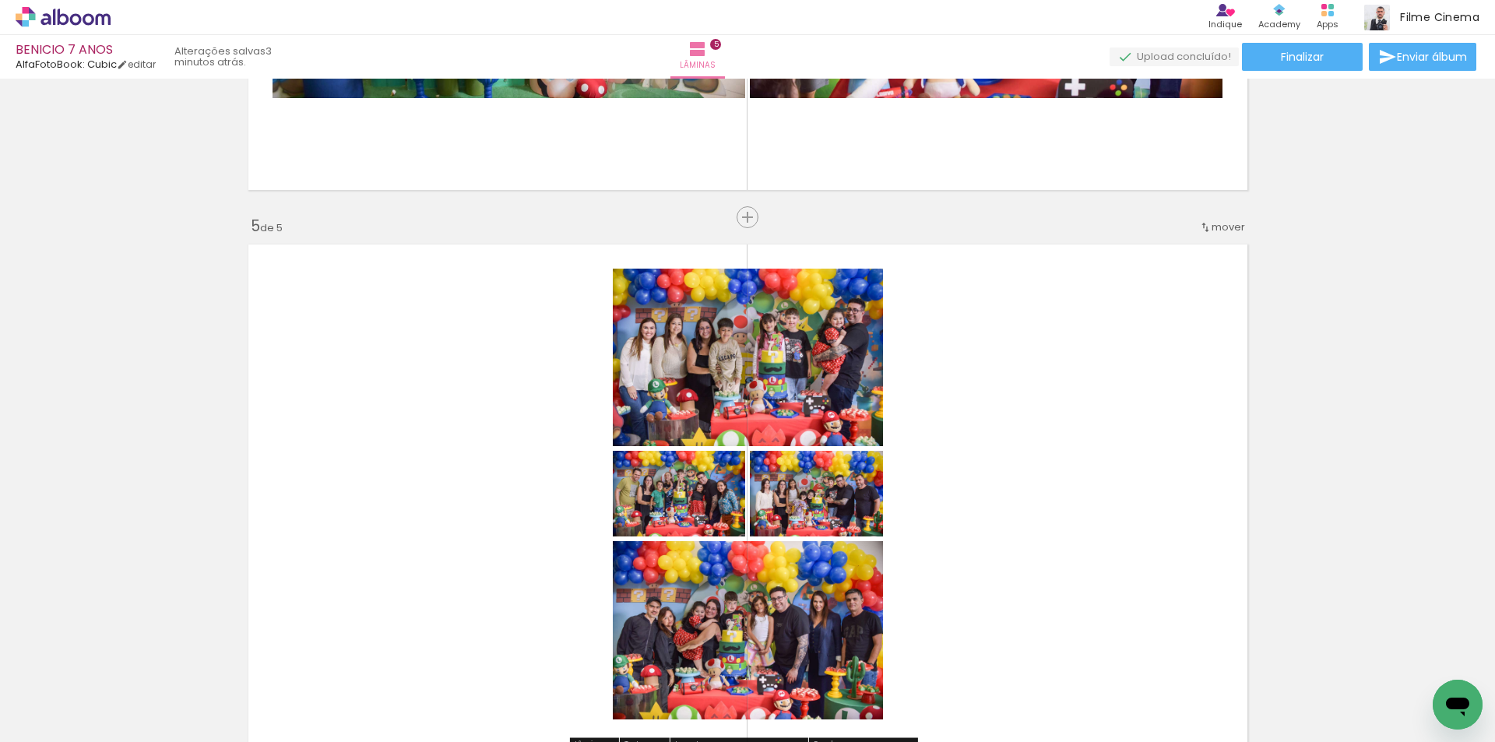
scroll to position [2142, 0]
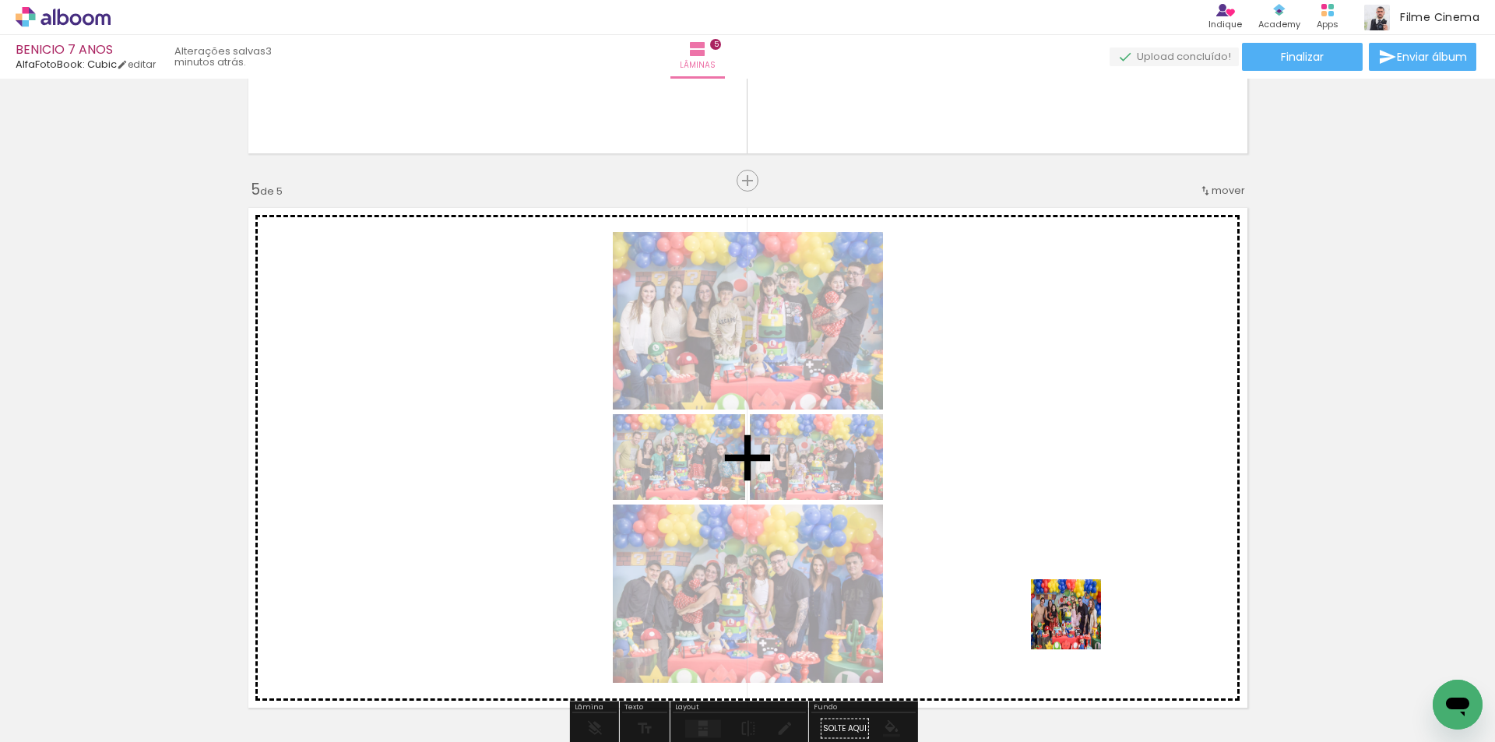
drag, startPoint x: 1247, startPoint y: 695, endPoint x: 1027, endPoint y: 597, distance: 240.8
click at [1027, 597] on quentale-workspace at bounding box center [747, 371] width 1495 height 742
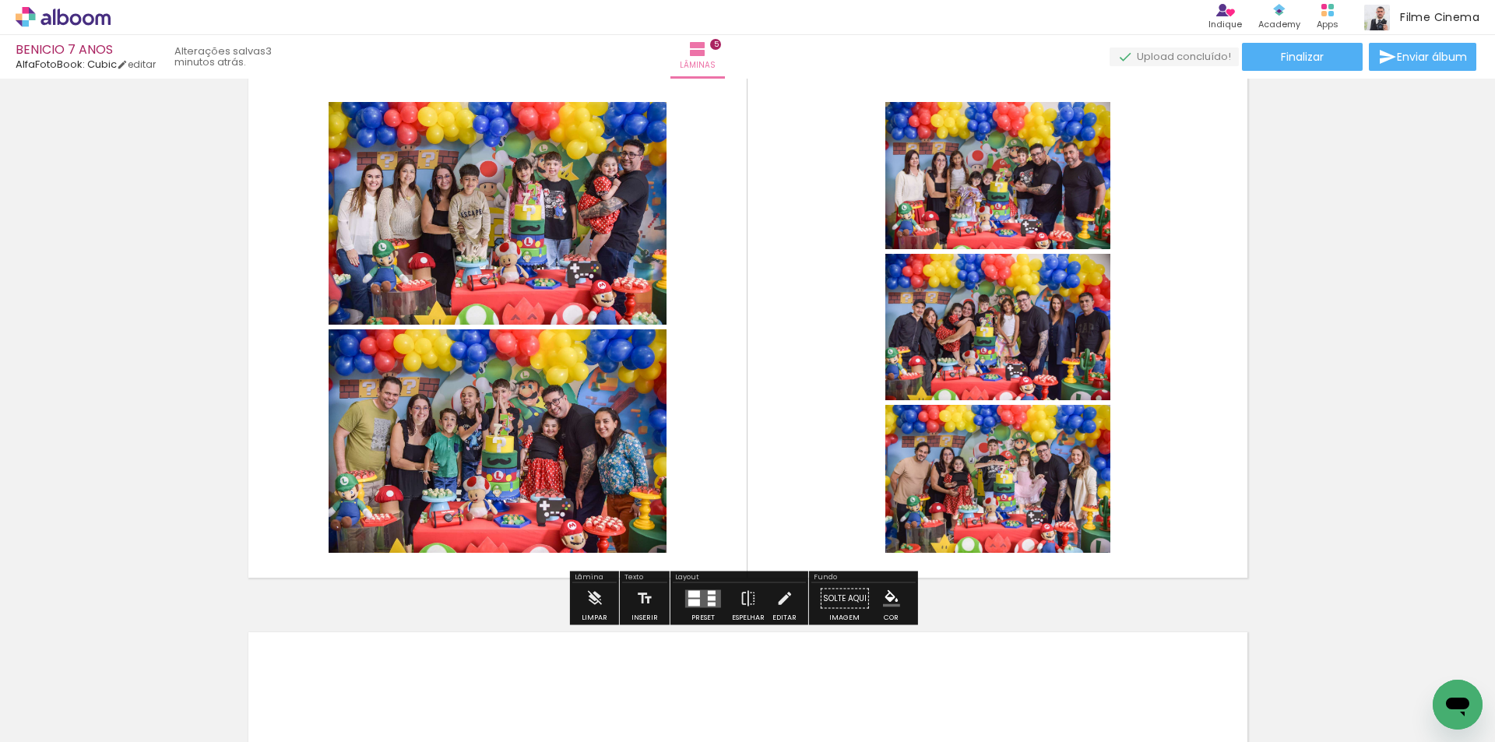
scroll to position [2297, 0]
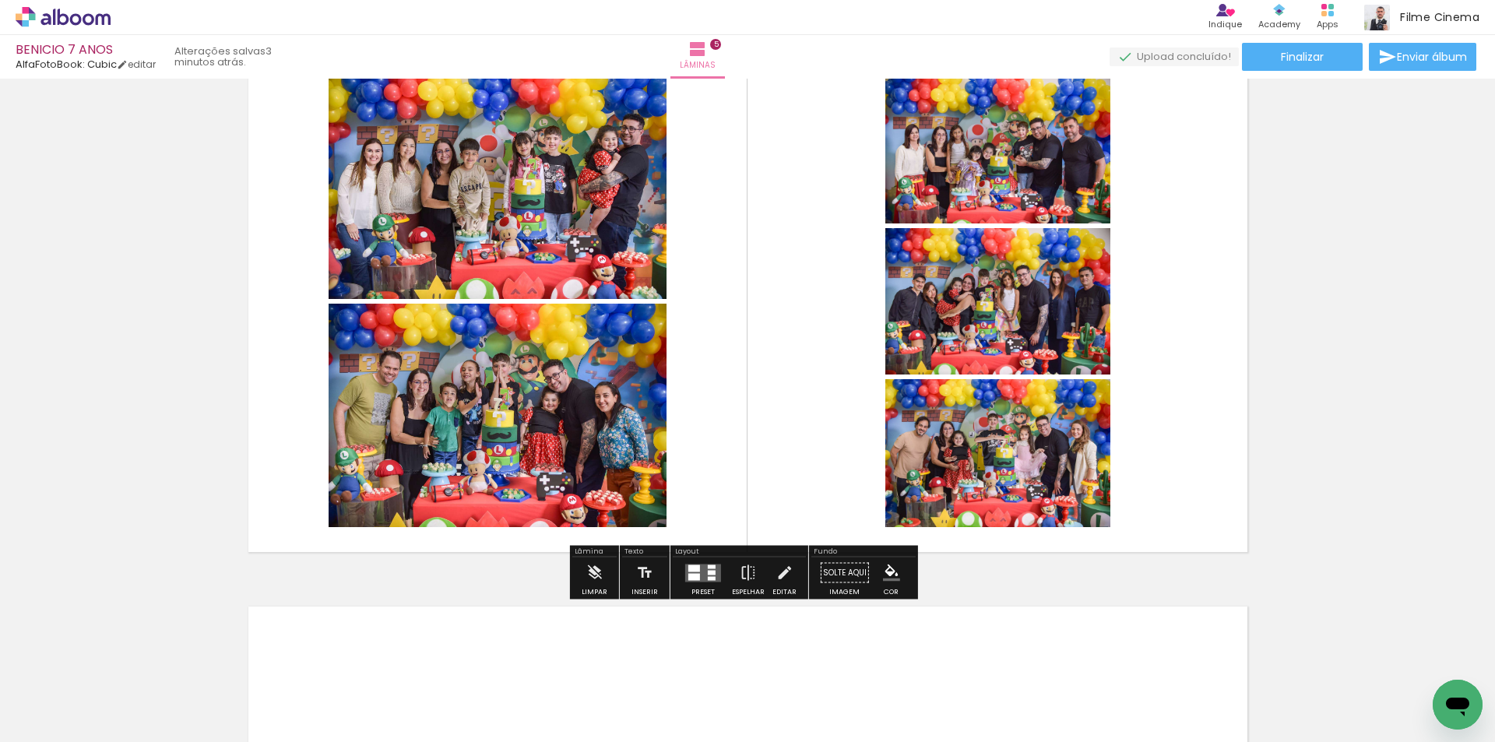
click at [708, 579] on div at bounding box center [712, 578] width 8 height 4
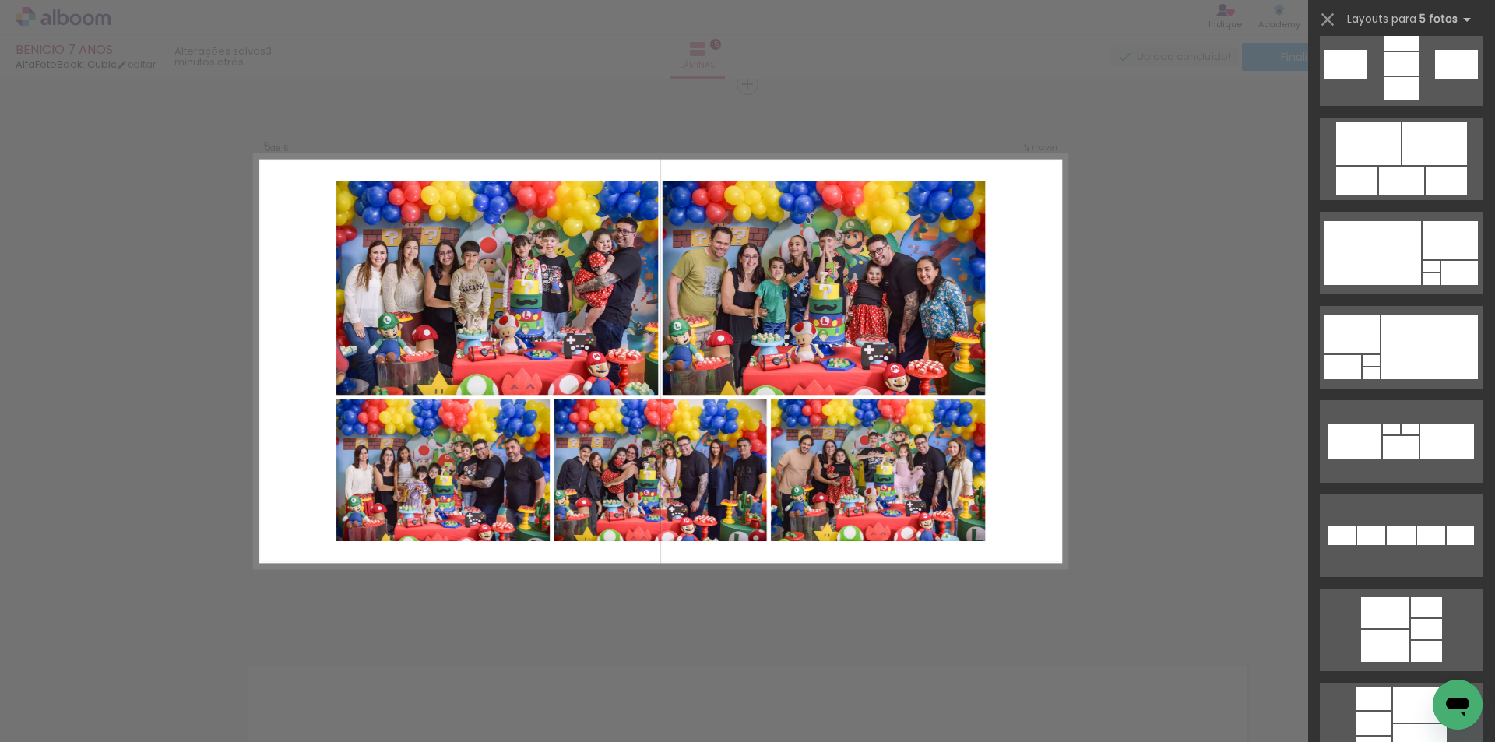
scroll to position [1090, 0]
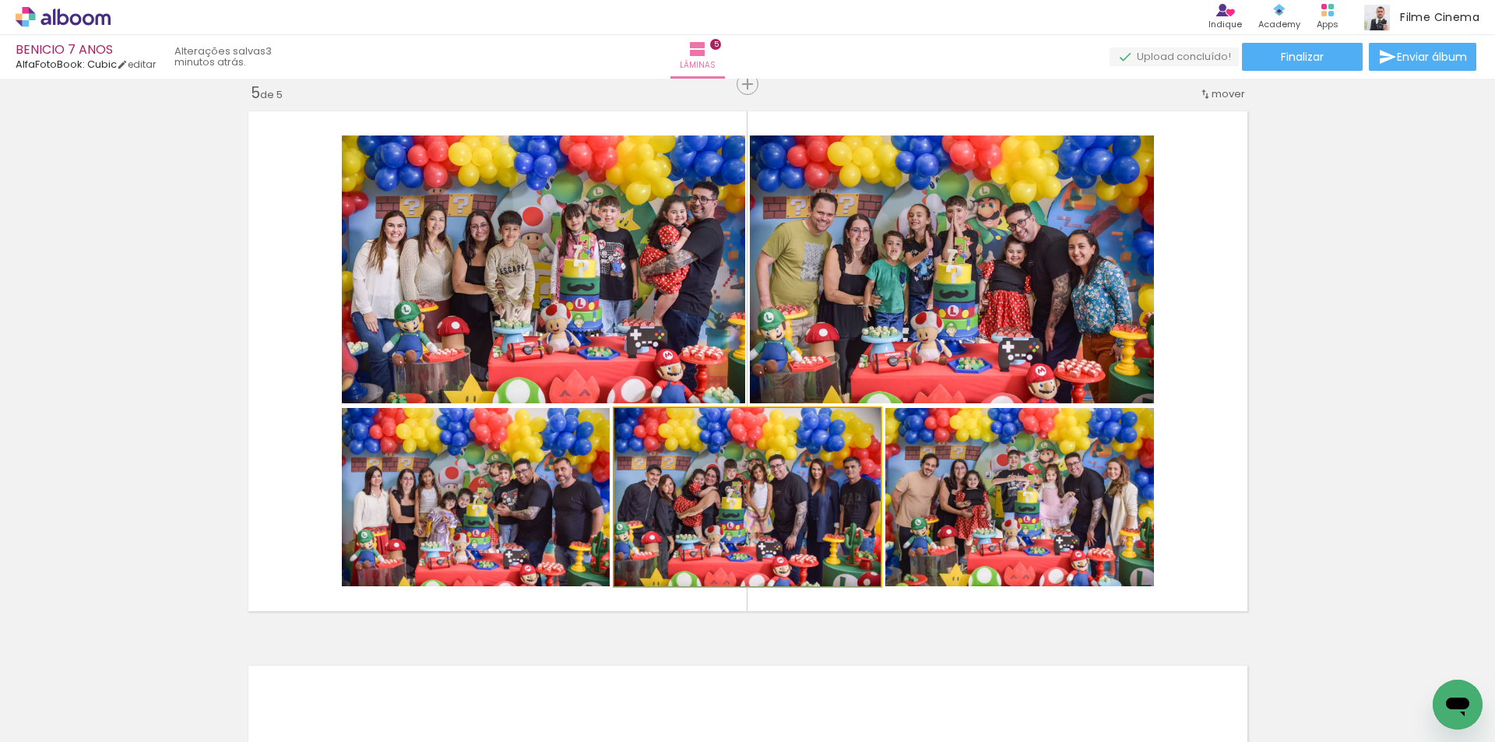
drag, startPoint x: 660, startPoint y: 495, endPoint x: 480, endPoint y: 255, distance: 300.3
click at [0, 0] on slot at bounding box center [0, 0] width 0 height 0
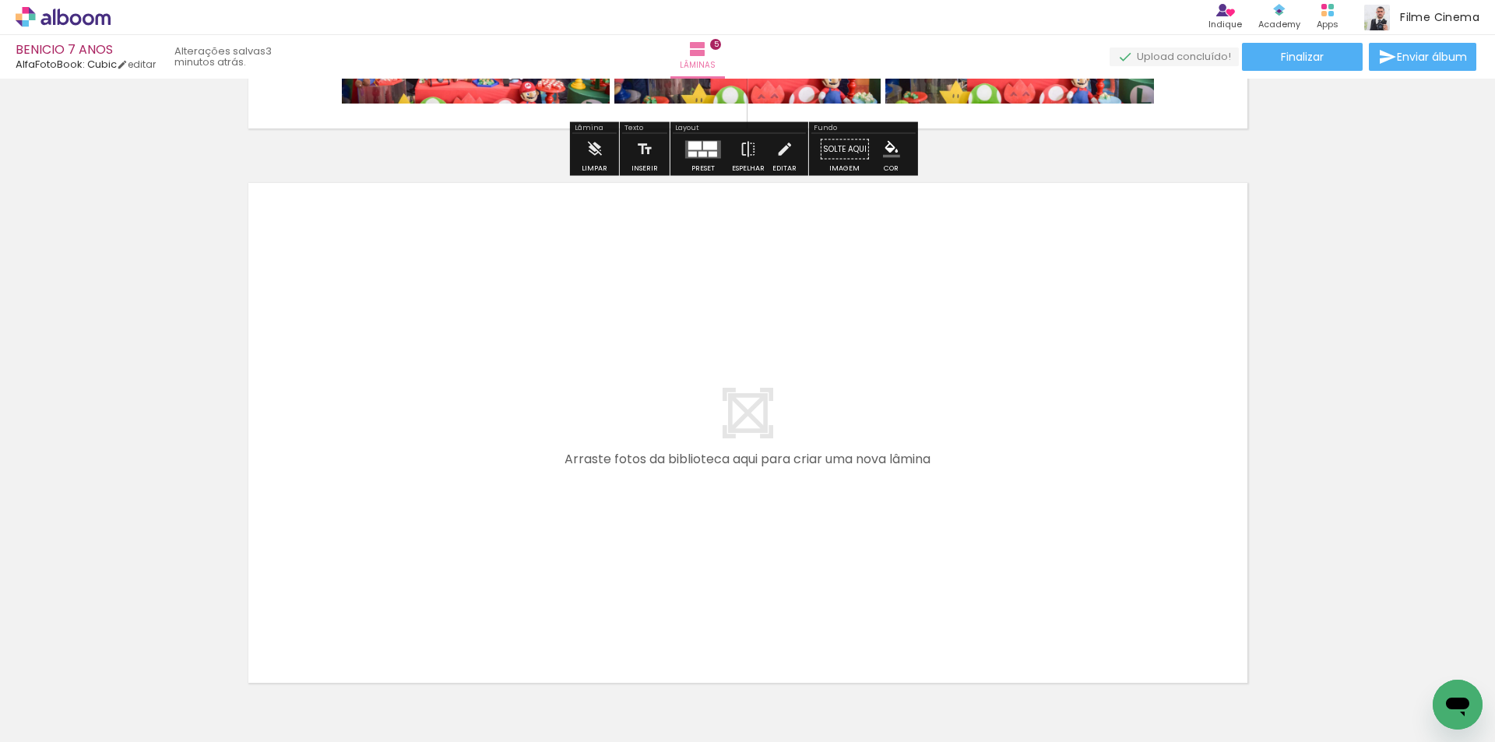
scroll to position [2783, 0]
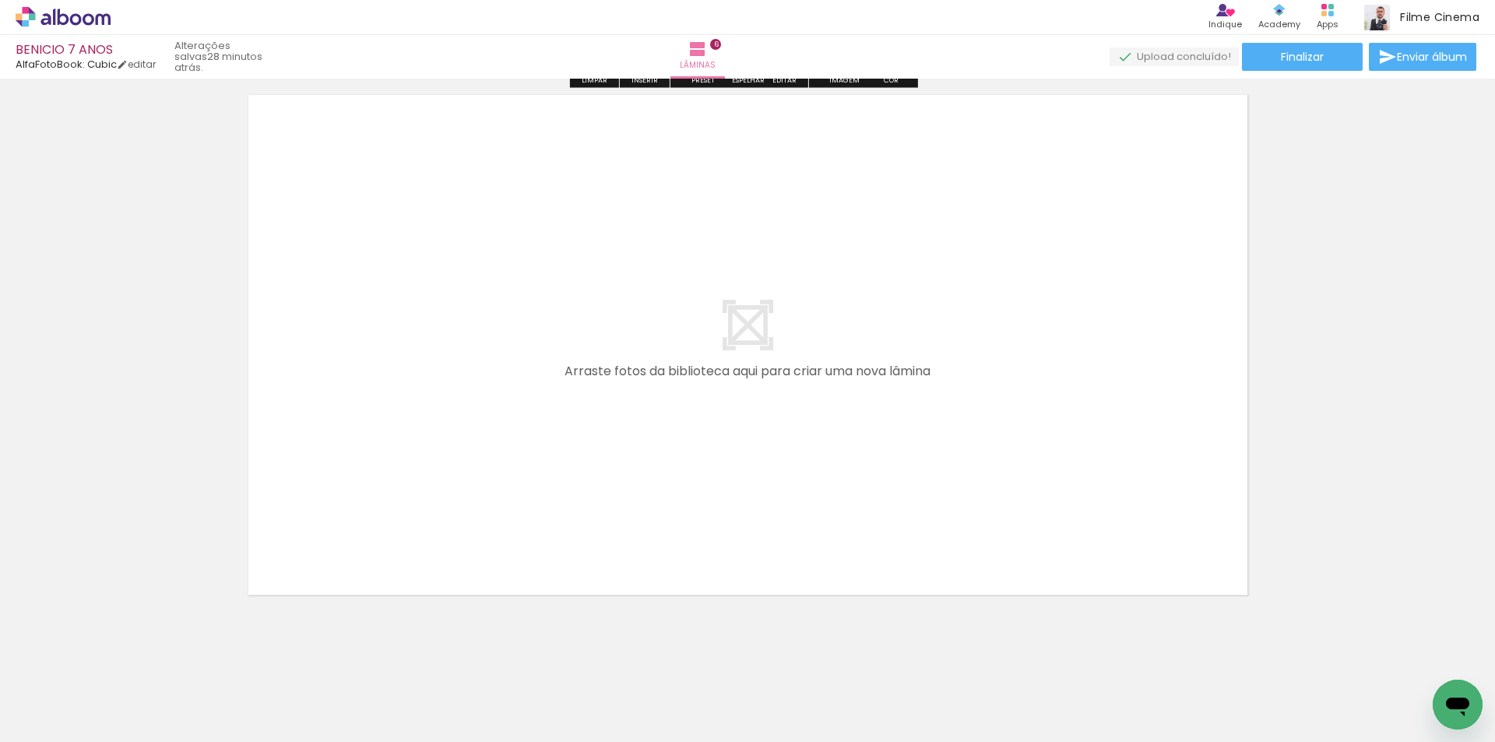
scroll to position [3376, 0]
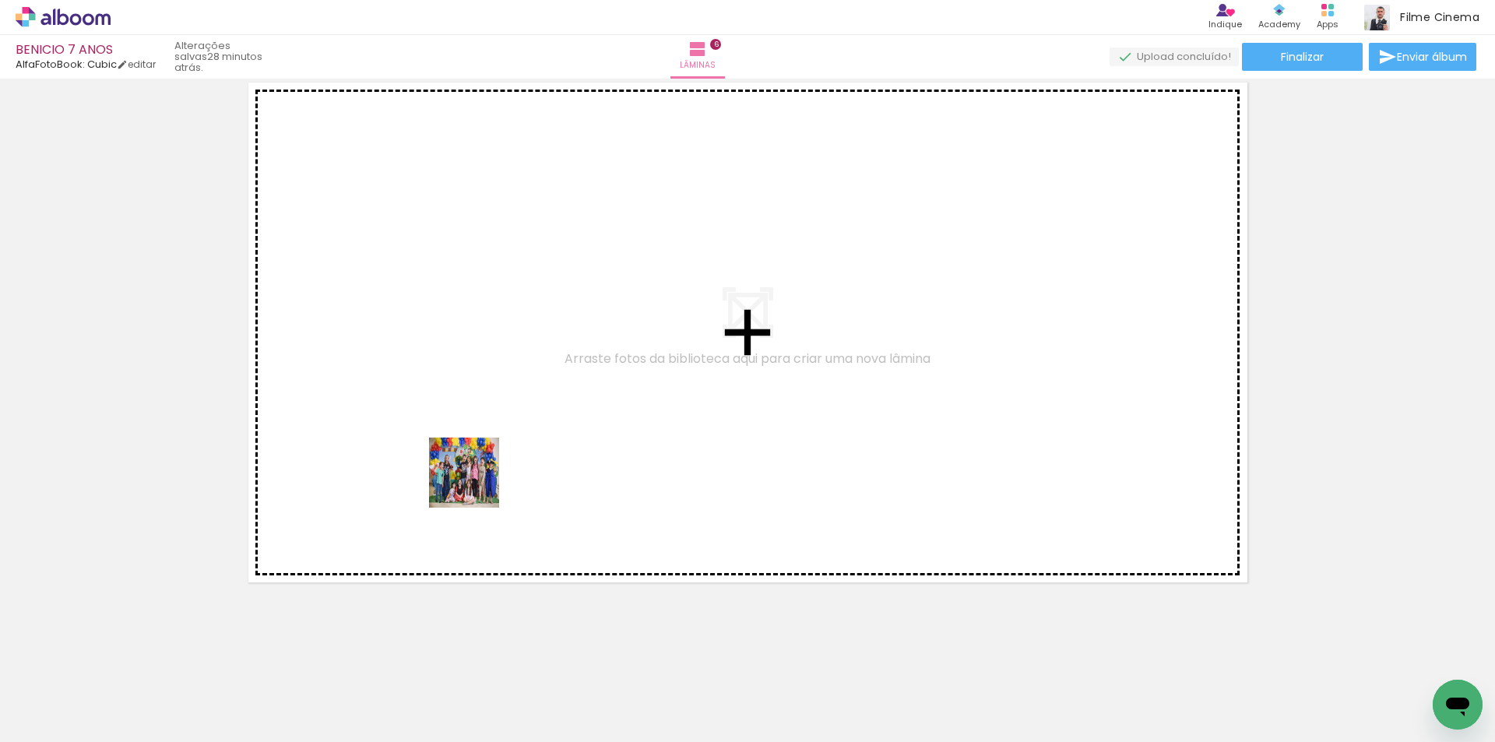
drag, startPoint x: 403, startPoint y: 695, endPoint x: 305, endPoint y: 662, distance: 103.4
click at [483, 470] on quentale-workspace at bounding box center [747, 371] width 1495 height 742
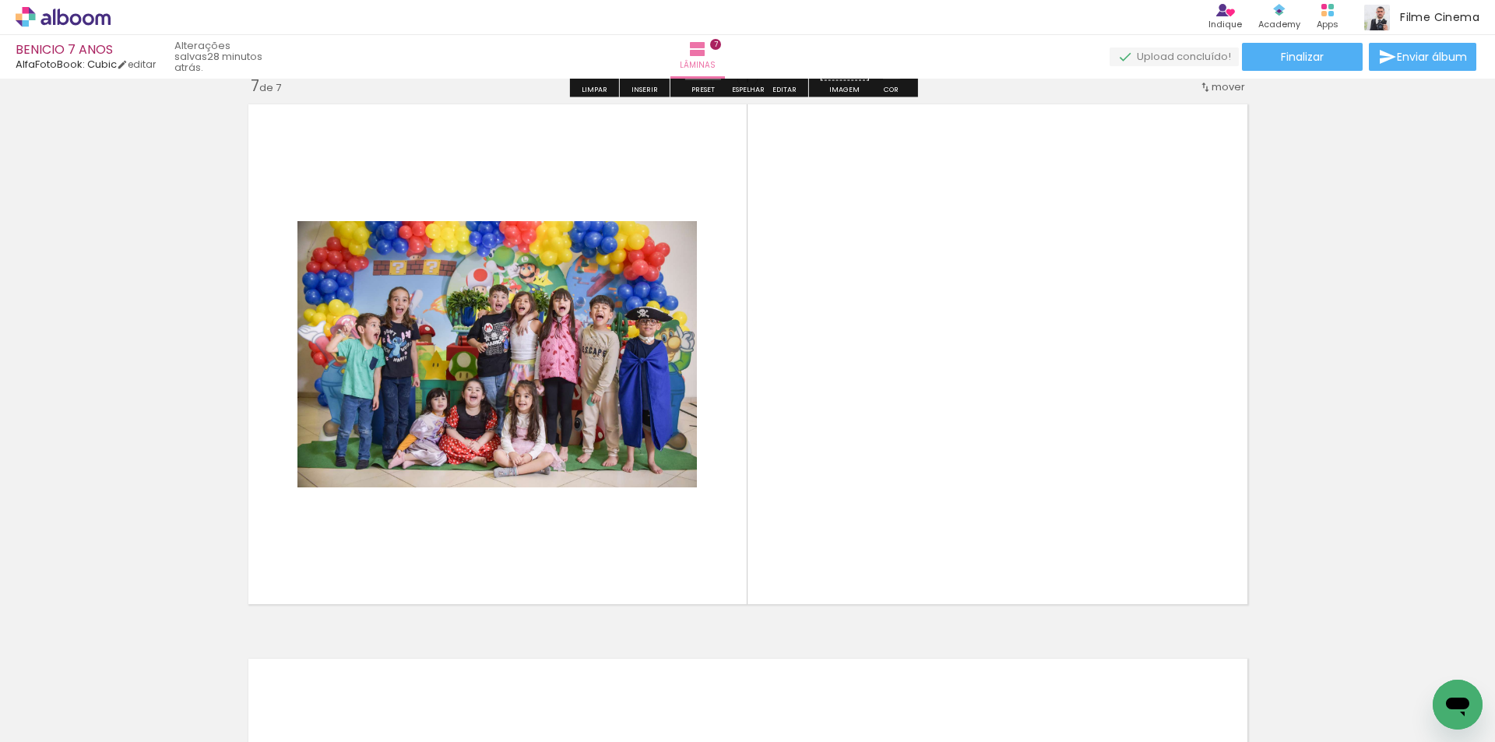
scroll to position [3347, 0]
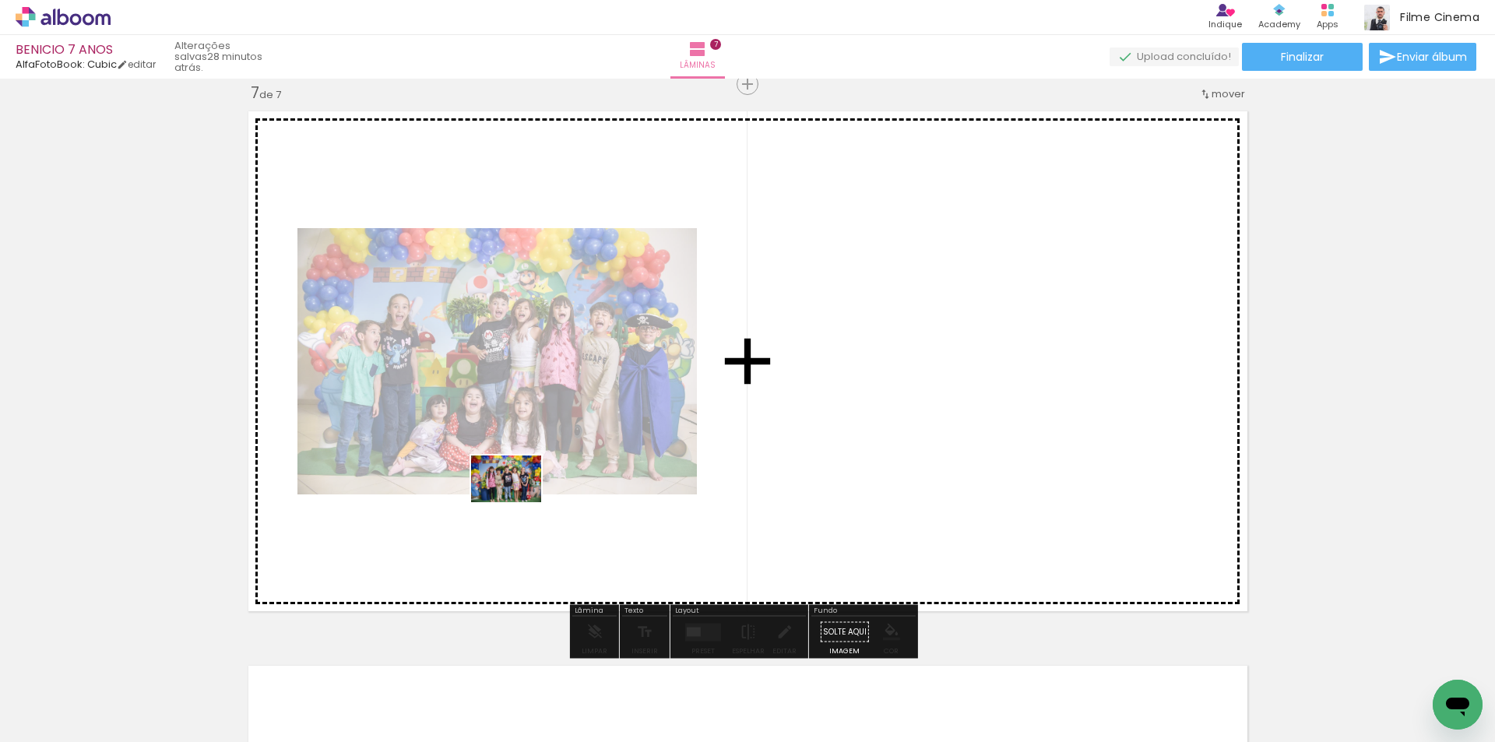
drag, startPoint x: 303, startPoint y: 681, endPoint x: 518, endPoint y: 502, distance: 279.3
click at [518, 502] on quentale-workspace at bounding box center [747, 371] width 1495 height 742
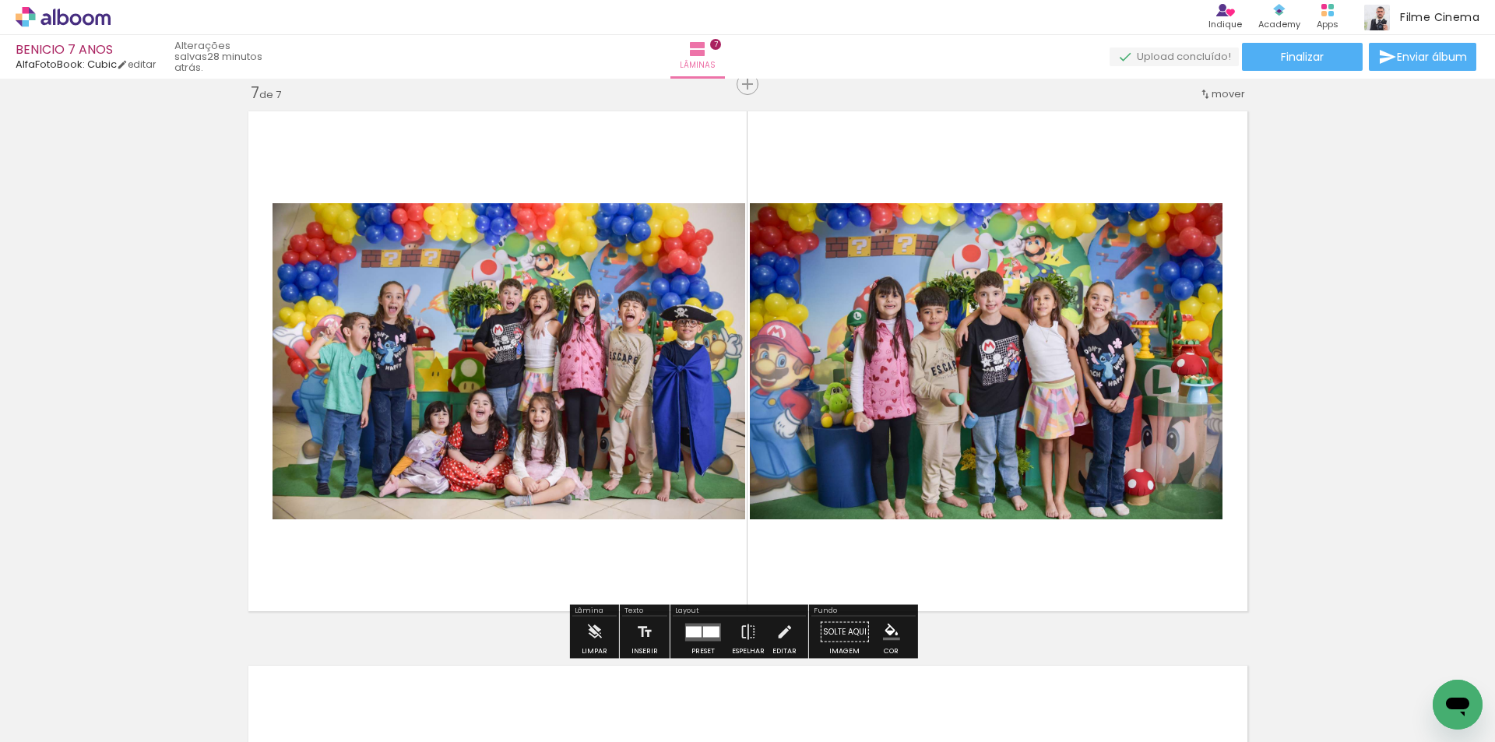
click at [693, 629] on div at bounding box center [694, 631] width 16 height 11
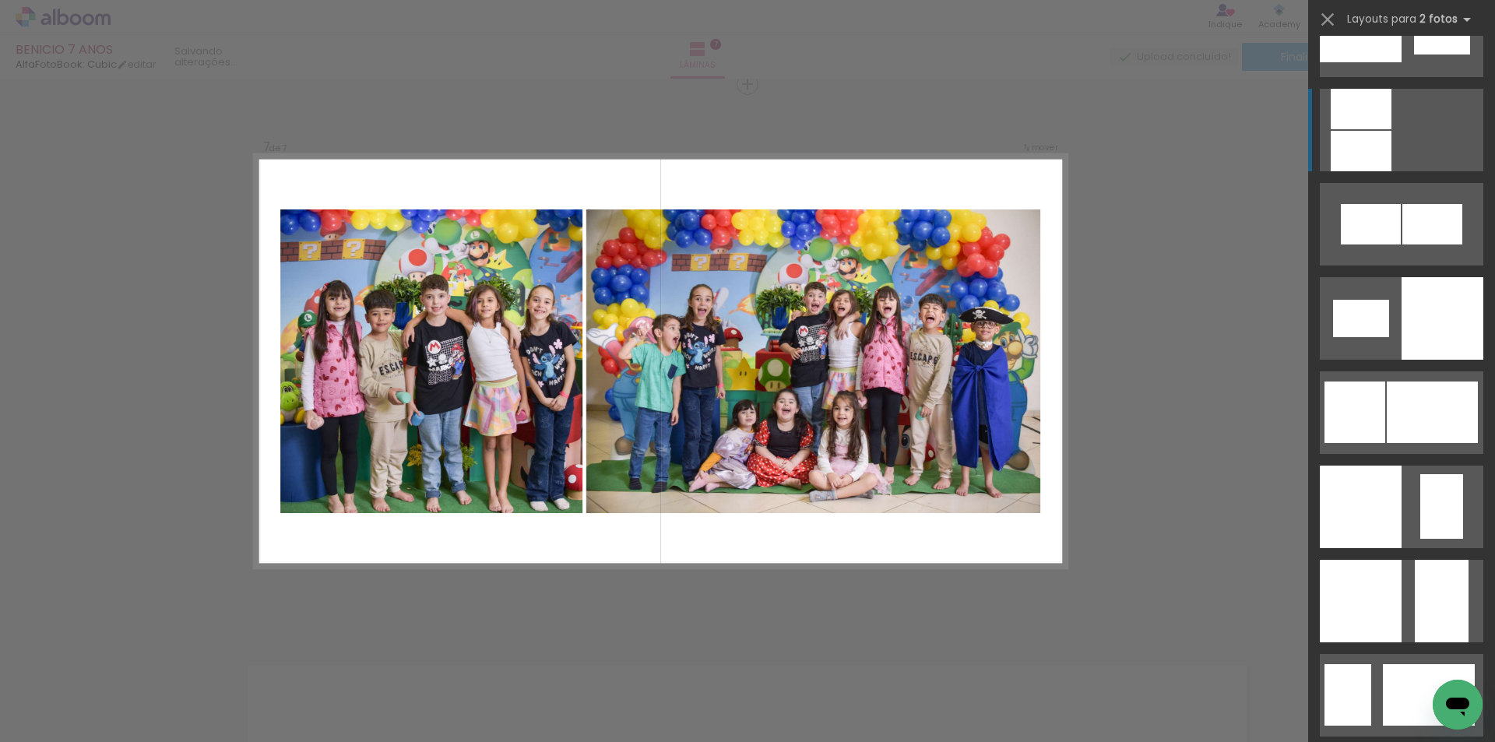
scroll to position [1947, 0]
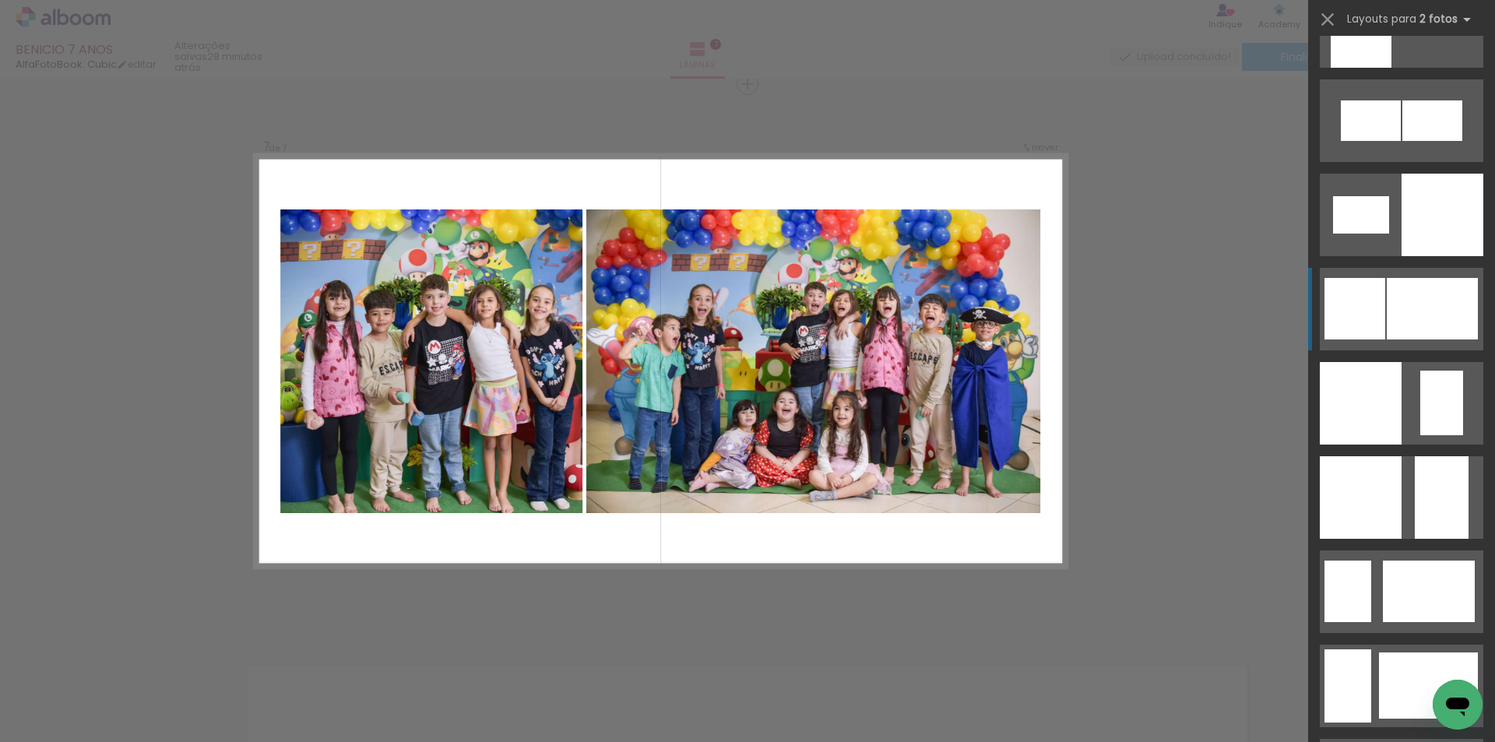
click at [1396, 299] on div at bounding box center [1432, 309] width 91 height 62
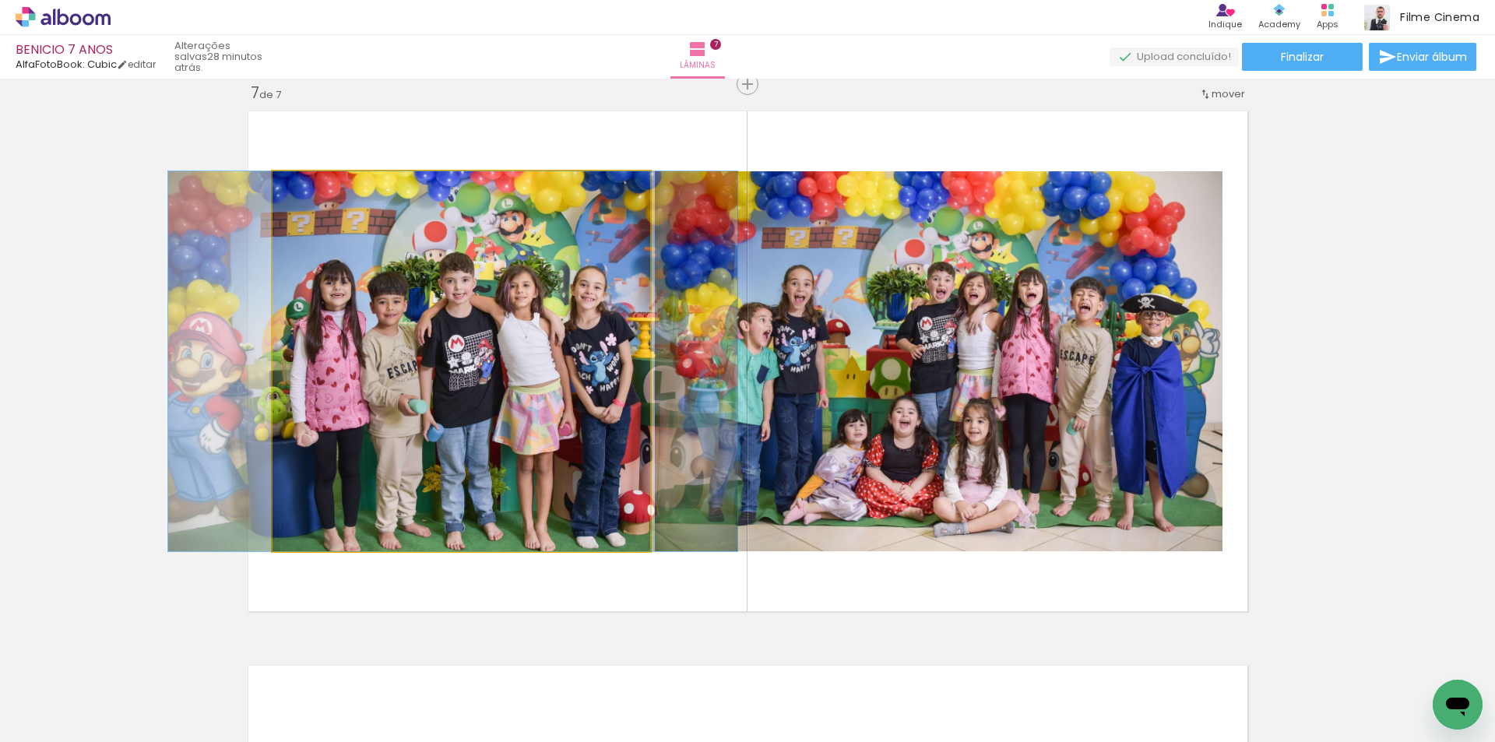
drag, startPoint x: 473, startPoint y: 405, endPoint x: 465, endPoint y: 396, distance: 12.7
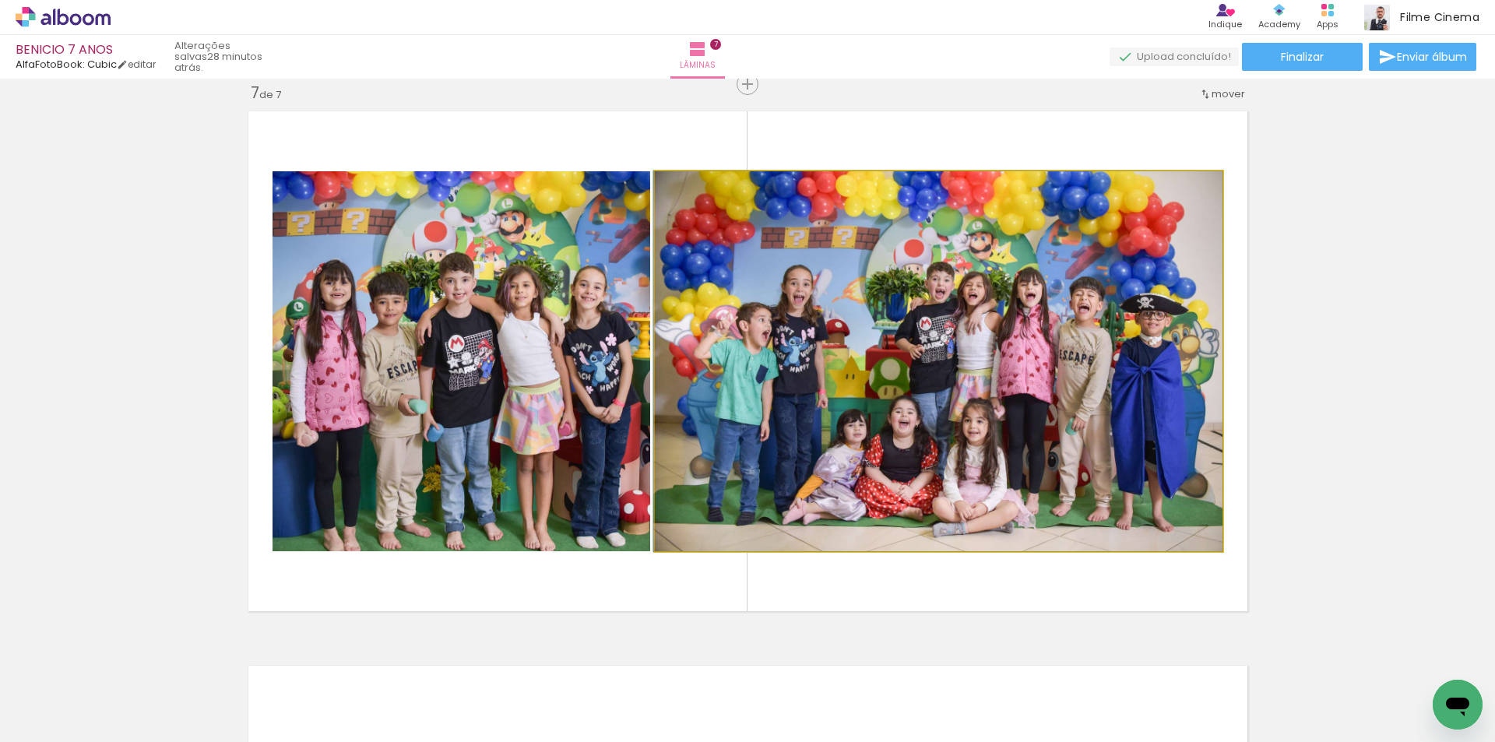
drag, startPoint x: 1068, startPoint y: 395, endPoint x: 1044, endPoint y: 373, distance: 33.1
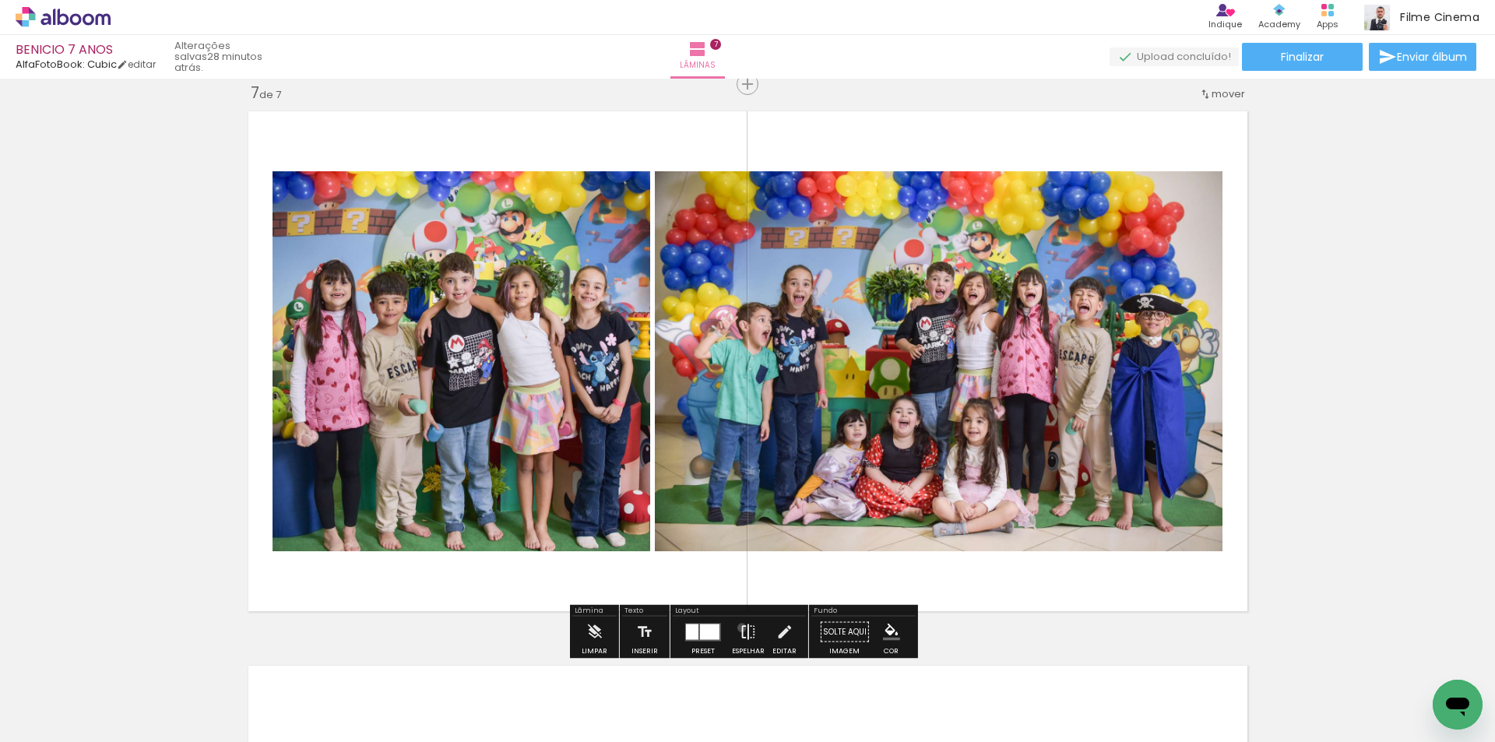
click at [740, 628] on iron-icon at bounding box center [748, 632] width 17 height 31
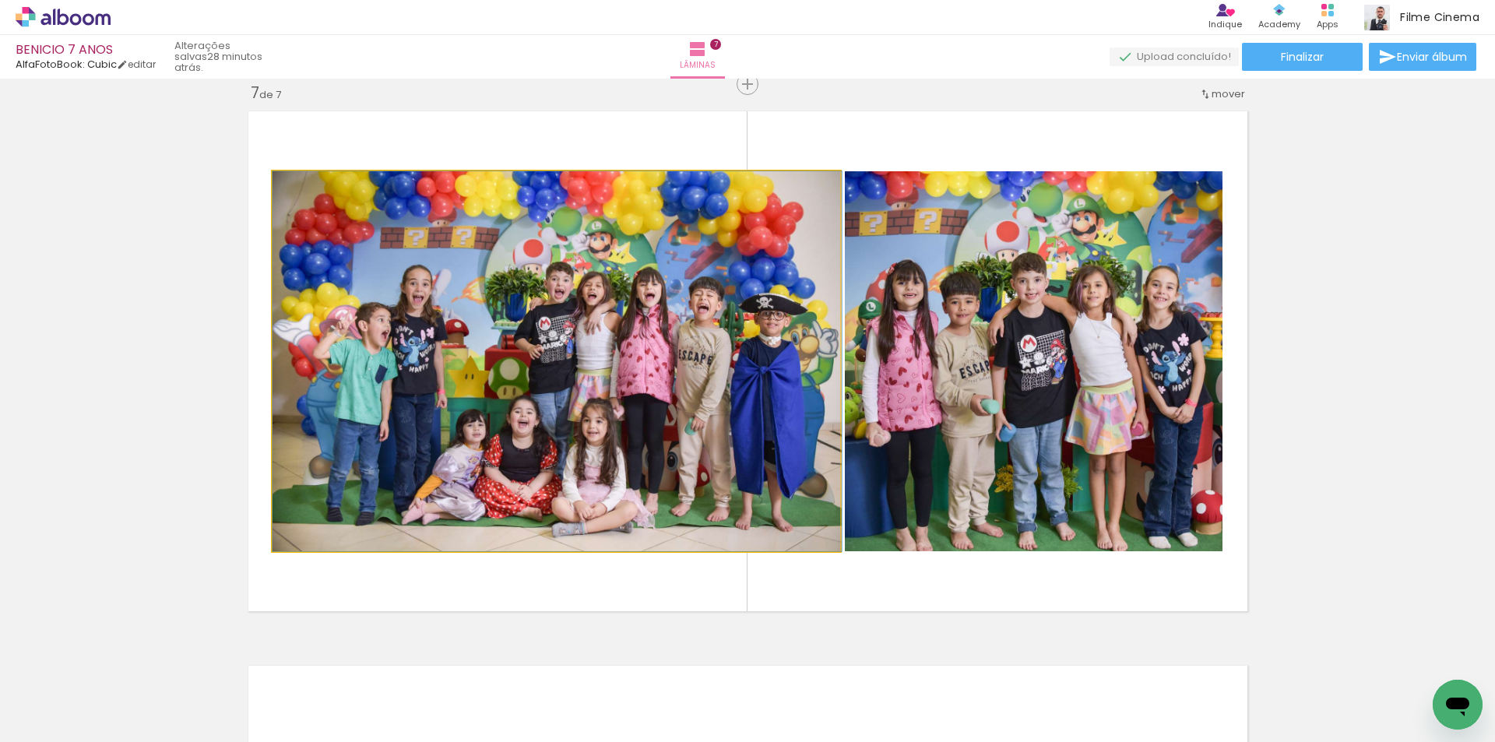
drag, startPoint x: 596, startPoint y: 430, endPoint x: 661, endPoint y: 417, distance: 66.7
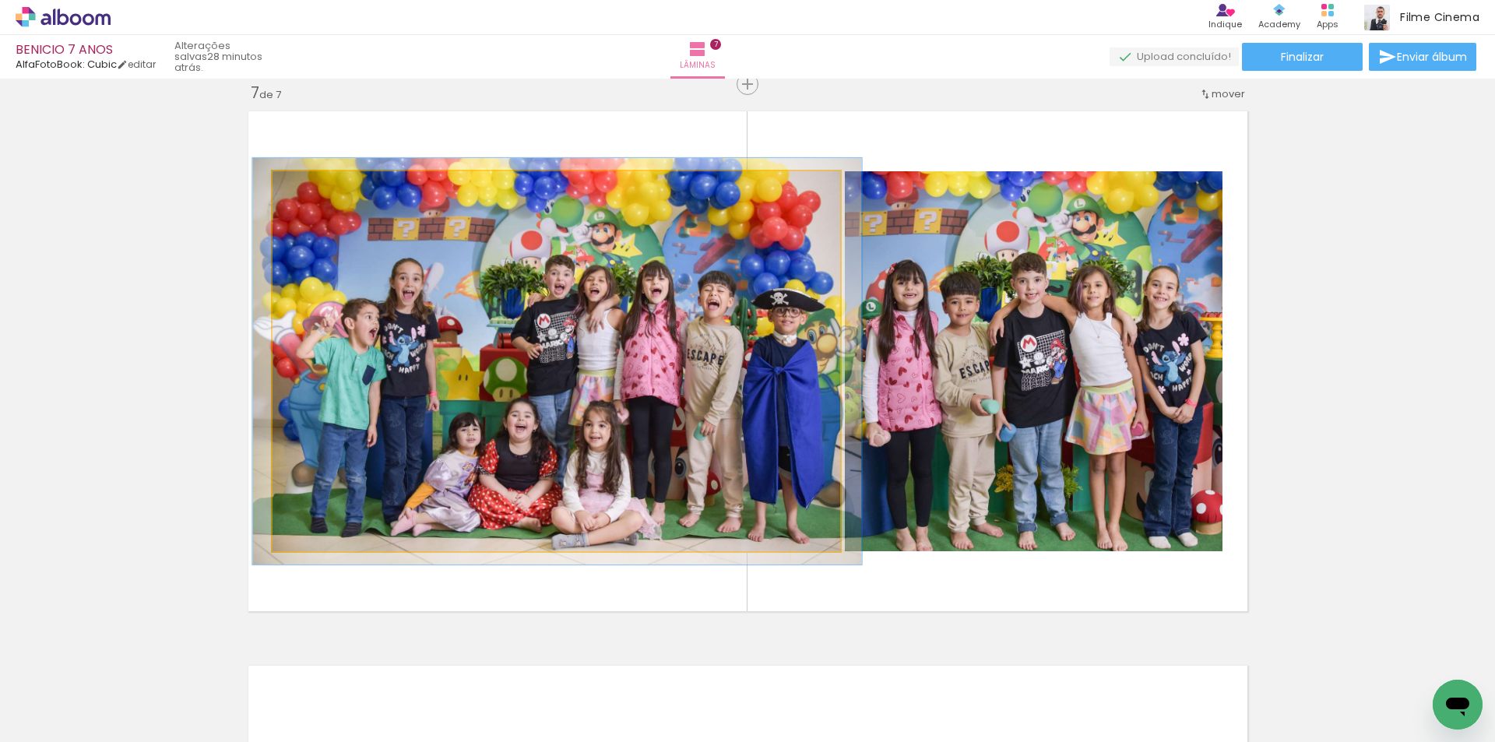
type paper-slider "107"
click at [311, 190] on div at bounding box center [312, 188] width 14 height 14
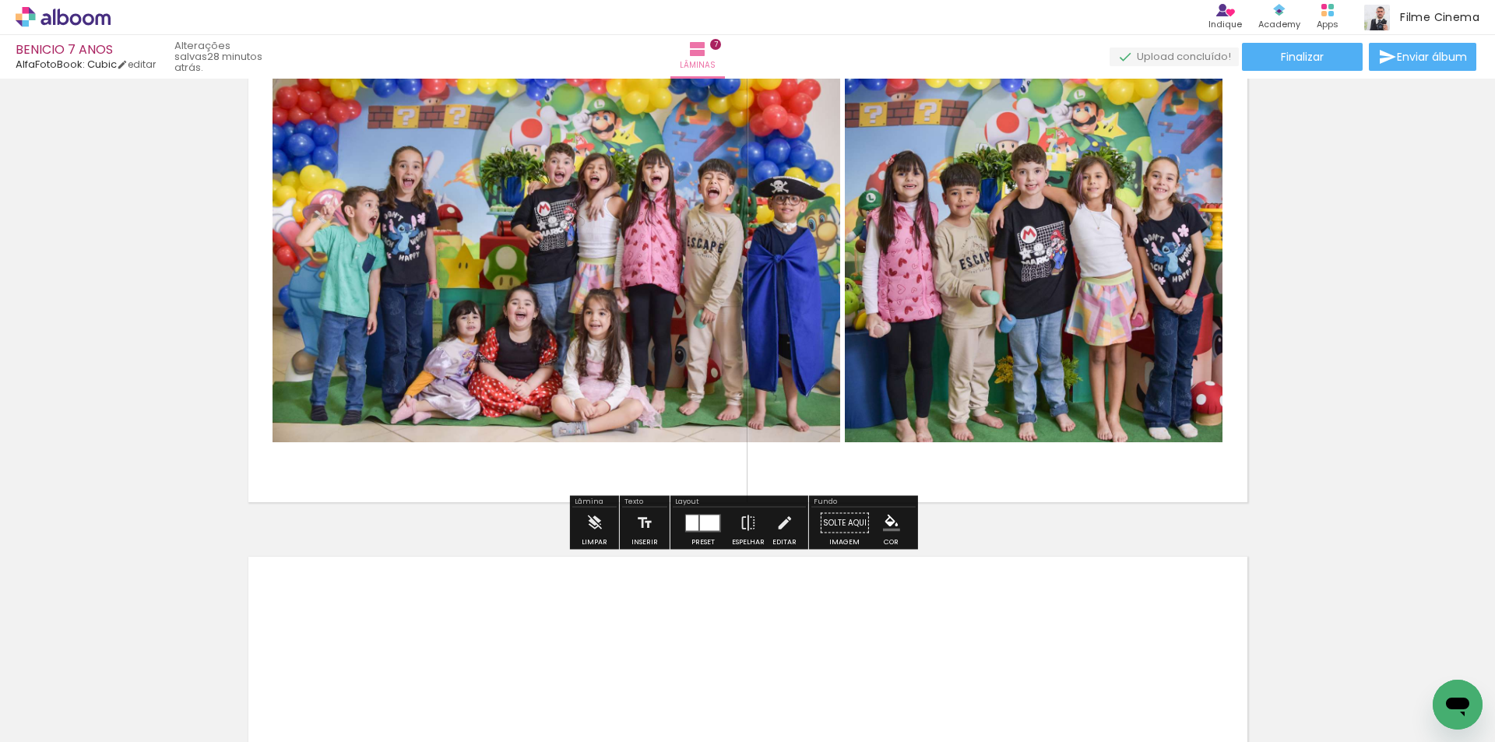
scroll to position [3659, 0]
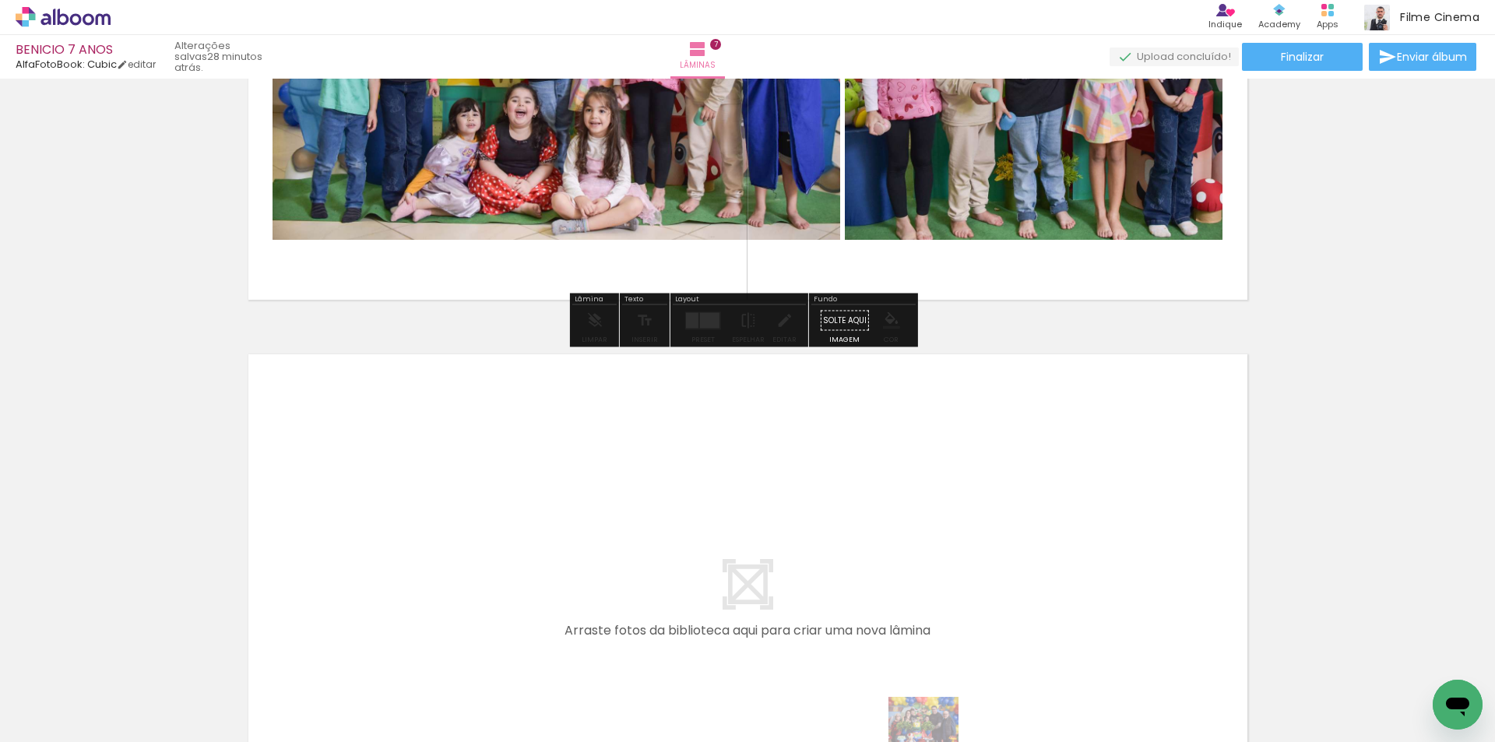
drag, startPoint x: 797, startPoint y: 730, endPoint x: 939, endPoint y: 744, distance: 142.4
click at [939, 741] on html "link( href="../../bower_components/polymer/polymer.html" rel="import" ) picture…" at bounding box center [747, 371] width 1495 height 742
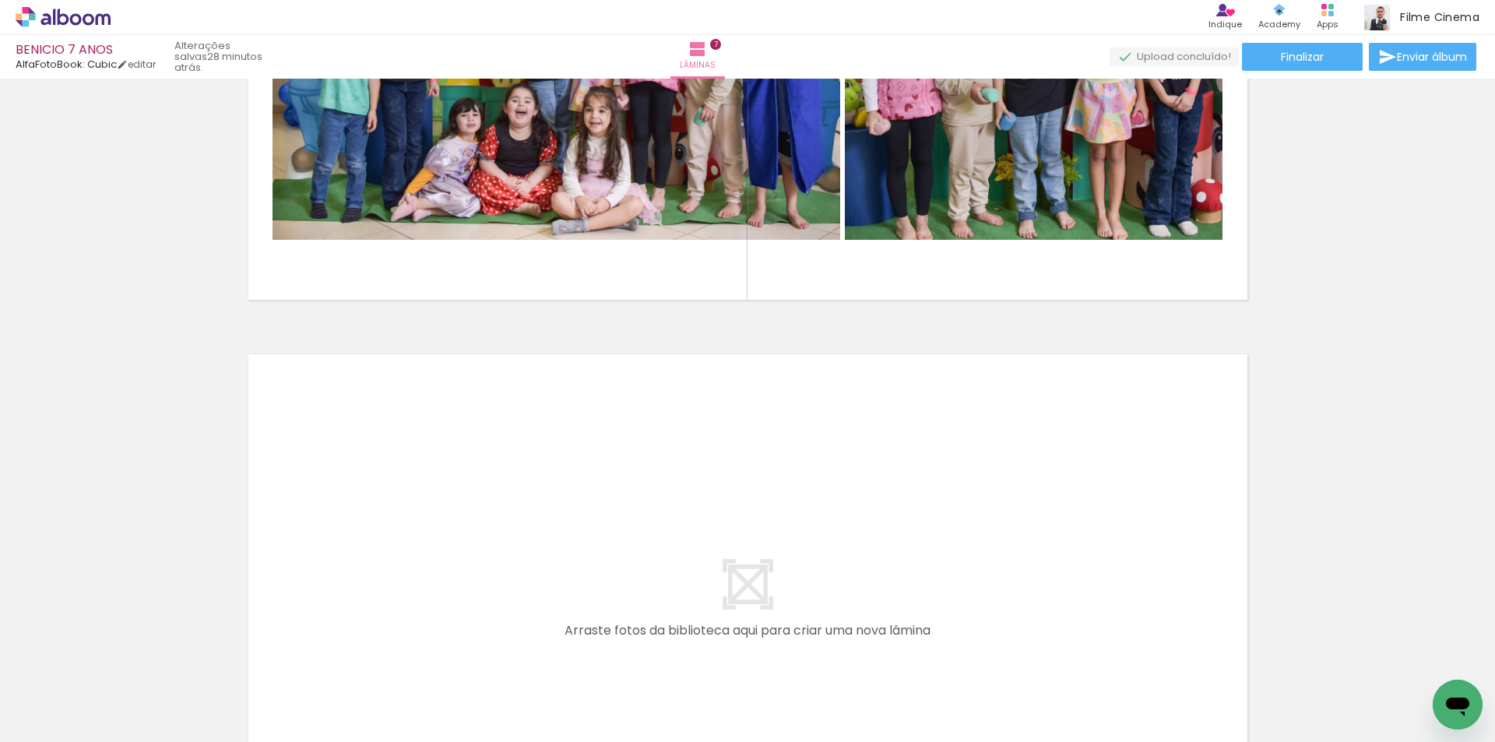
scroll to position [0, 1254]
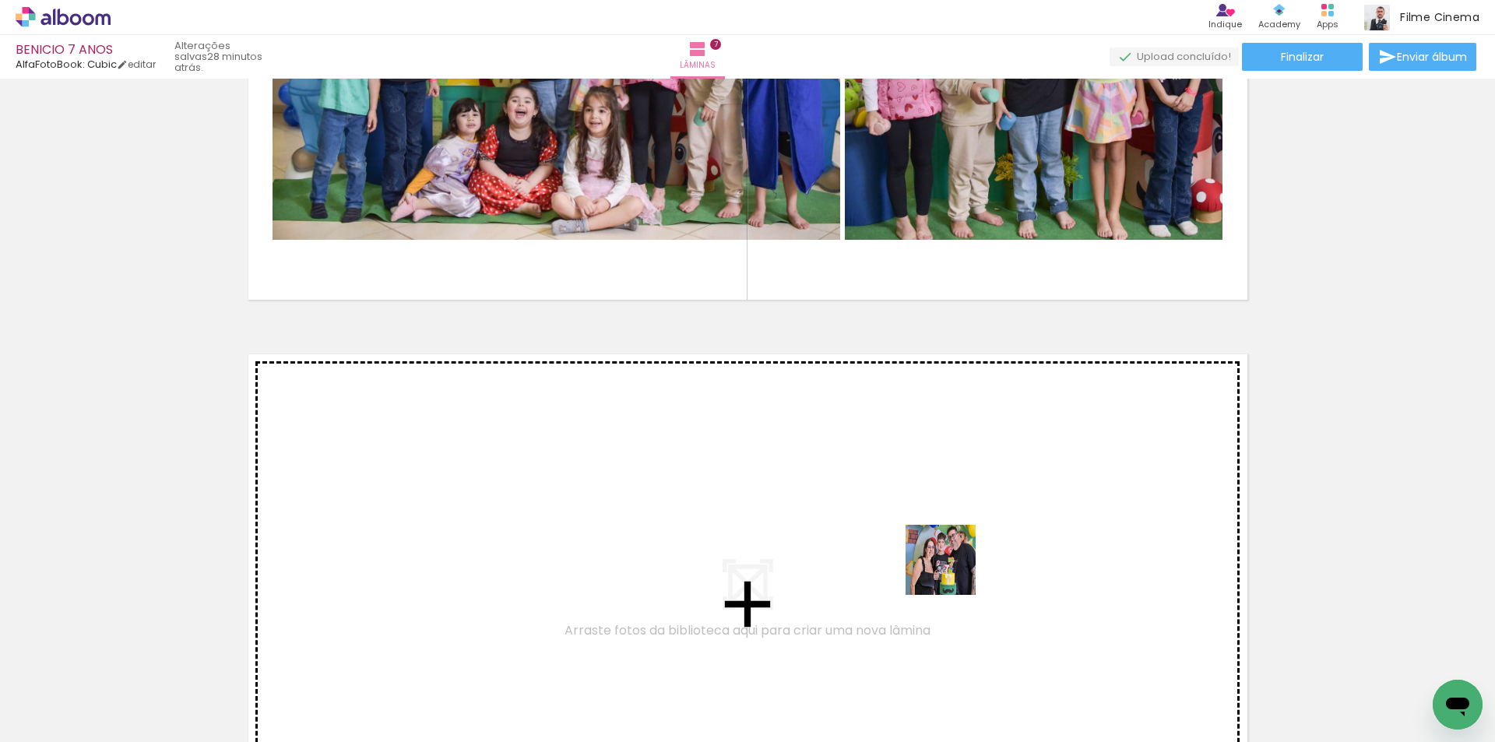
drag, startPoint x: 1225, startPoint y: 673, endPoint x: 952, endPoint y: 570, distance: 291.3
click at [952, 570] on quentale-workspace at bounding box center [747, 371] width 1495 height 742
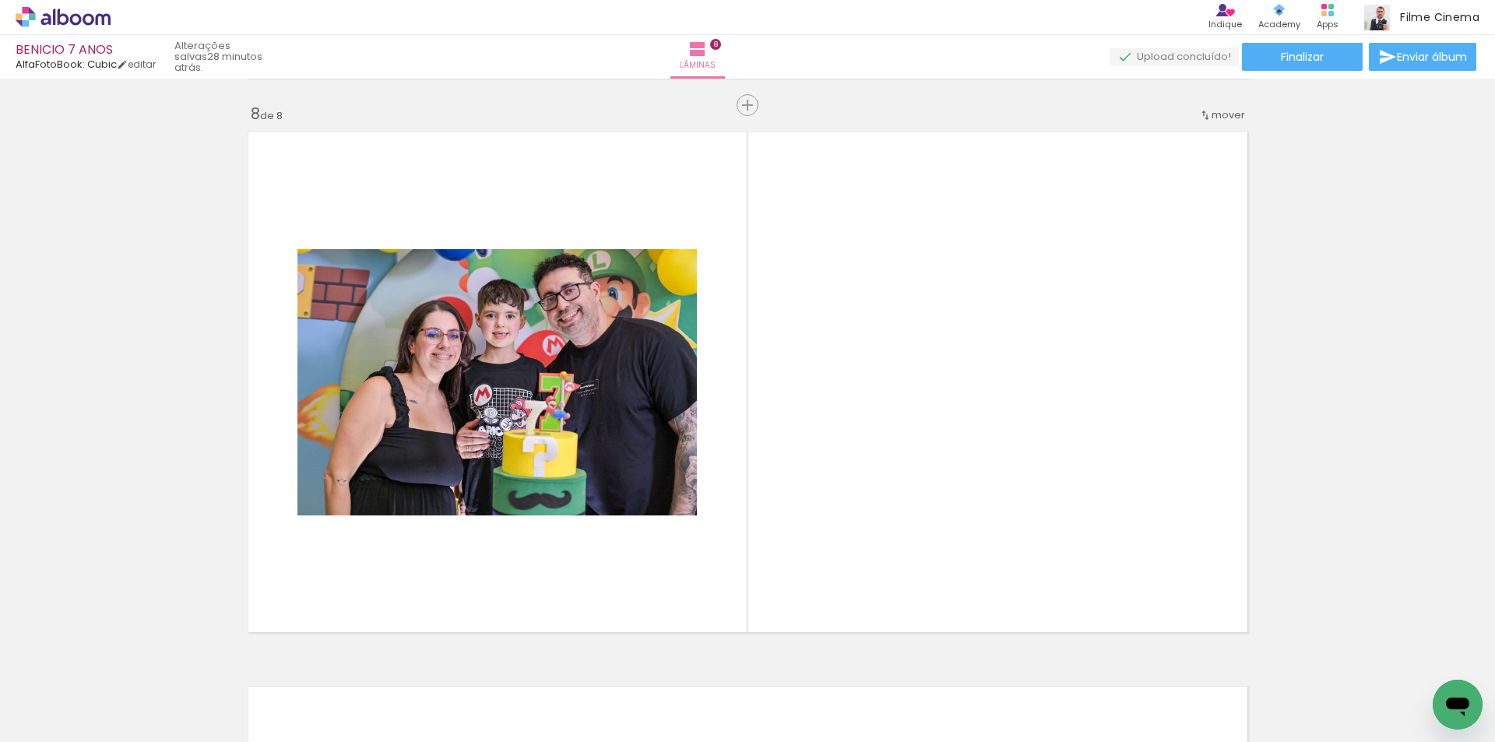
scroll to position [3902, 0]
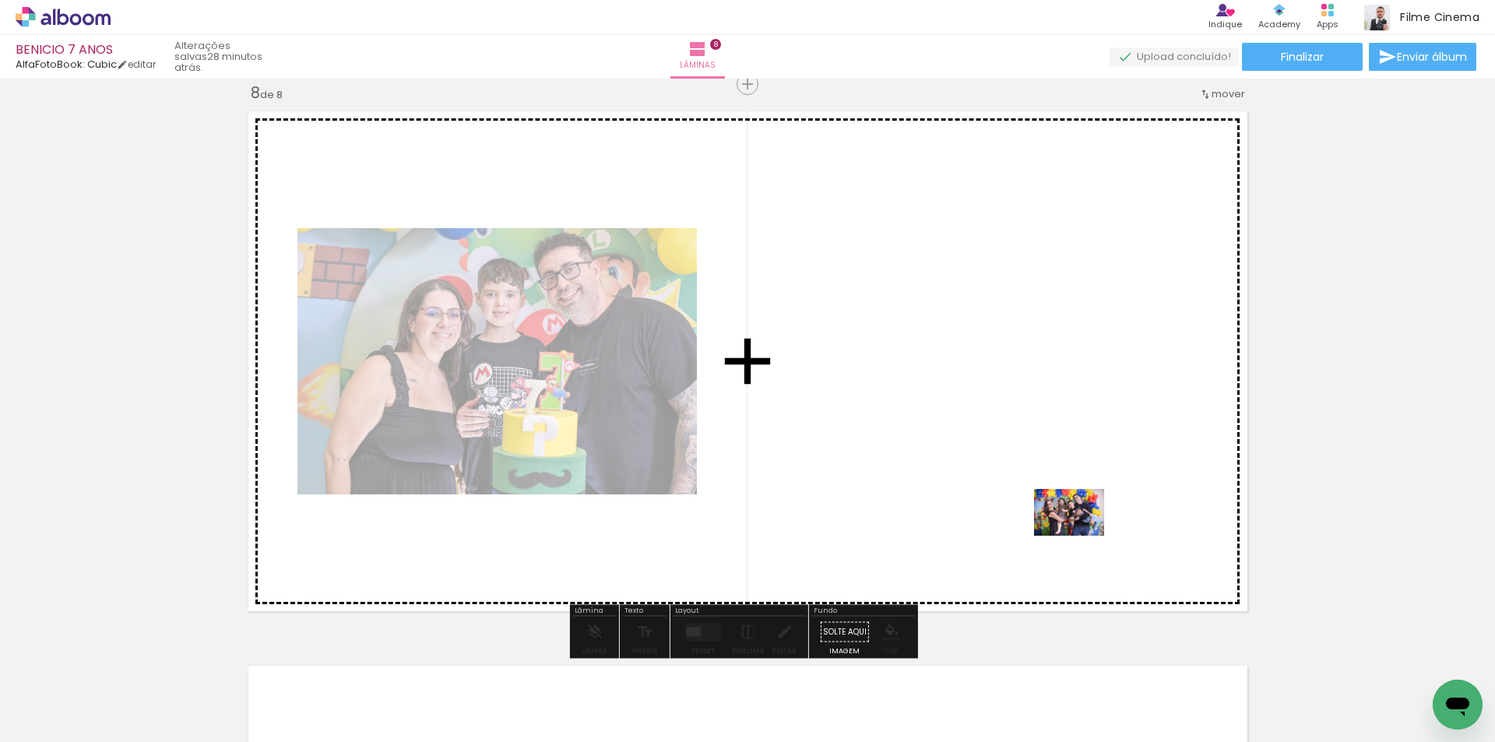
drag, startPoint x: 1424, startPoint y: 684, endPoint x: 1075, endPoint y: 533, distance: 379.5
click at [1075, 533] on quentale-workspace at bounding box center [747, 371] width 1495 height 742
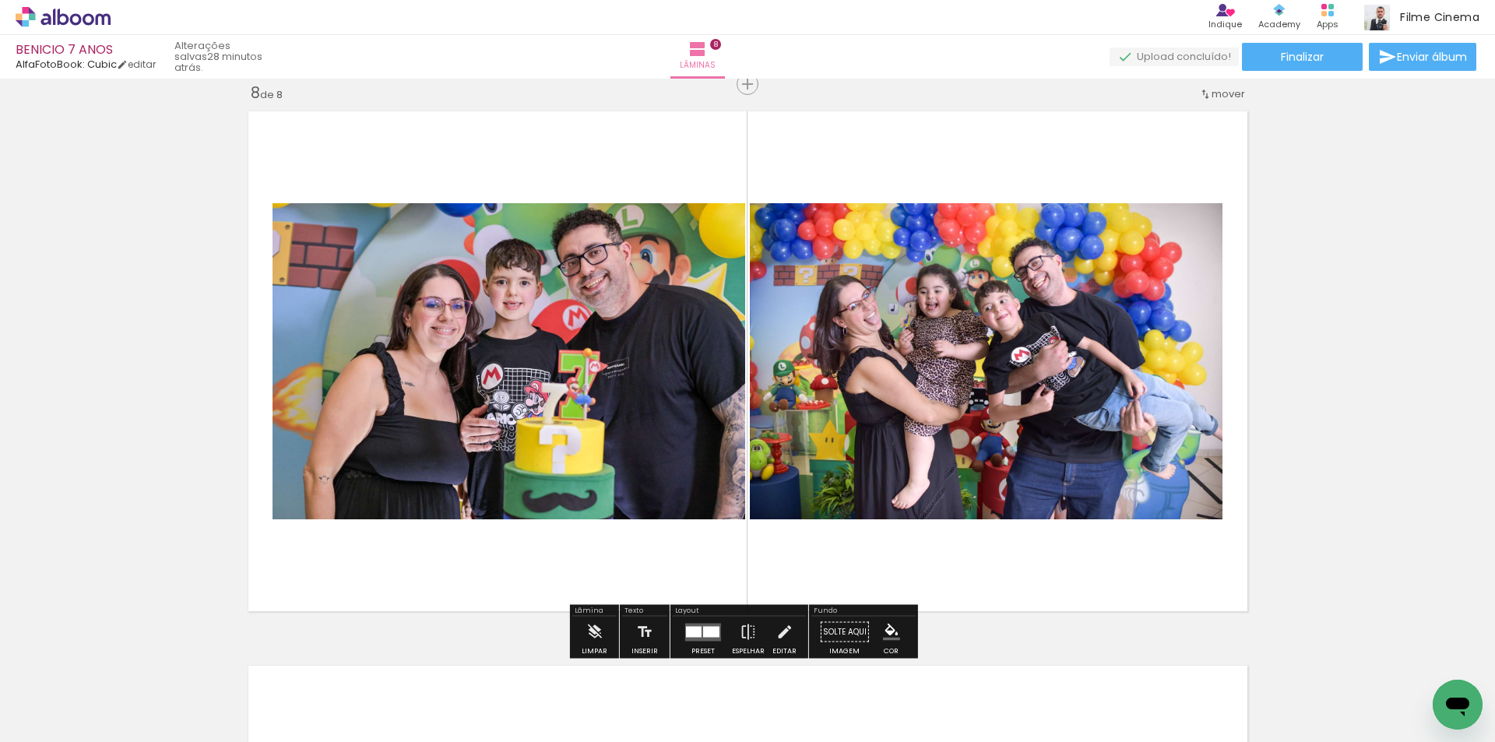
click at [701, 625] on quentale-layouter at bounding box center [703, 632] width 36 height 18
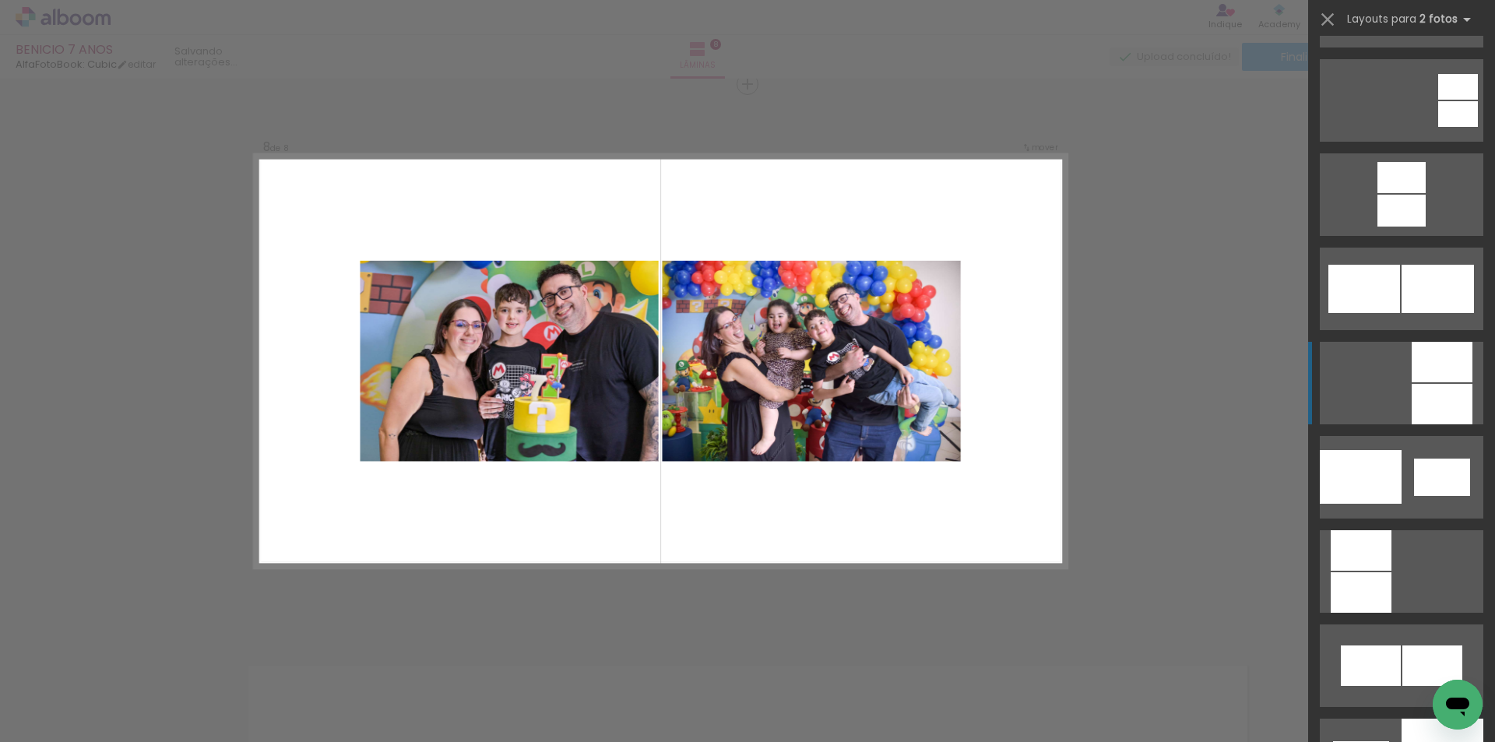
scroll to position [1713, 0]
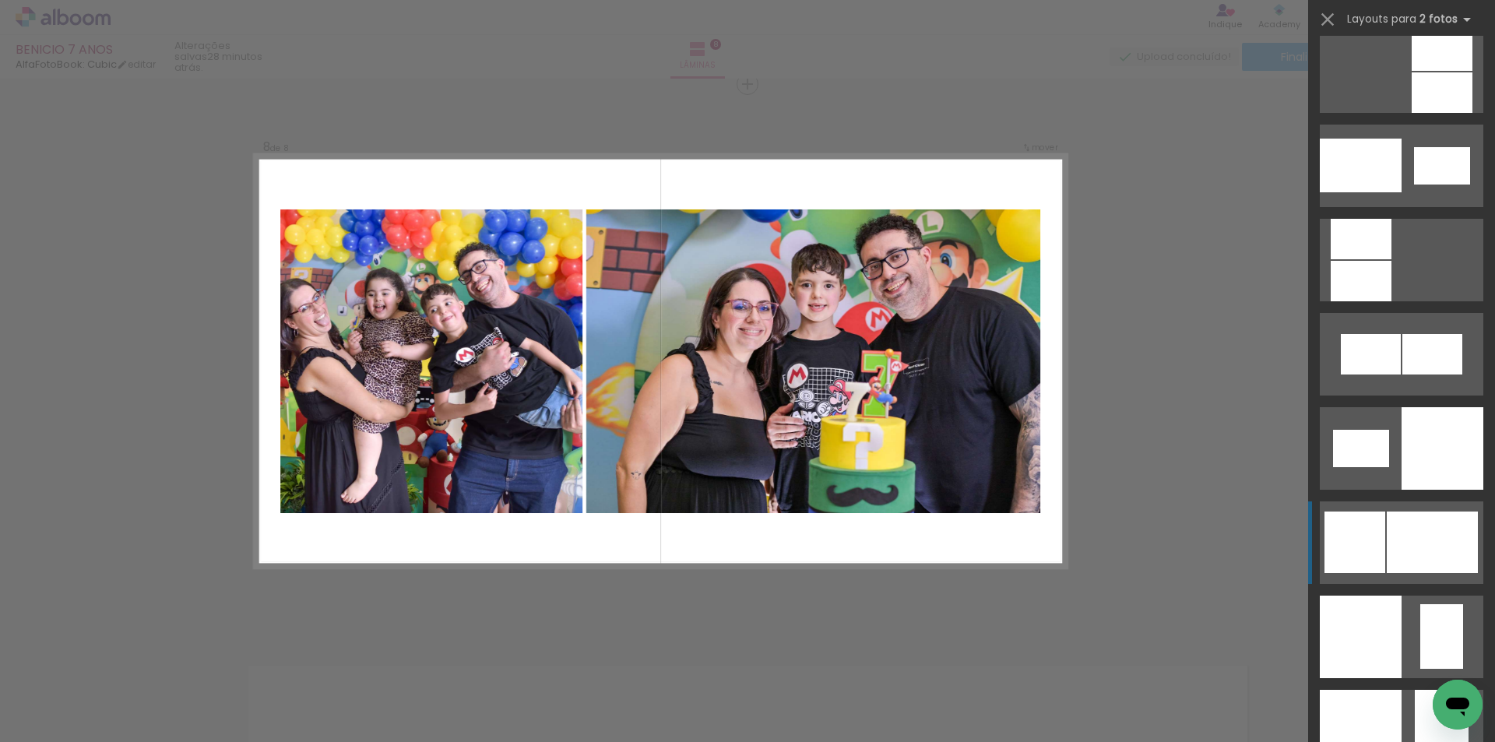
click at [1356, 192] on div at bounding box center [1361, 166] width 82 height 54
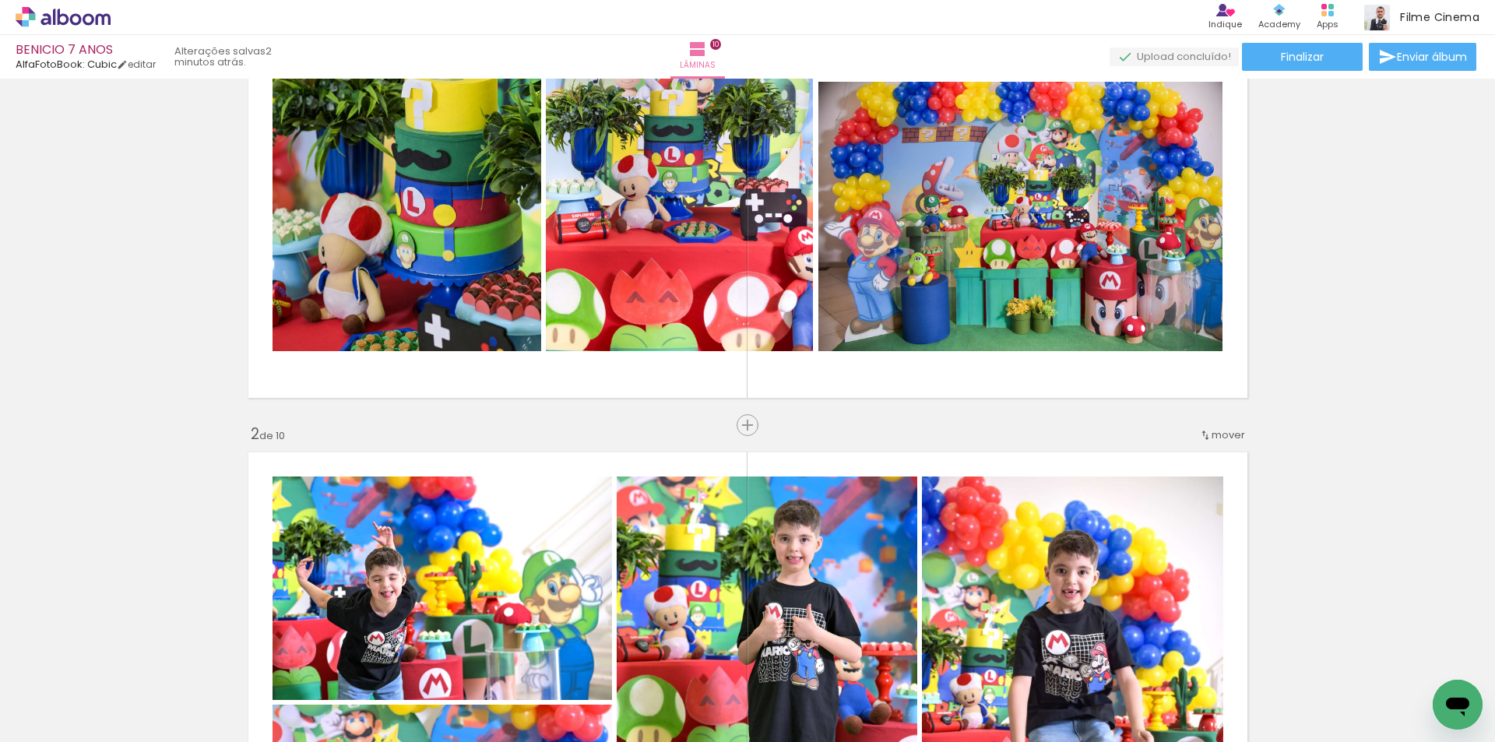
scroll to position [0, 2998]
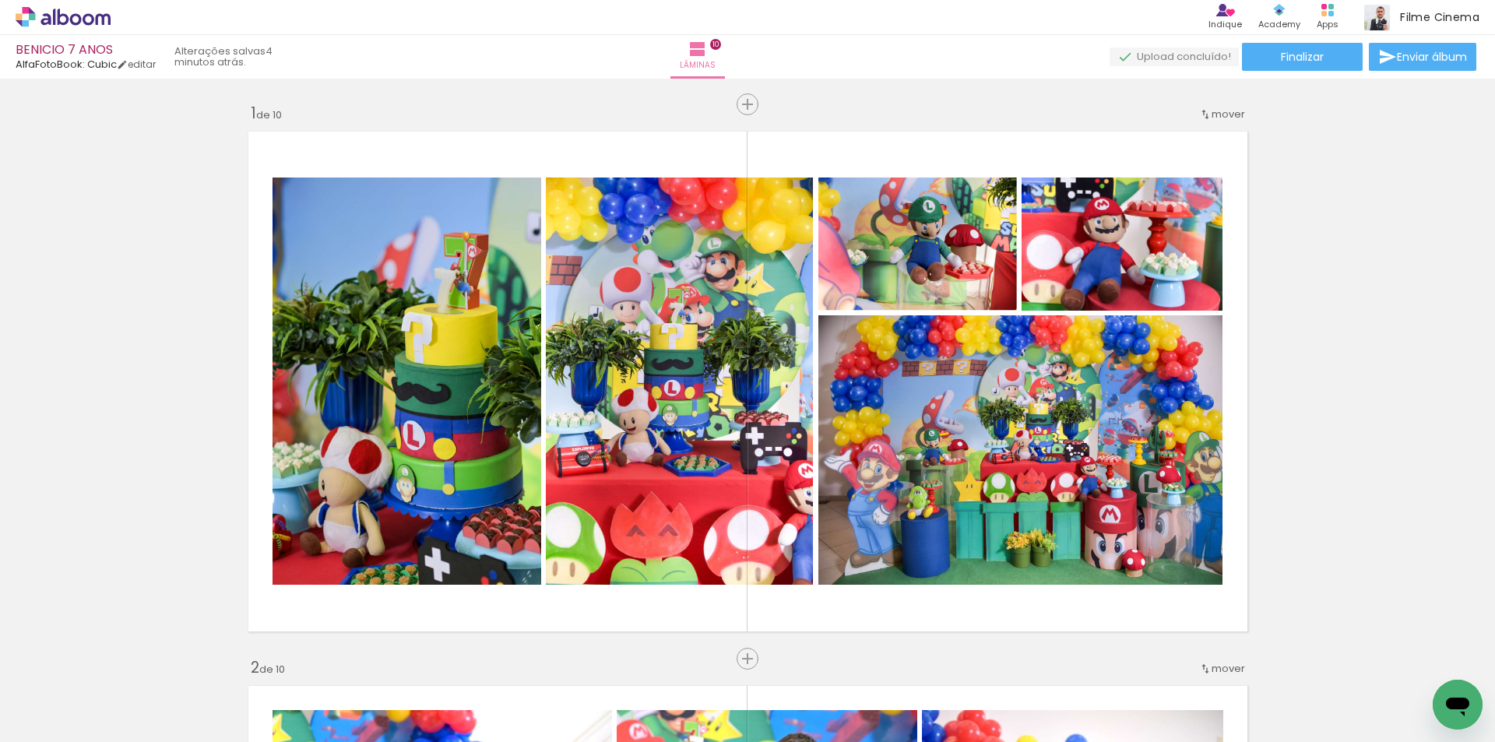
scroll to position [0, 2998]
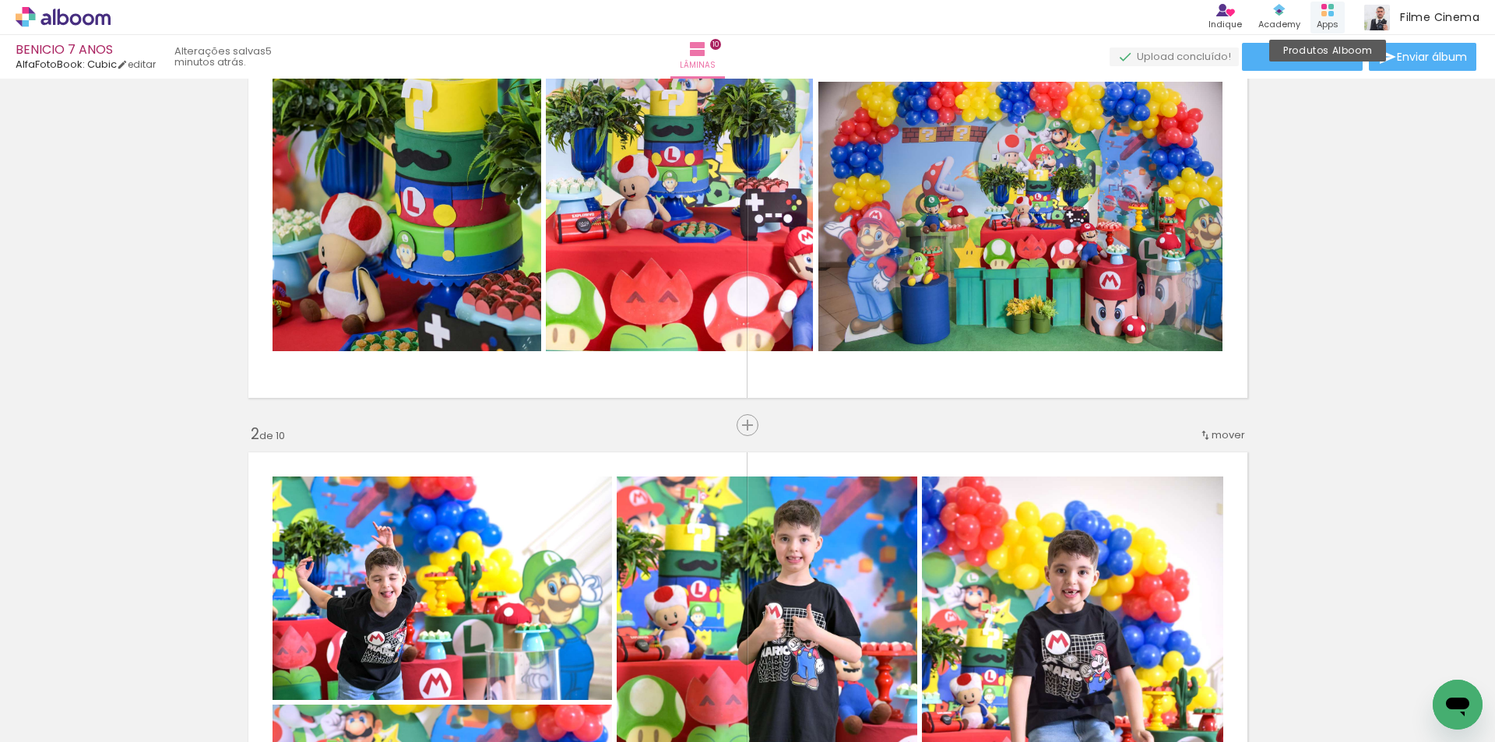
click at [1326, 4] on rect at bounding box center [1324, 6] width 5 height 5
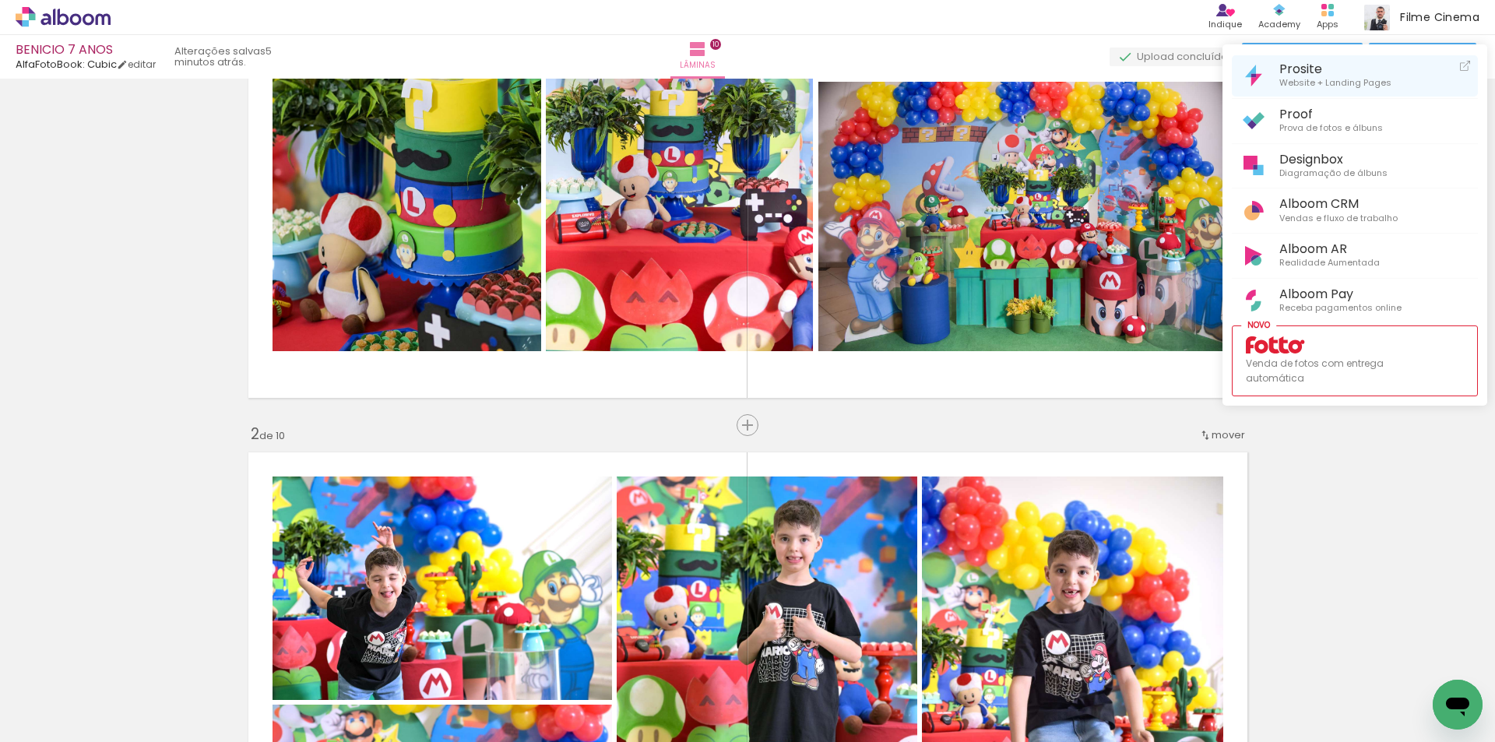
click at [1293, 85] on span "Website + Landing Pages" at bounding box center [1335, 83] width 112 height 14
click at [1329, 15] on div at bounding box center [747, 371] width 1495 height 742
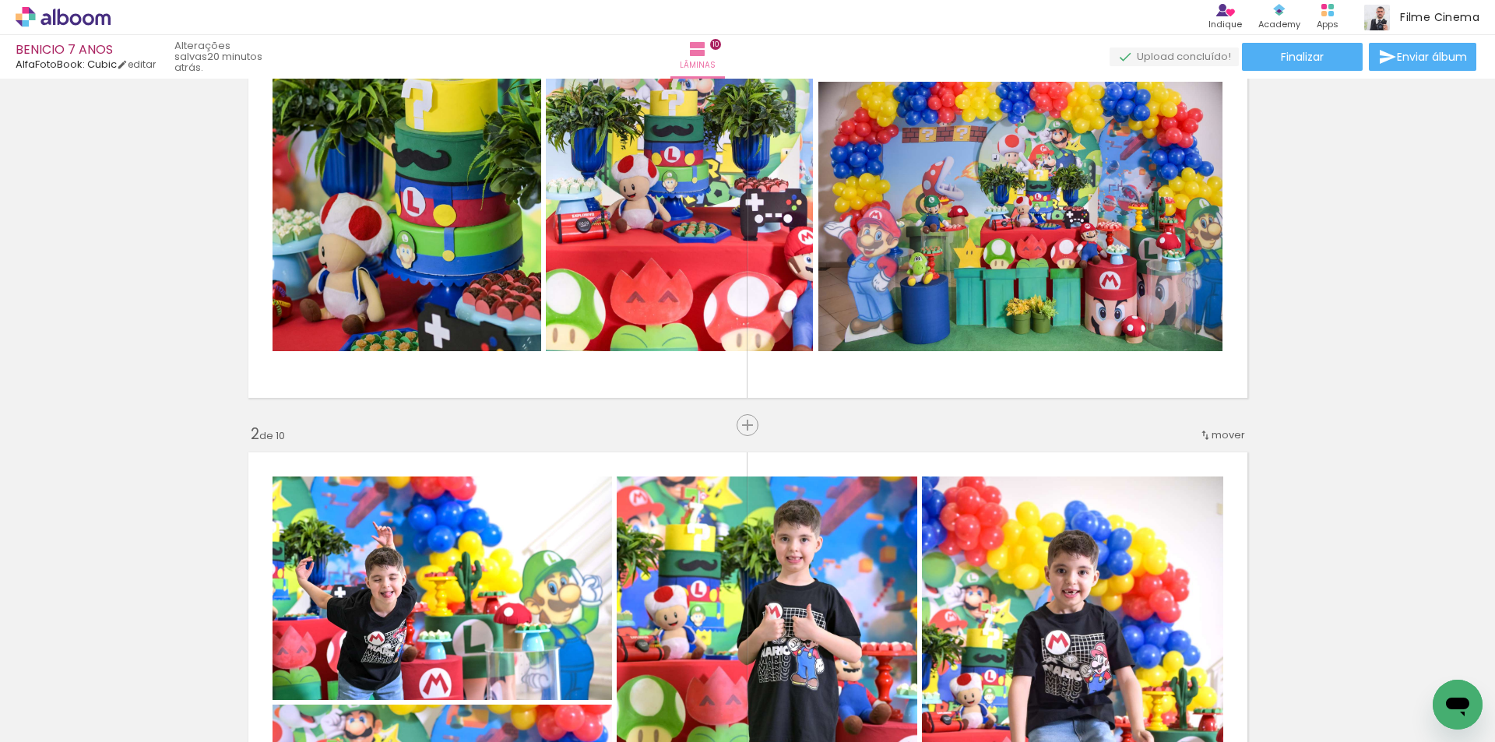
click at [1329, 15] on icon at bounding box center [1328, 10] width 12 height 12
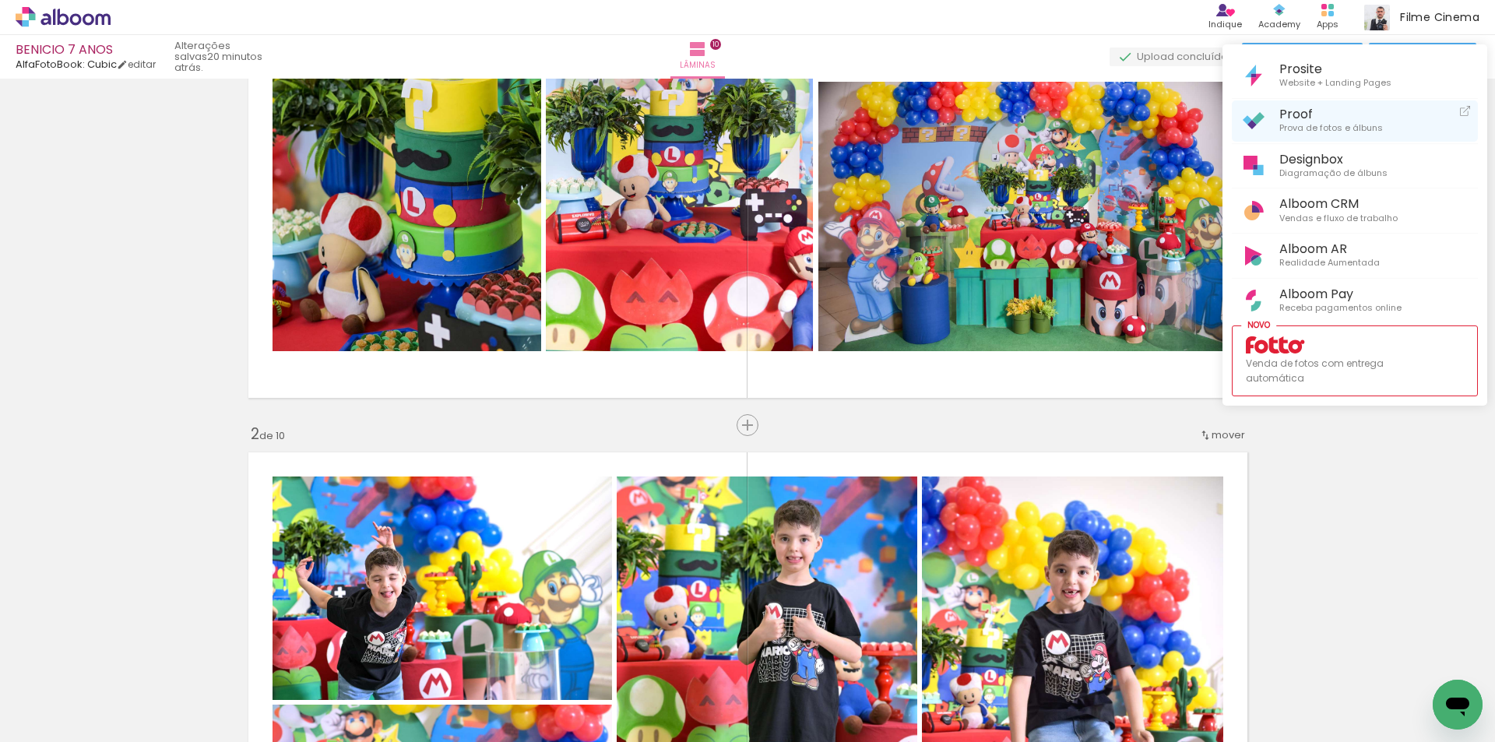
click at [1286, 123] on span "Prova de fotos e álbuns" at bounding box center [1331, 128] width 104 height 14
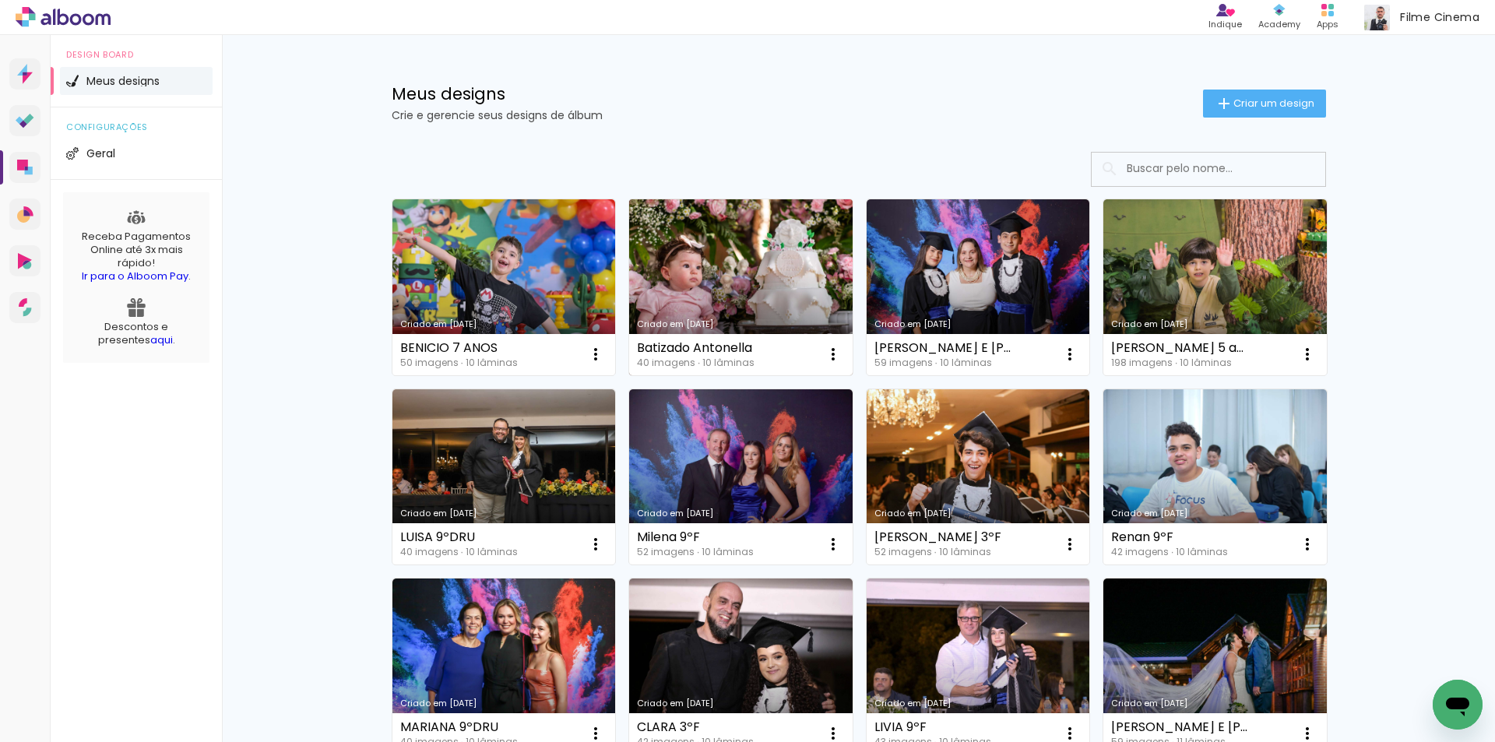
click at [665, 279] on link "Criado em [DATE]" at bounding box center [741, 287] width 224 height 176
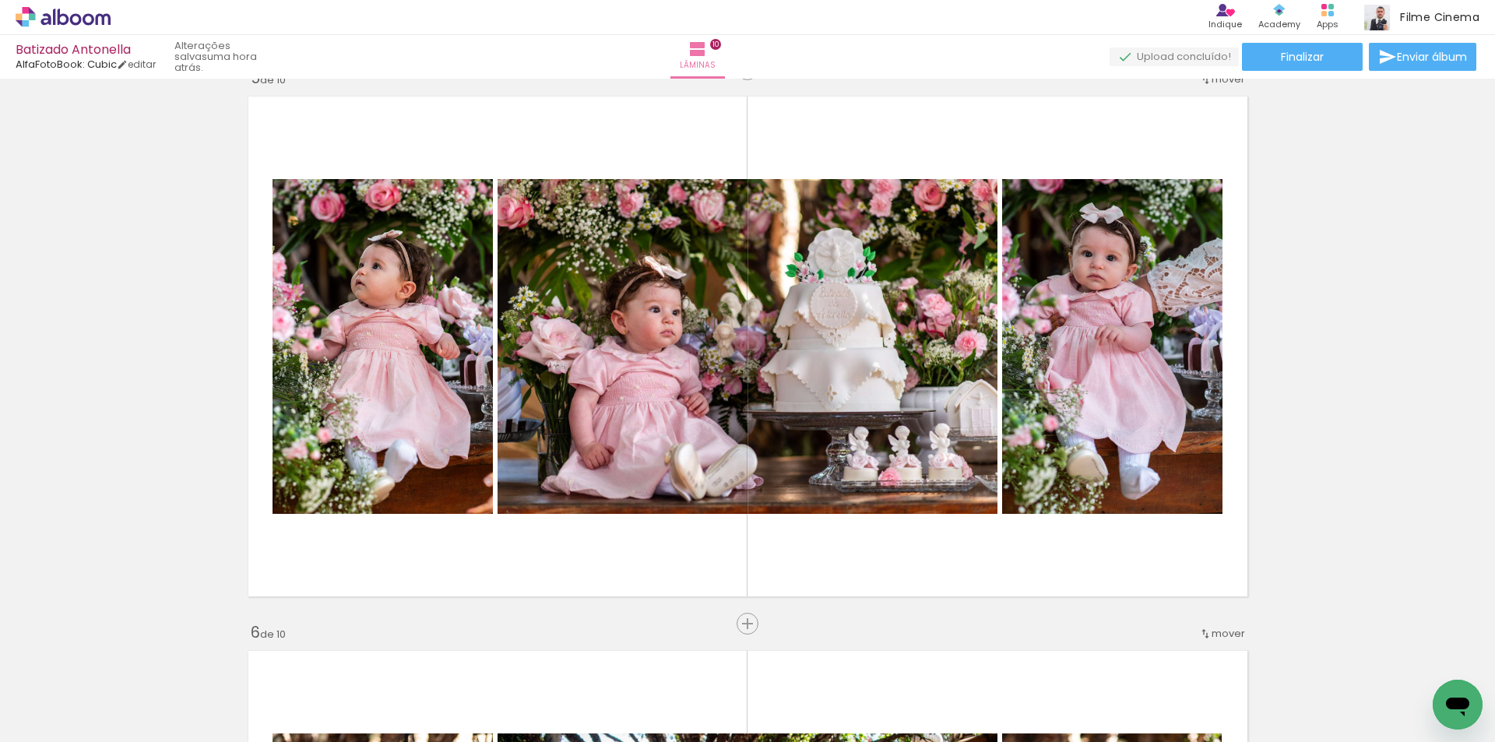
scroll to position [2258, 0]
